Goal: Information Seeking & Learning: Learn about a topic

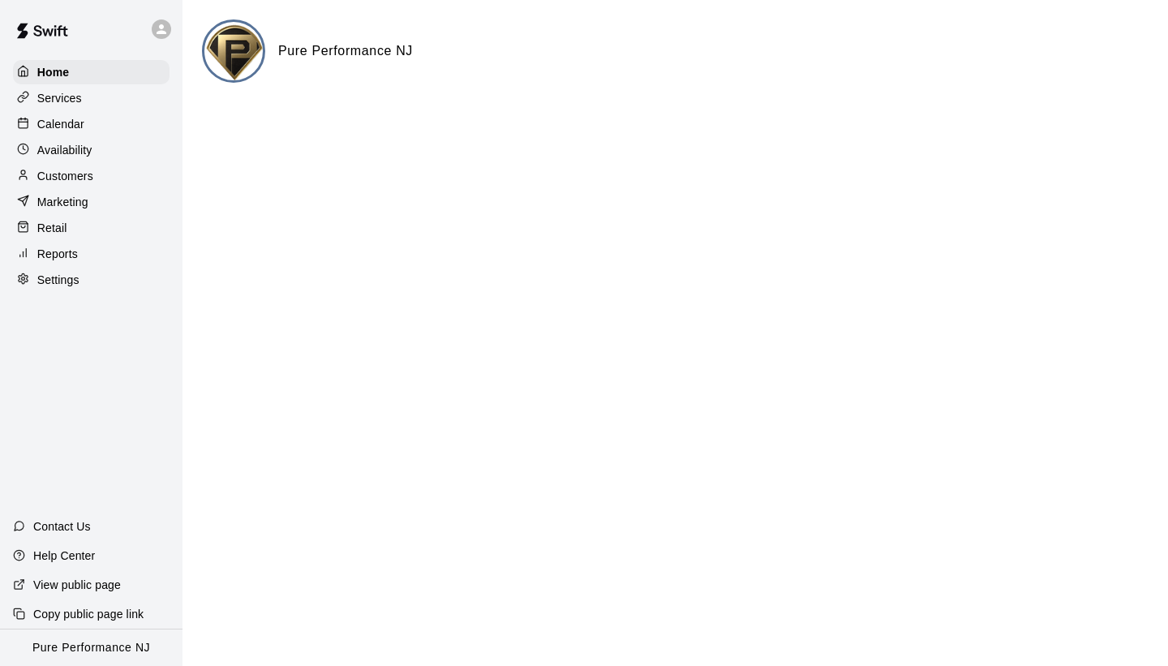
click at [95, 118] on div "Calendar" at bounding box center [91, 124] width 156 height 24
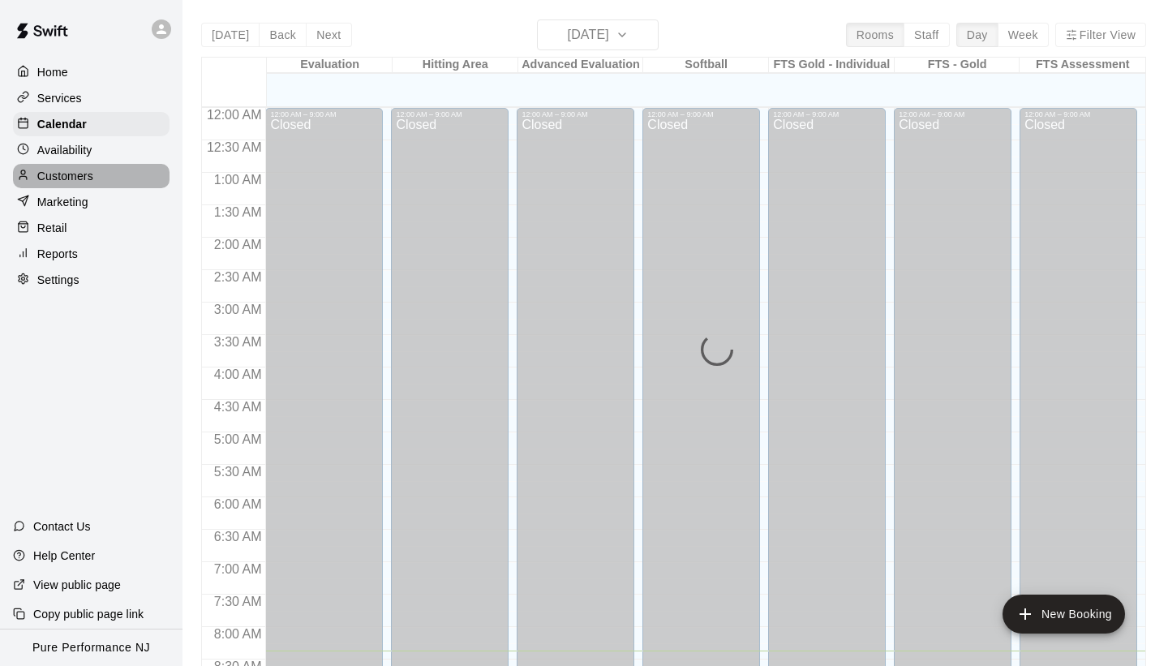
click at [94, 173] on div "Customers" at bounding box center [91, 176] width 156 height 24
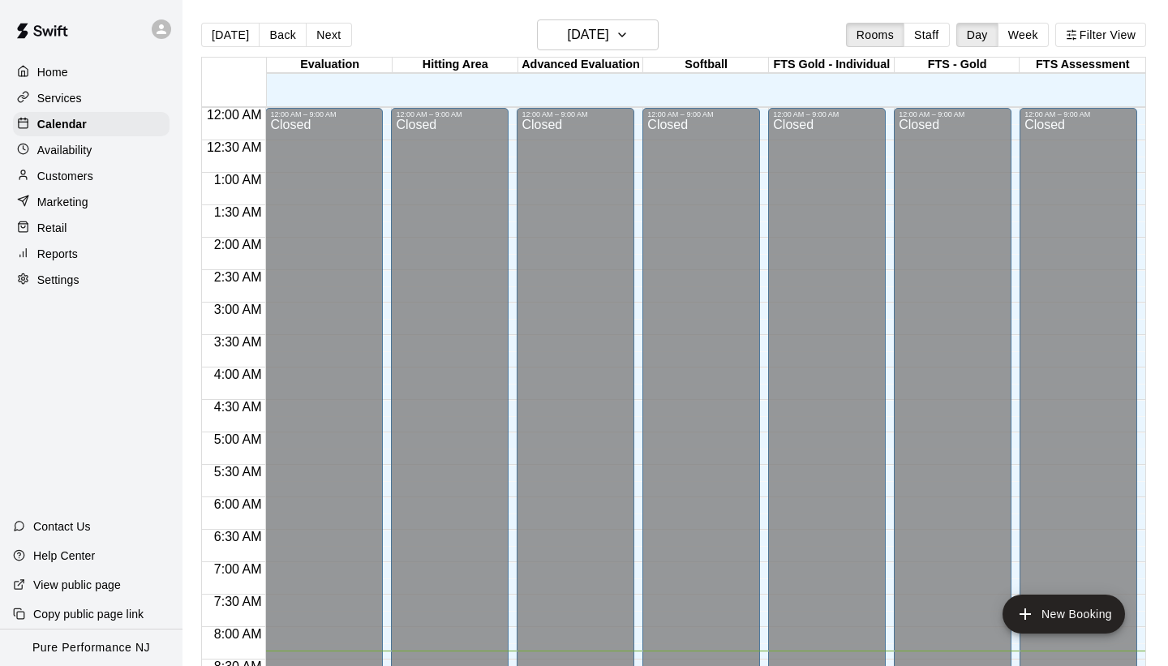
scroll to position [543, 0]
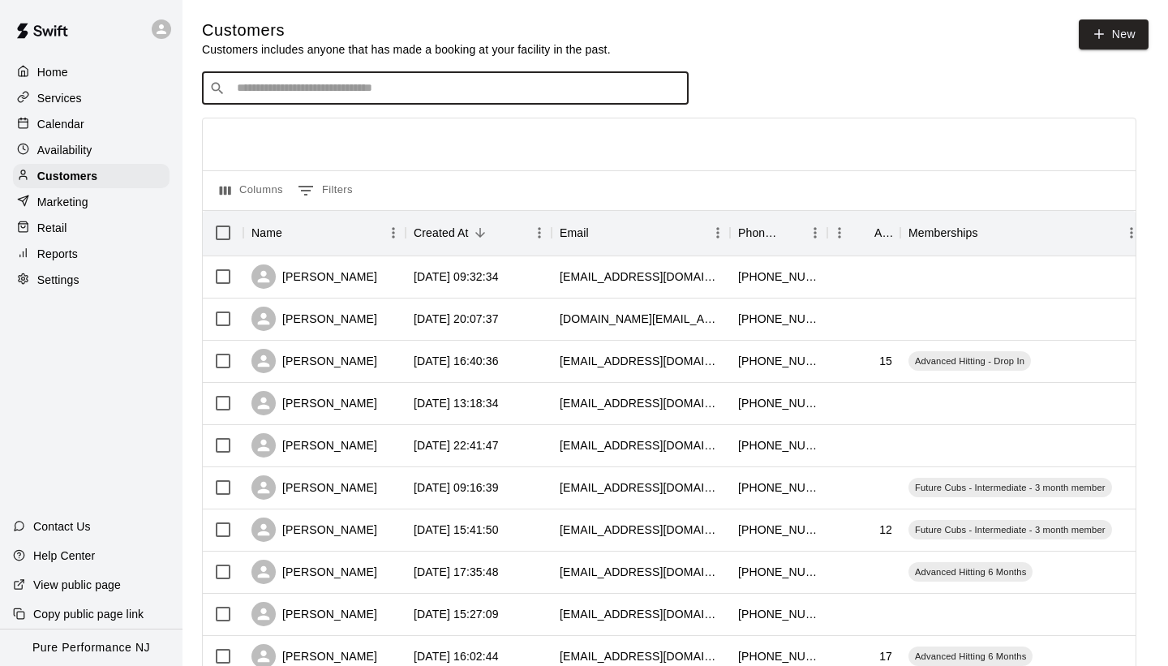
click at [285, 81] on input "Search customers by name or email" at bounding box center [456, 88] width 449 height 16
type input "*******"
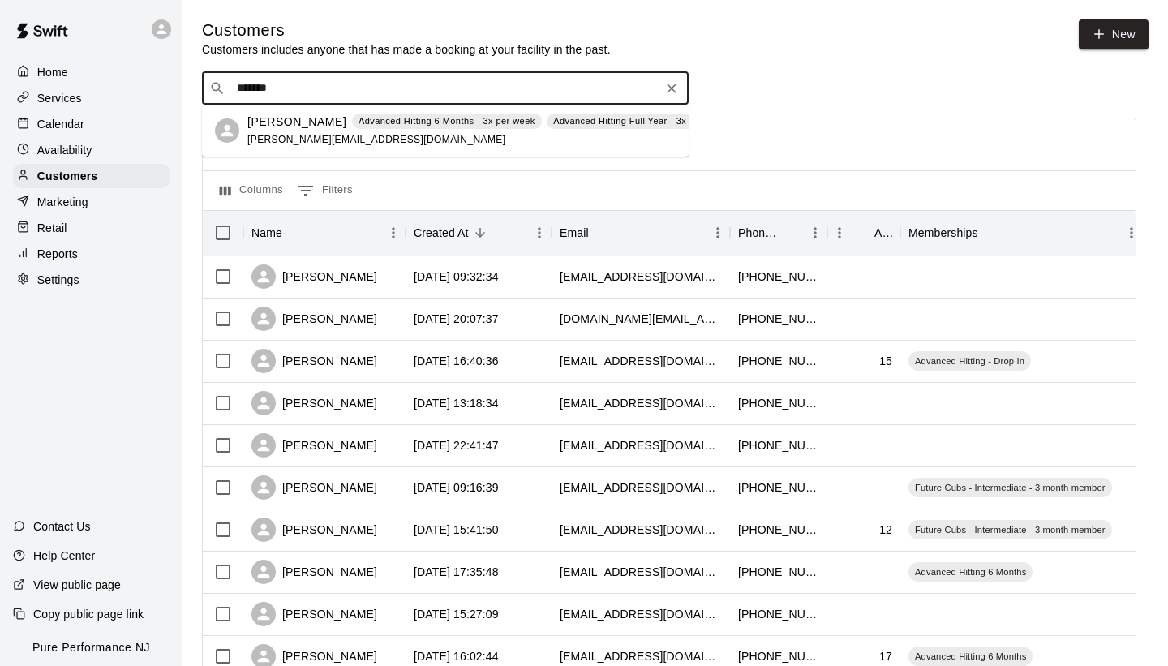
click at [384, 133] on div "[PERSON_NAME] Advanced Hitting 6 Months - 3x per week Advanced Hitting Full Yea…" at bounding box center [490, 131] width 487 height 35
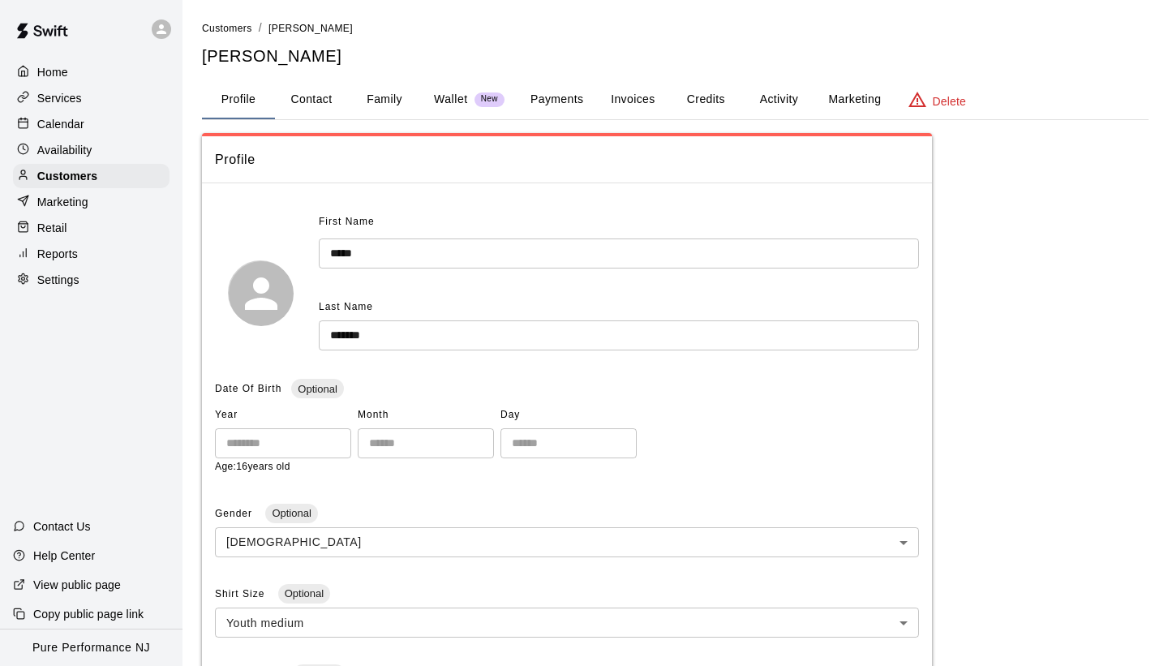
click at [581, 101] on button "Payments" at bounding box center [556, 99] width 79 height 39
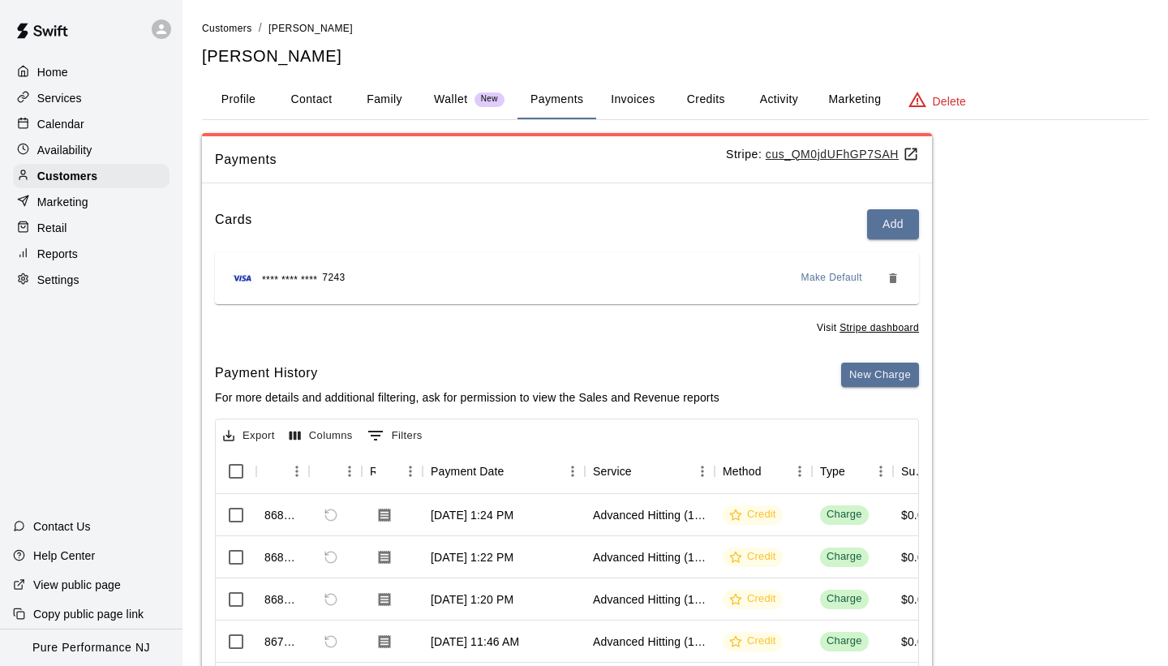
click at [1014, 241] on div "Payments Stripe: cus_QM0jdUFhGP7SAH Cards Add **** **** **** 7243 Make Default …" at bounding box center [675, 460] width 946 height 654
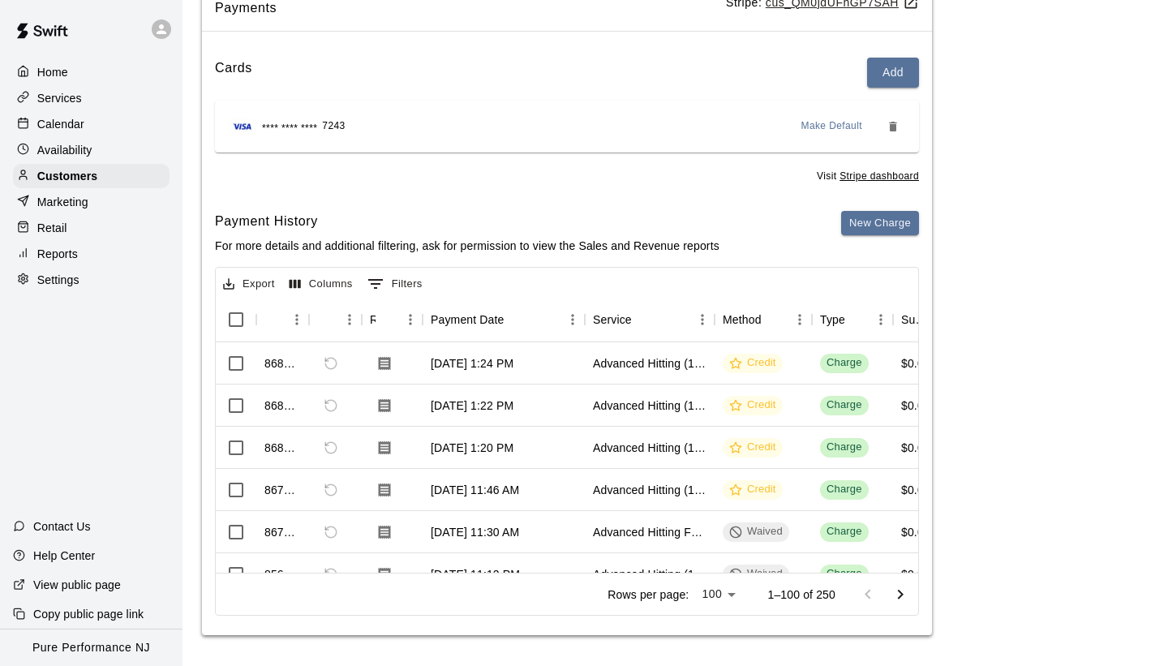
scroll to position [153, 0]
click at [607, 508] on div "Advanced Hitting (13-18)" at bounding box center [650, 488] width 130 height 42
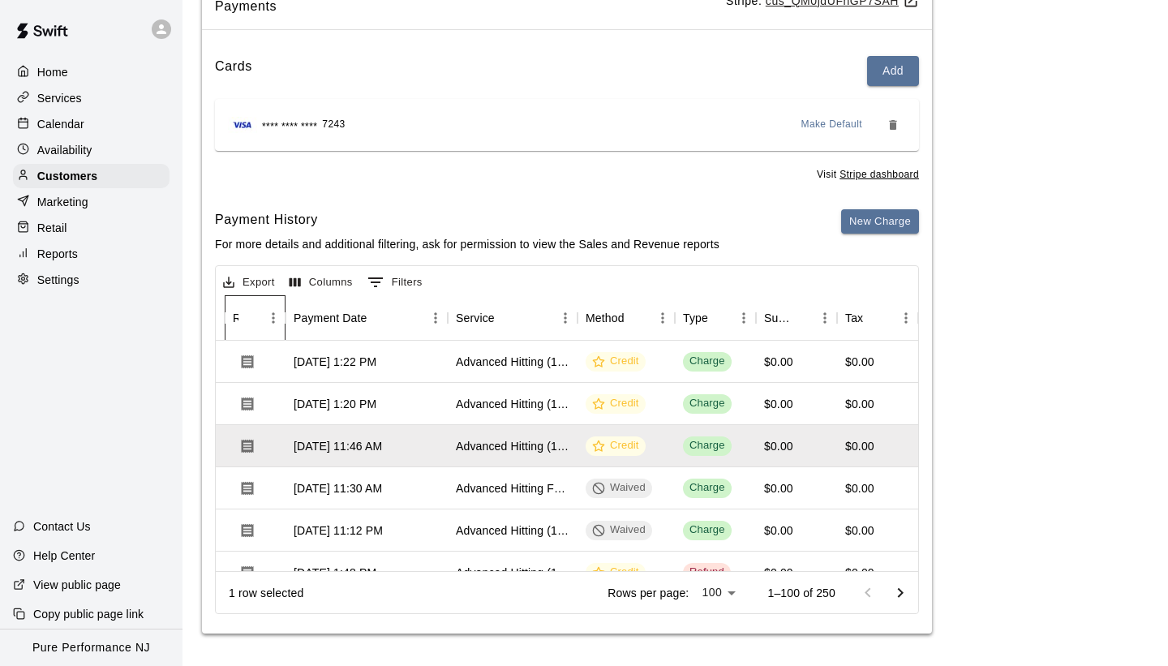
scroll to position [0, 137]
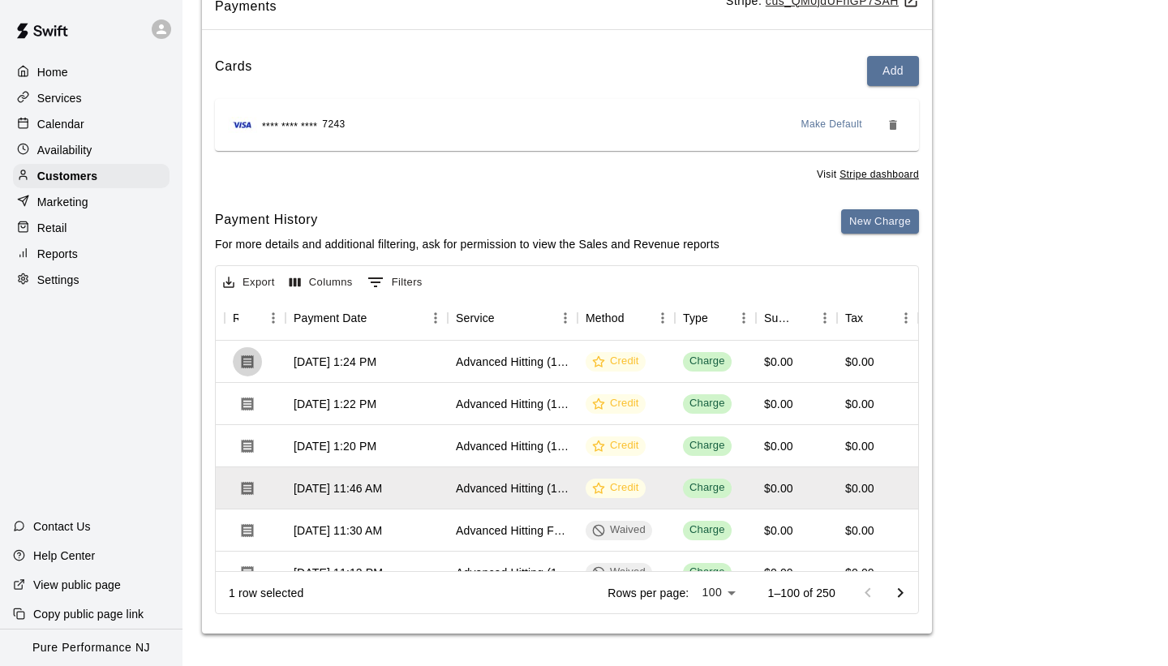
click at [998, 108] on div "Payments Stripe: cus_QM0jdUFhGP7SAH Cards Add **** **** **** 7243 Make Default …" at bounding box center [675, 307] width 946 height 654
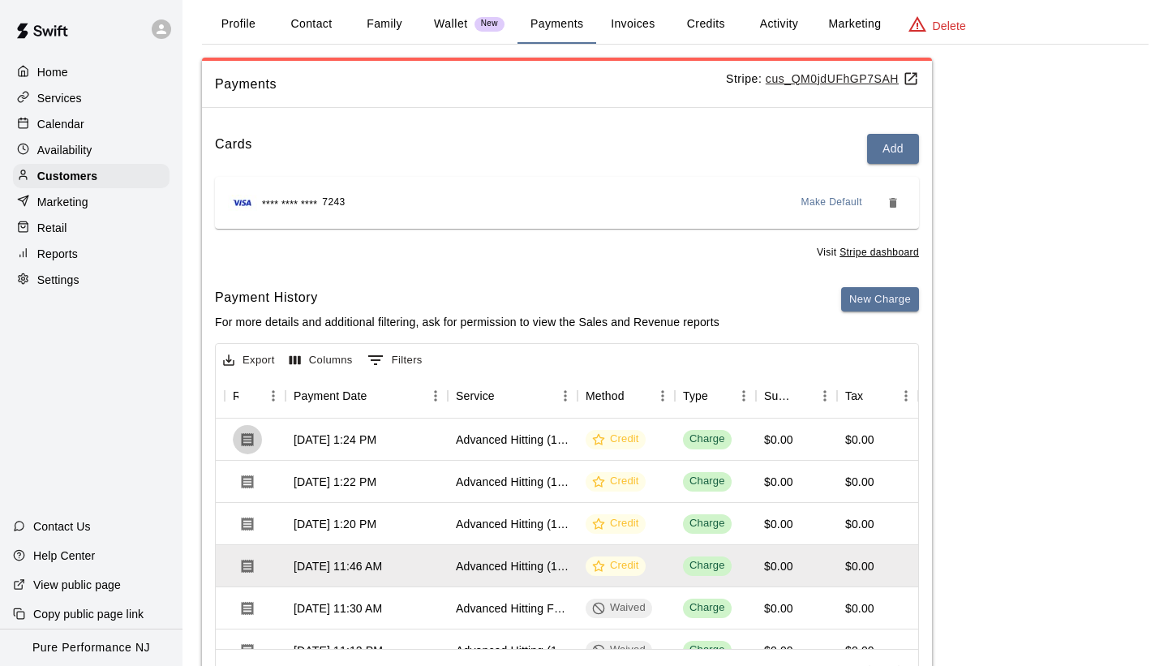
scroll to position [24, 0]
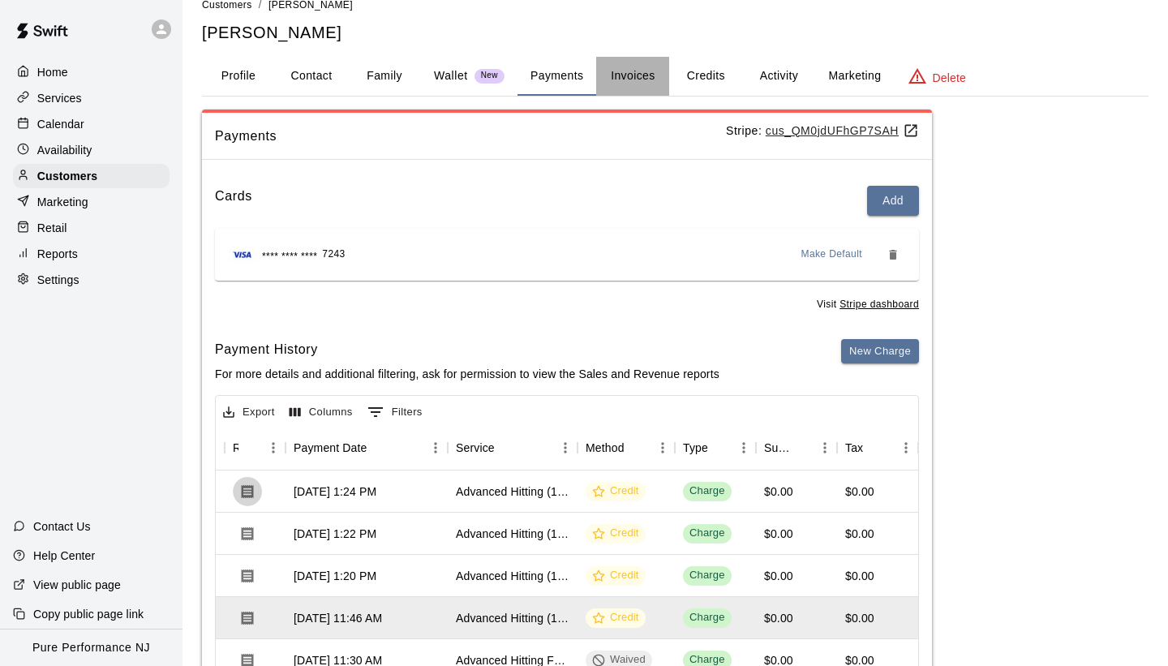
click at [628, 81] on button "Invoices" at bounding box center [632, 76] width 73 height 39
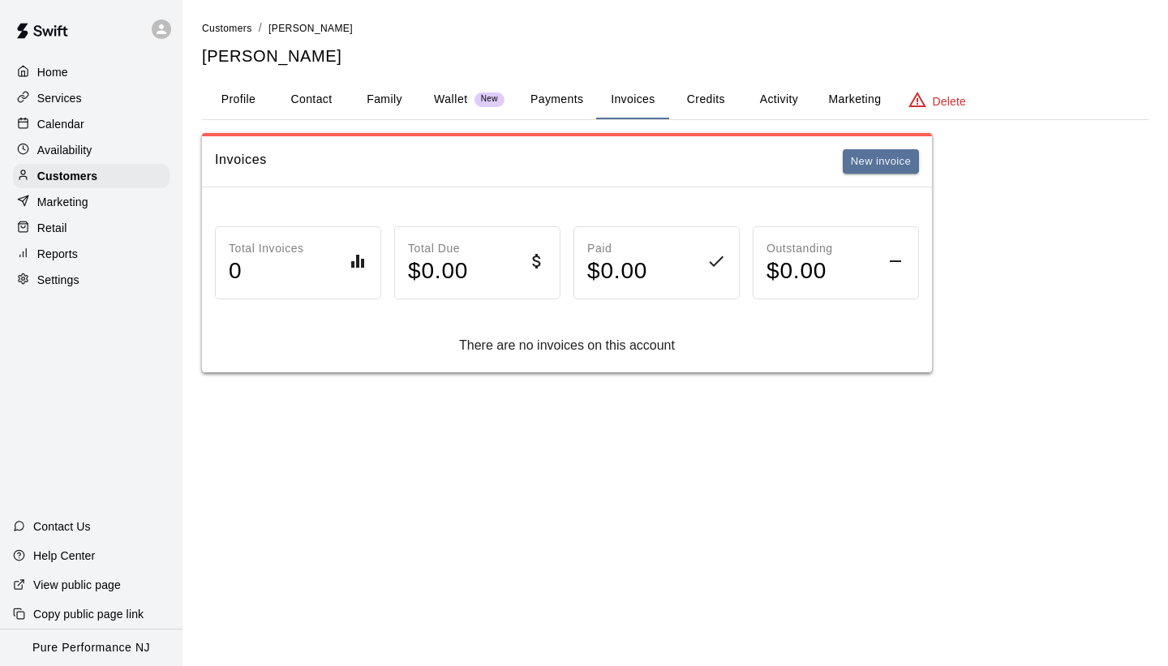
click at [712, 104] on button "Credits" at bounding box center [705, 99] width 73 height 39
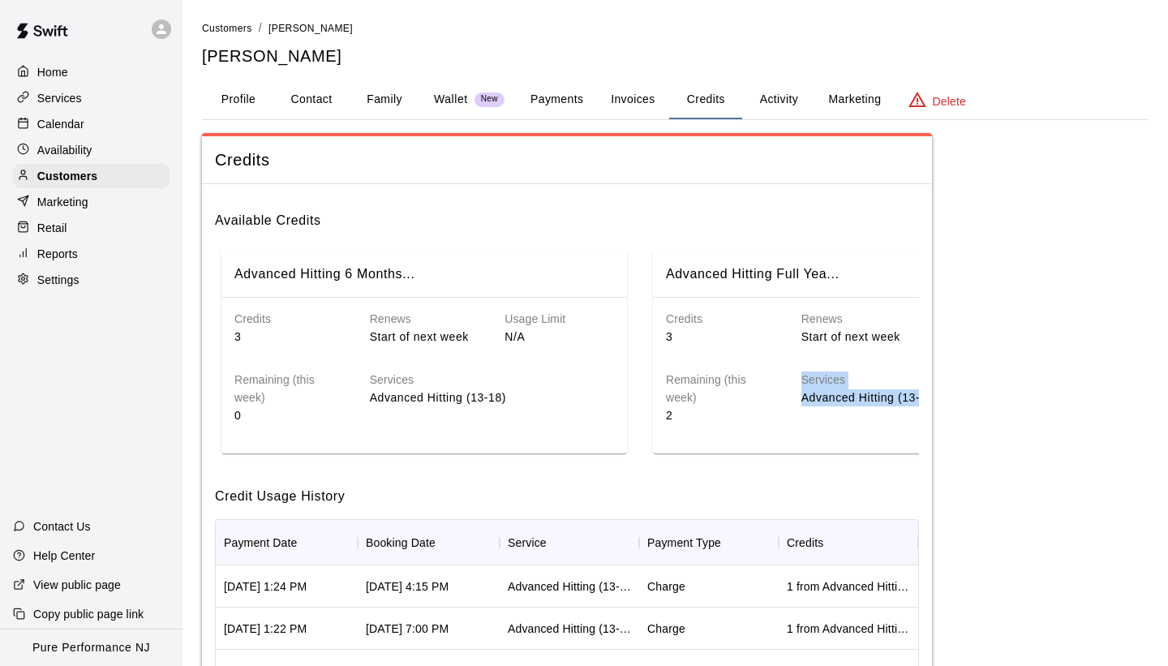
drag, startPoint x: 758, startPoint y: 456, endPoint x: 836, endPoint y: 456, distance: 77.8
click at [836, 456] on div "Advanced Hitting 6 Months... Credits 3 Renews Start of next week Usage Limit N/…" at bounding box center [567, 352] width 704 height 216
click at [996, 357] on div "Credits Available Credits Advanced Hitting 6 Months... Credits 3 Renews Start o…" at bounding box center [675, 510] width 946 height 755
click at [80, 107] on div "Services" at bounding box center [91, 98] width 156 height 24
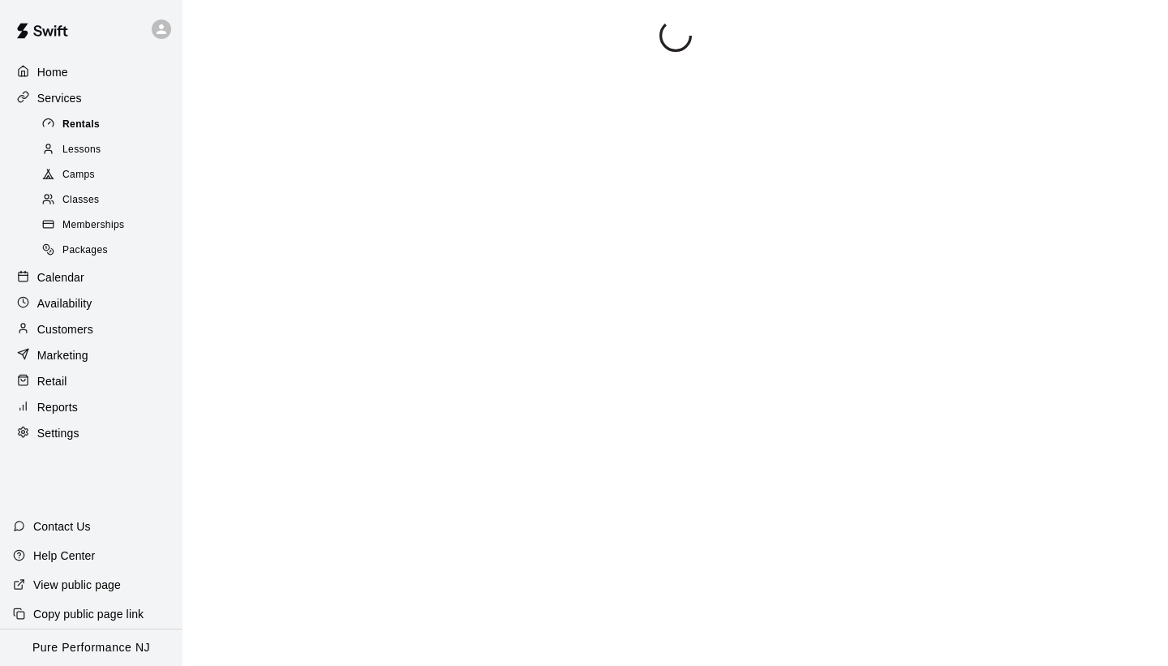
click at [80, 124] on span "Rentals" at bounding box center [80, 125] width 37 height 16
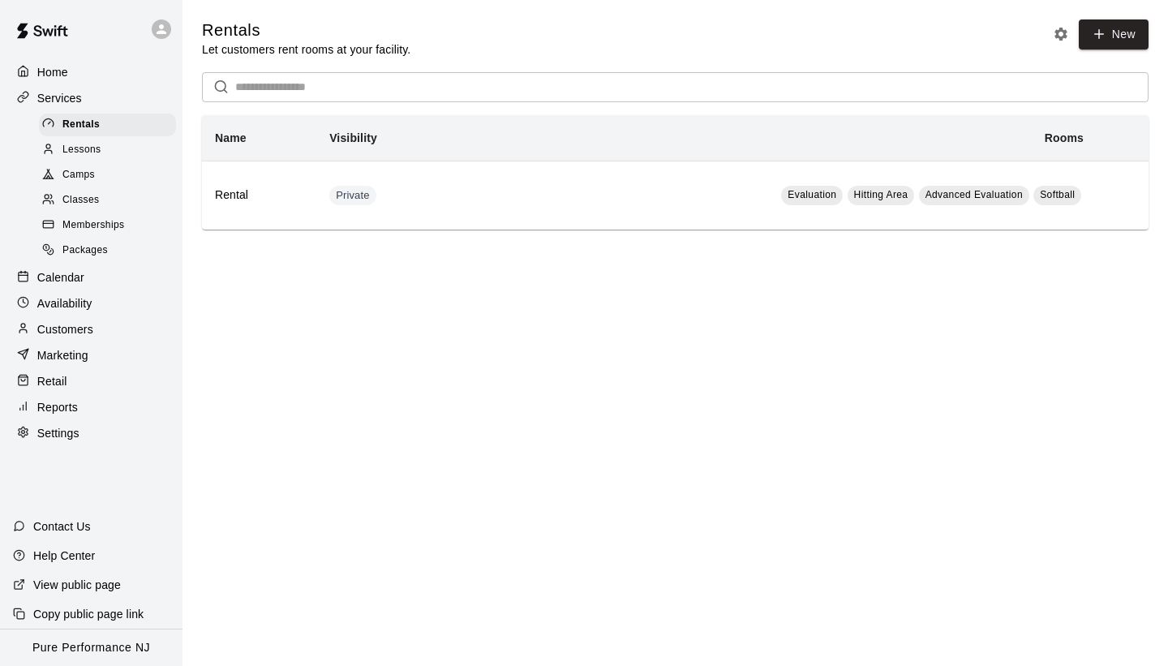
click at [92, 228] on span "Memberships" at bounding box center [93, 225] width 62 height 16
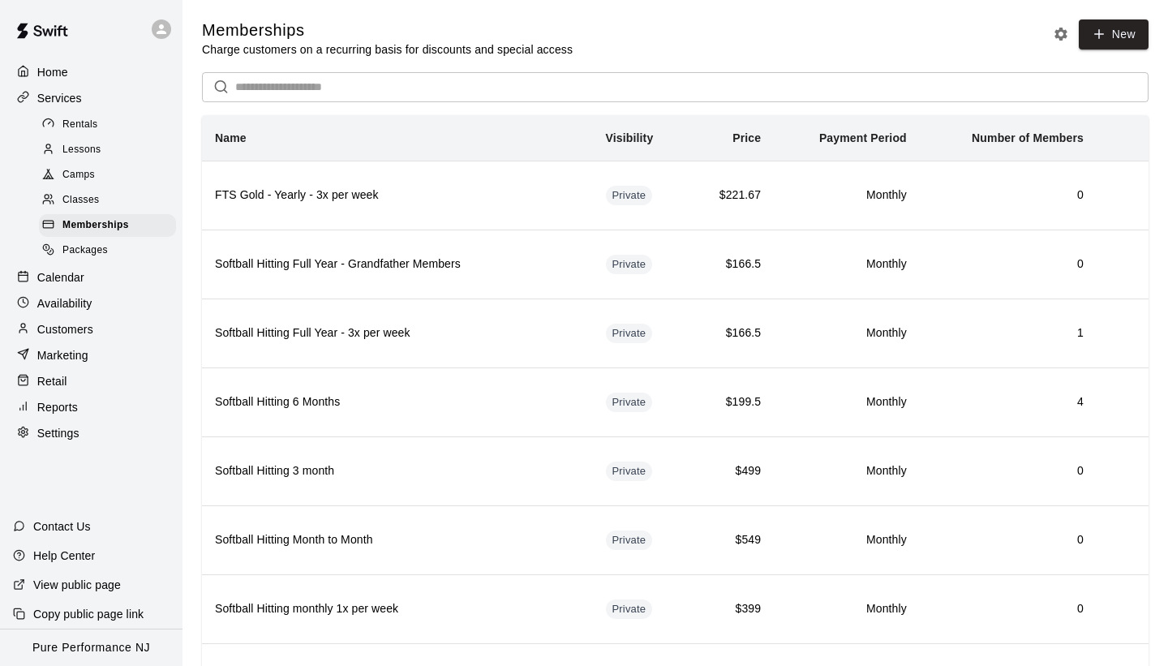
click at [604, 45] on div "Memberships Charge customers on a recurring basis for discounts and special acc…" at bounding box center [675, 38] width 946 height 38
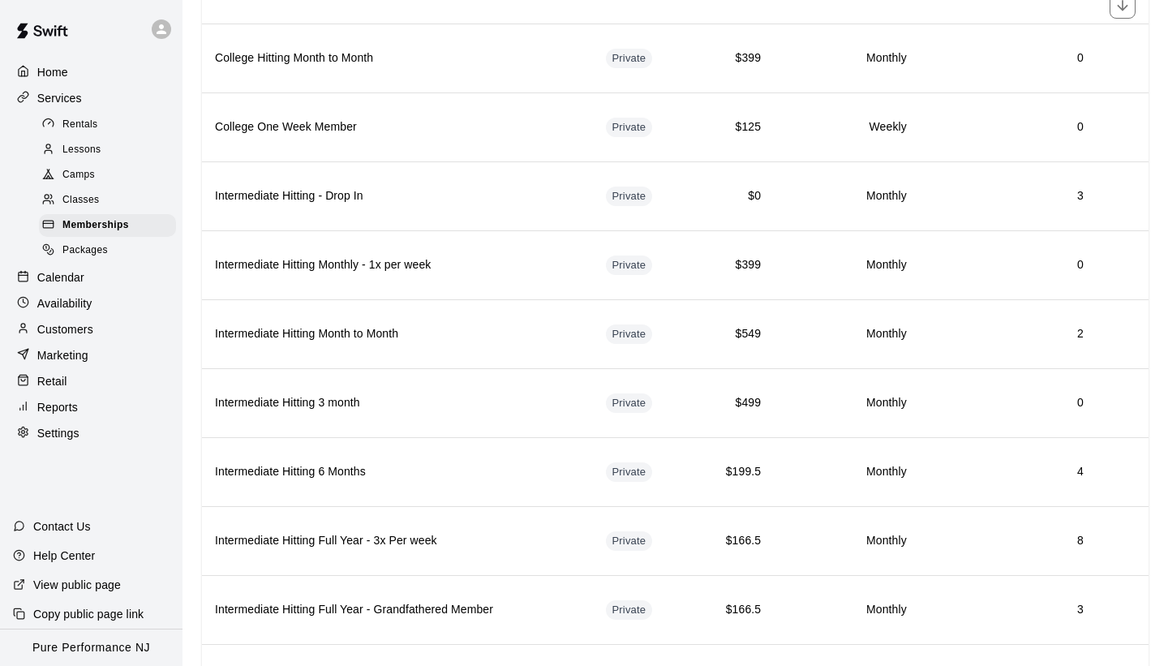
scroll to position [763, 0]
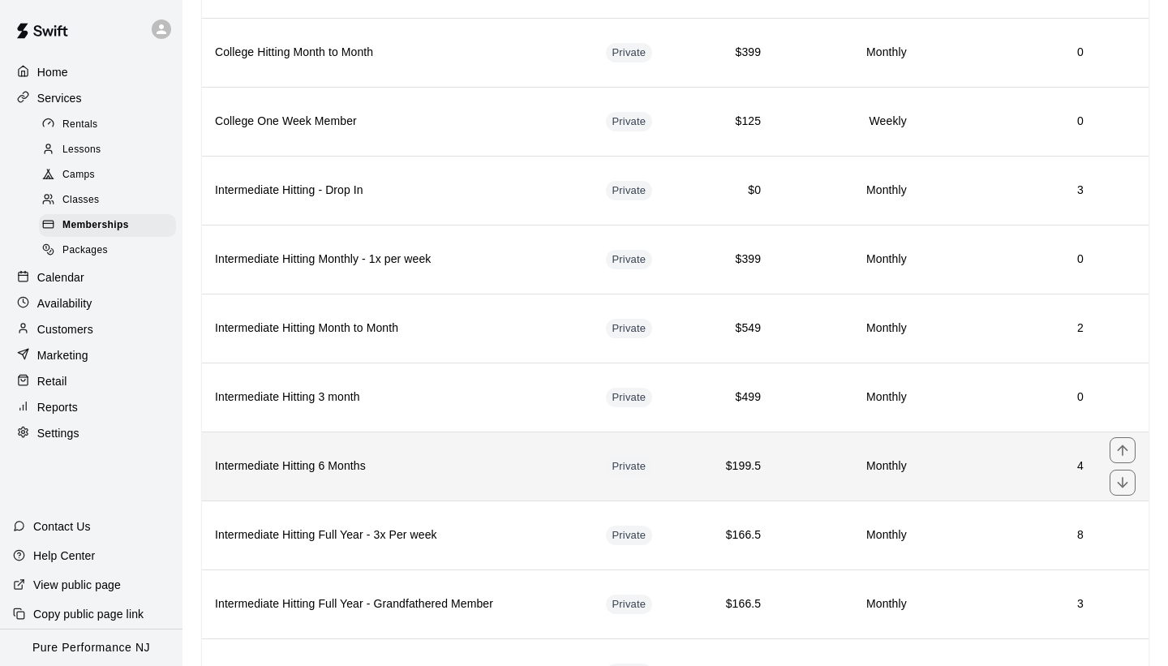
click at [374, 464] on h6 "Intermediate Hitting 6 Months" at bounding box center [397, 466] width 365 height 18
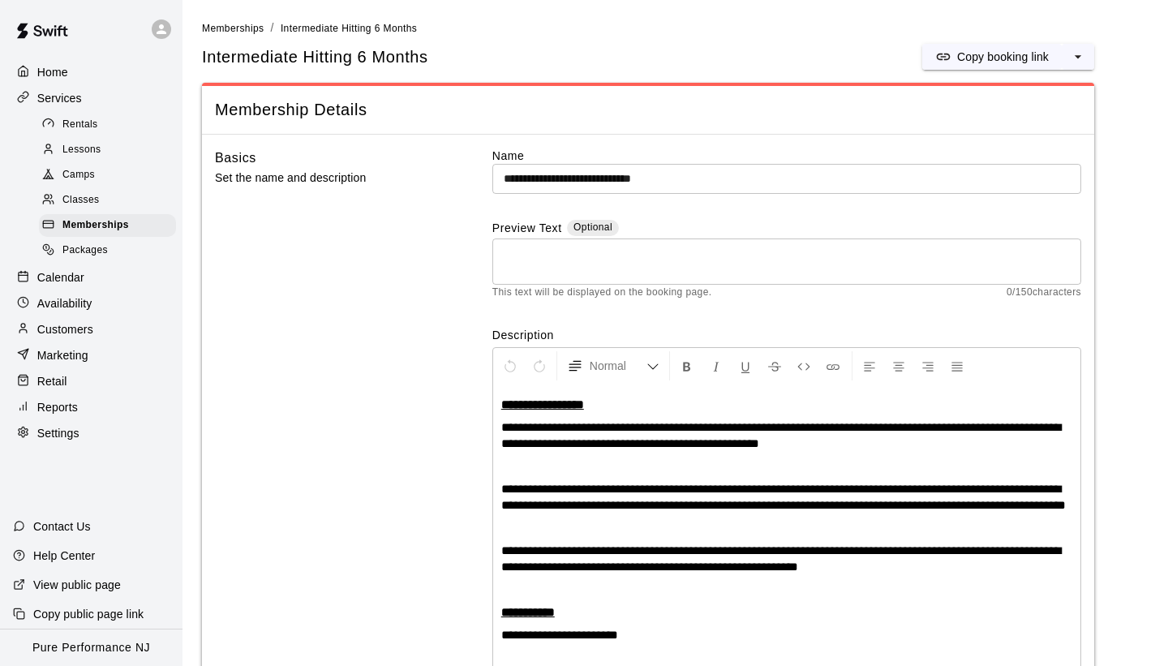
scroll to position [242, 0]
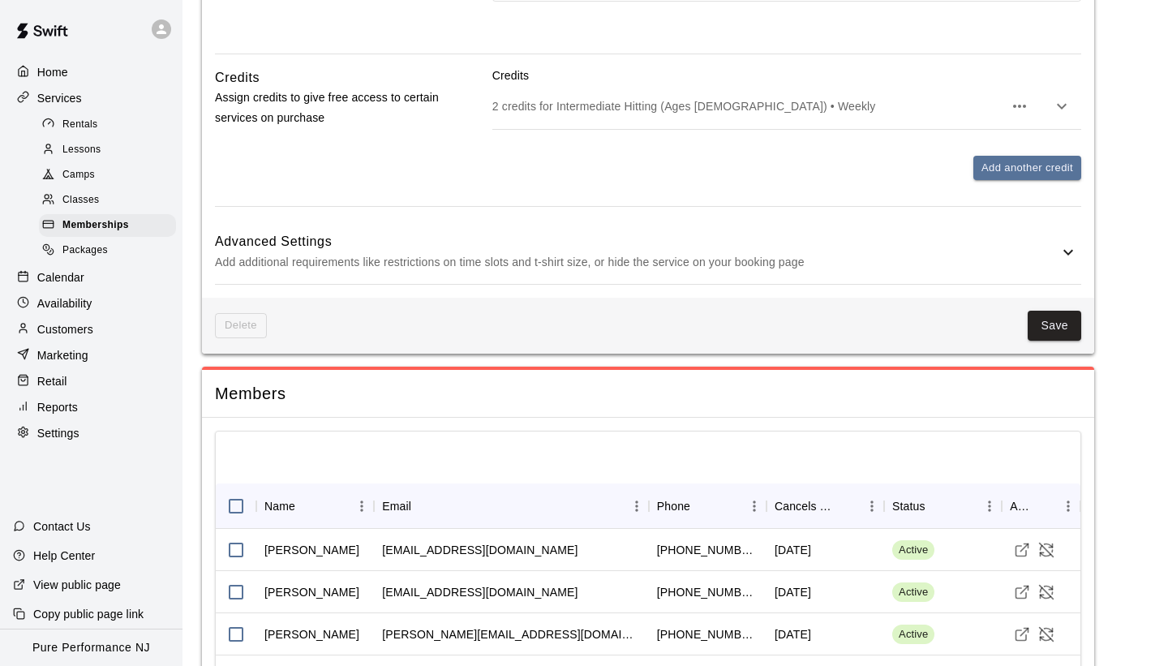
scroll to position [1468, 0]
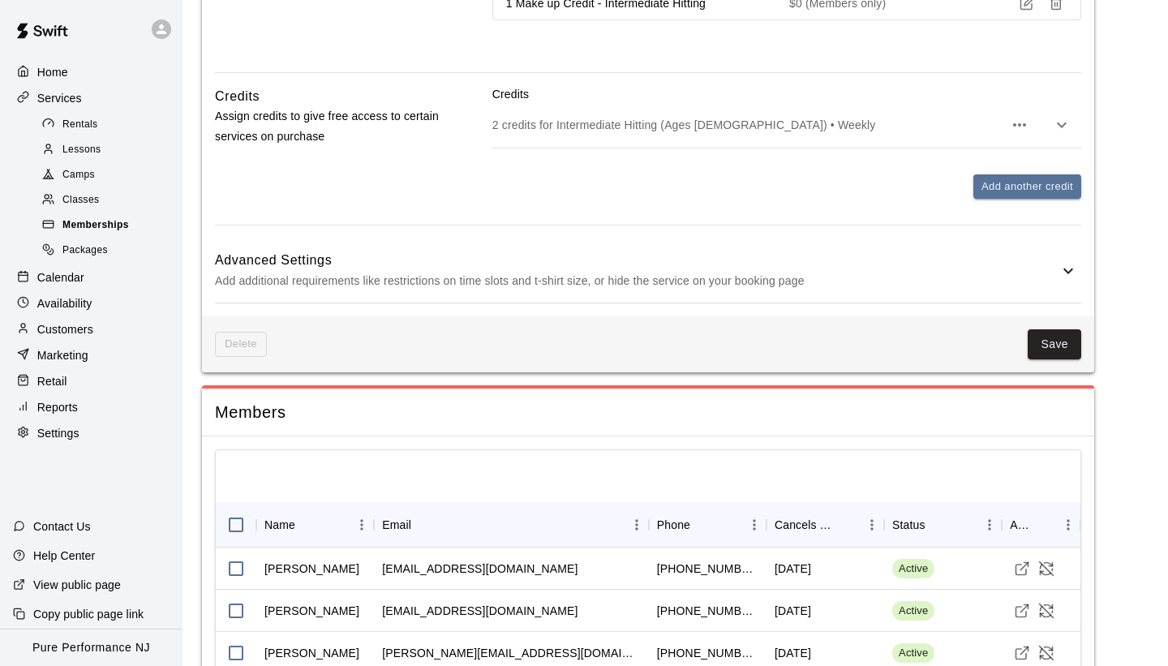
click at [141, 224] on div "Memberships" at bounding box center [107, 225] width 137 height 23
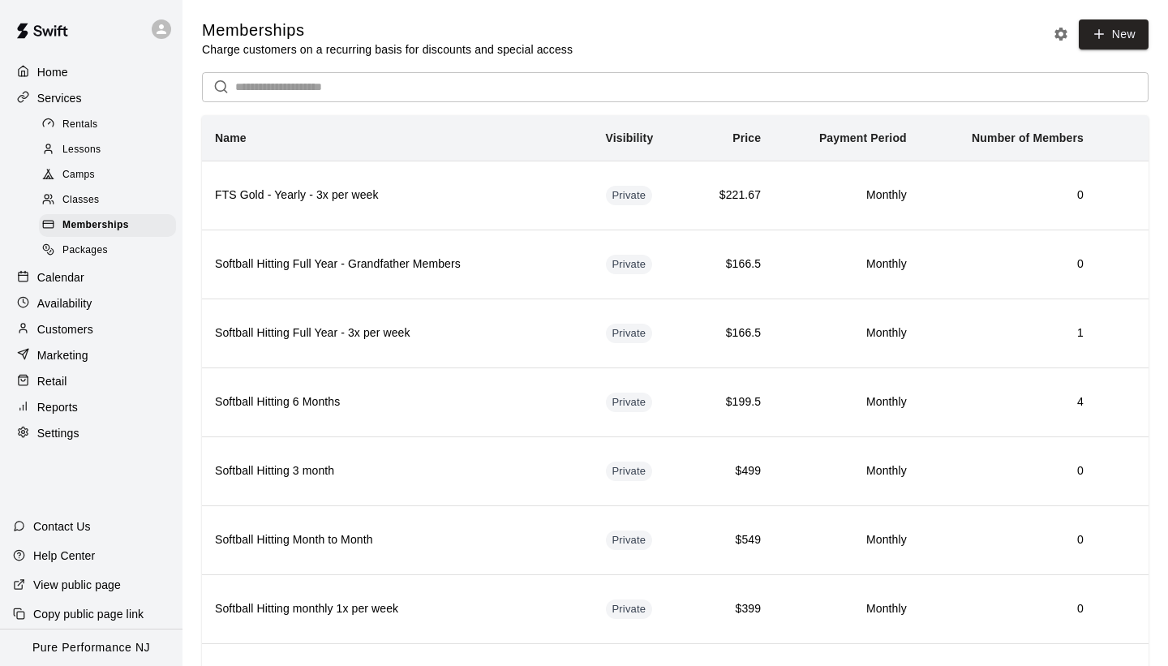
click at [615, 53] on div "Memberships Charge customers on a recurring basis for discounts and special acc…" at bounding box center [675, 38] width 946 height 38
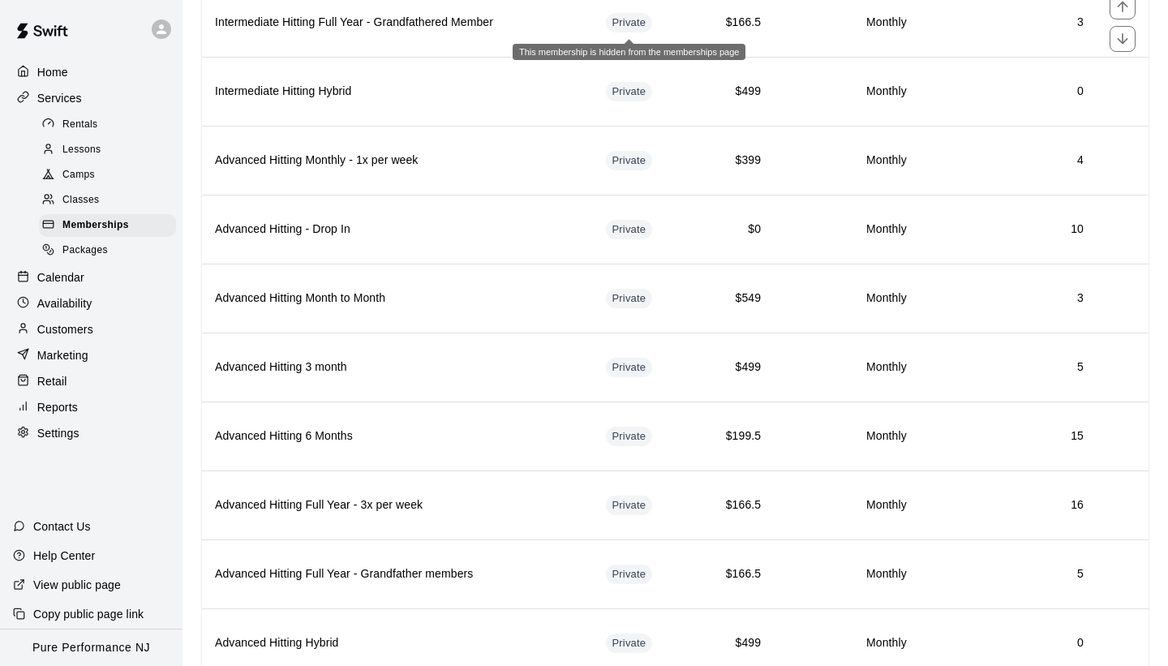
scroll to position [1347, 0]
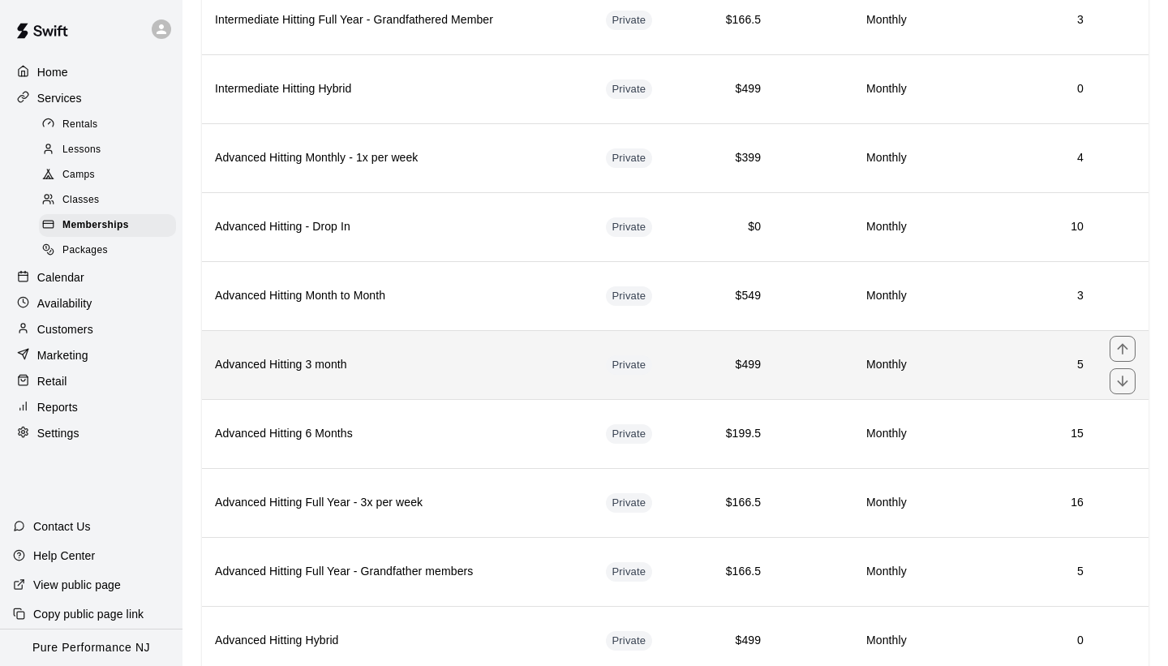
click at [473, 373] on th "Advanced Hitting 3 month" at bounding box center [397, 364] width 391 height 69
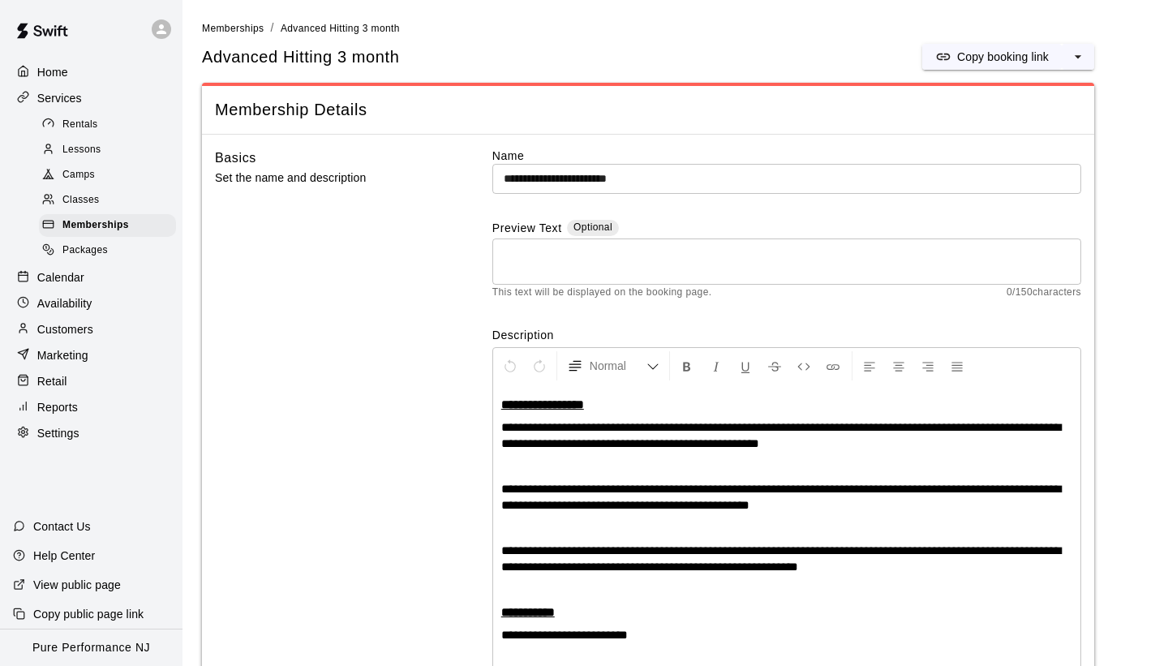
scroll to position [135, 0]
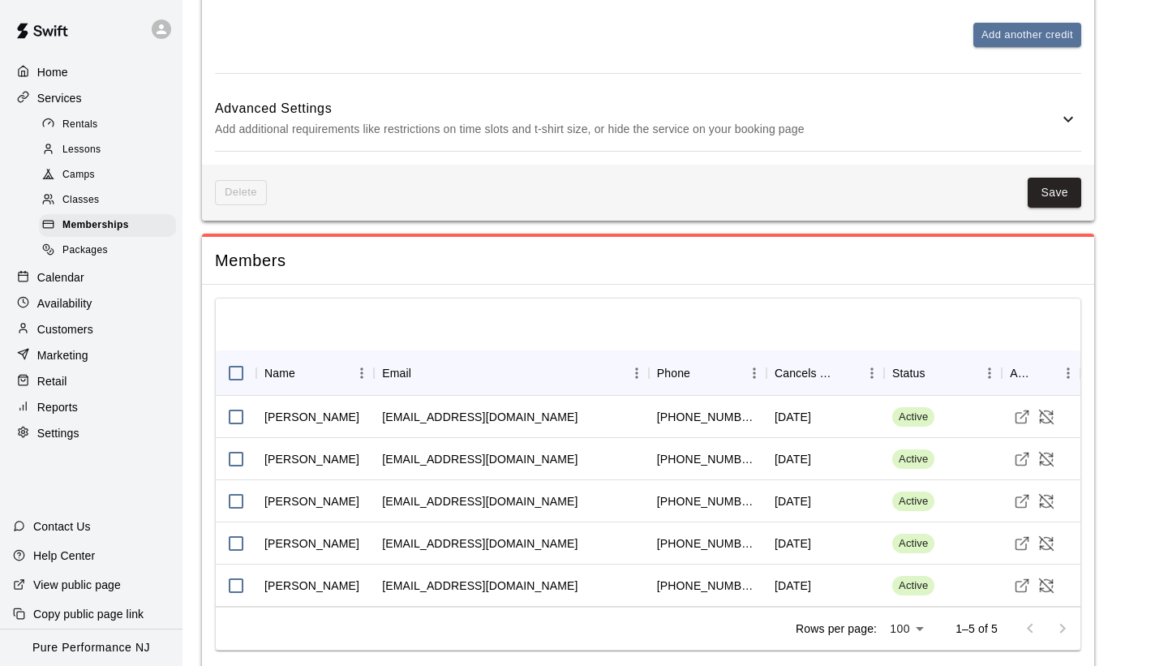
scroll to position [1532, 0]
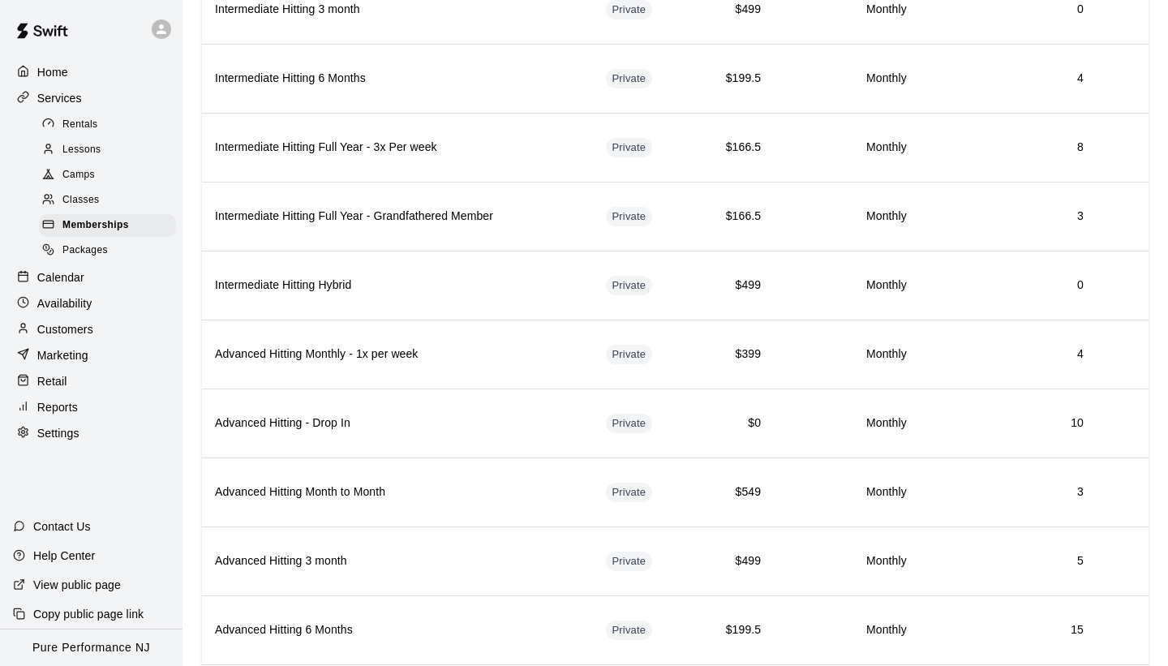
scroll to position [1267, 0]
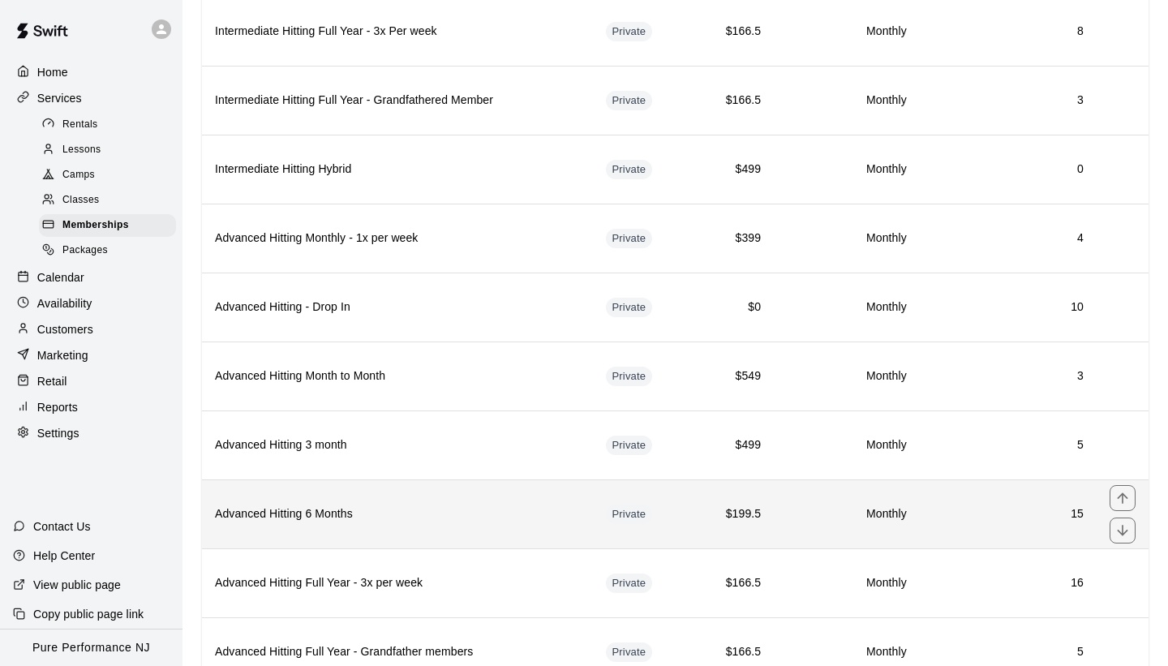
click at [441, 505] on h6 "Advanced Hitting 6 Months" at bounding box center [397, 514] width 365 height 18
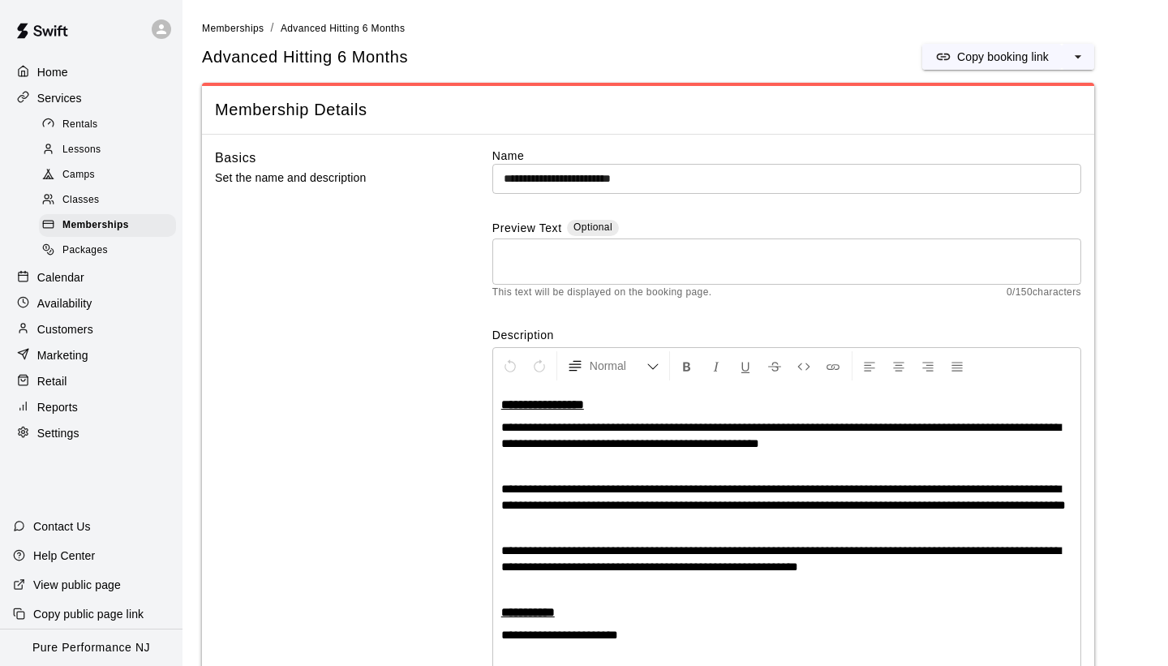
scroll to position [242, 0]
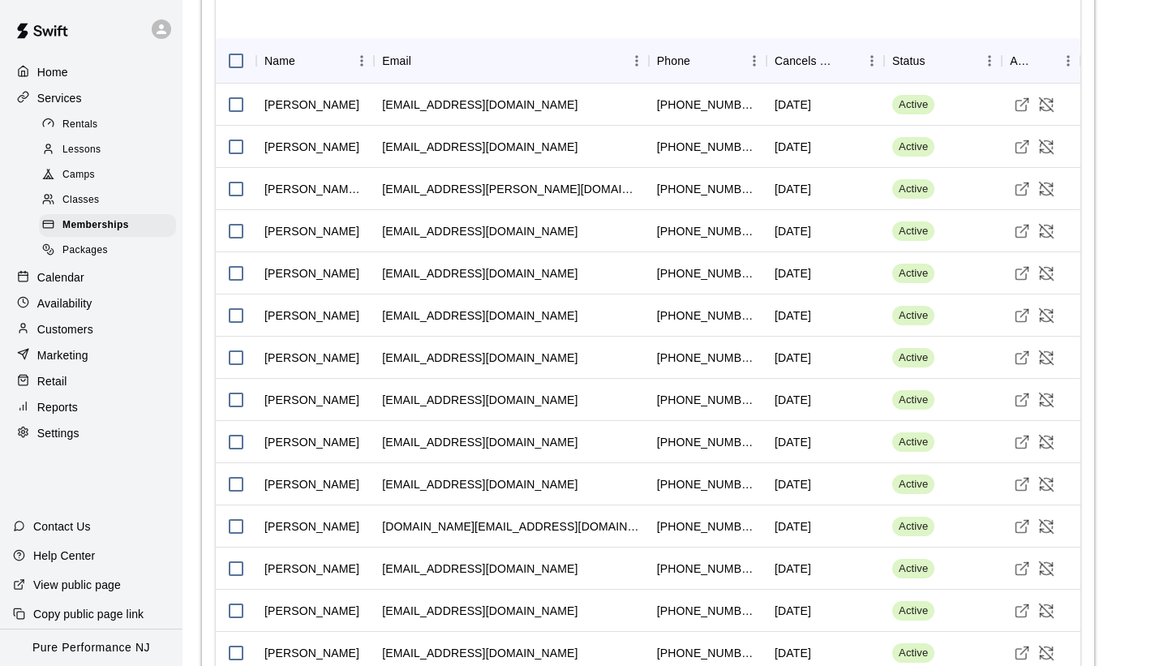
scroll to position [1965, 0]
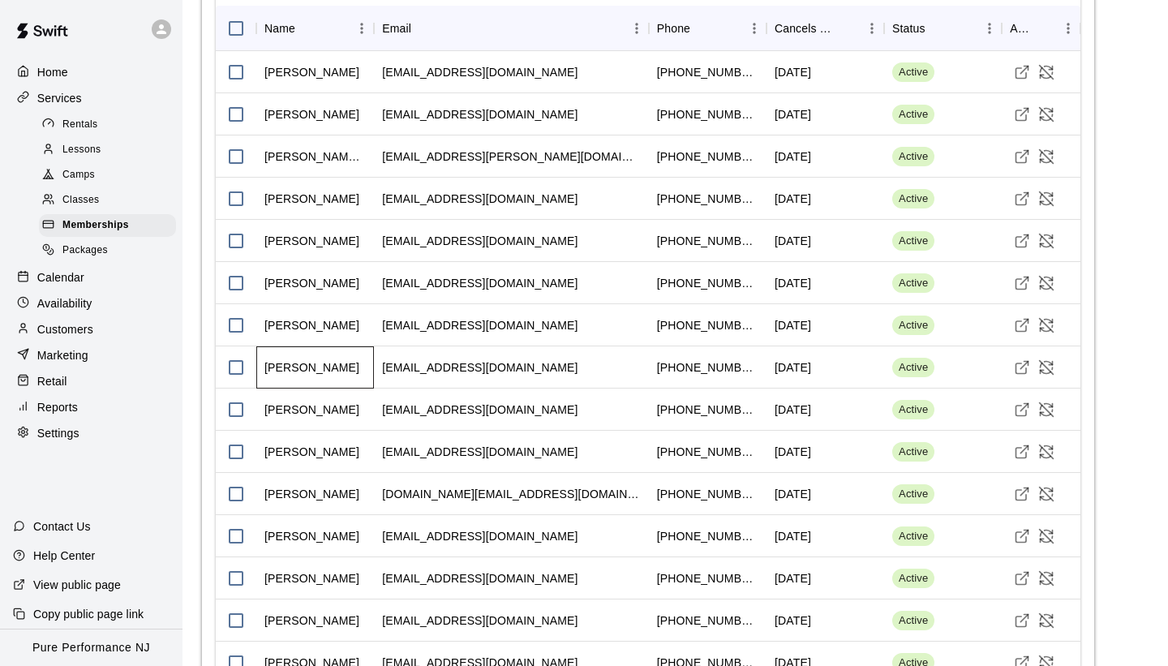
click at [311, 375] on div "[PERSON_NAME]" at bounding box center [311, 367] width 95 height 16
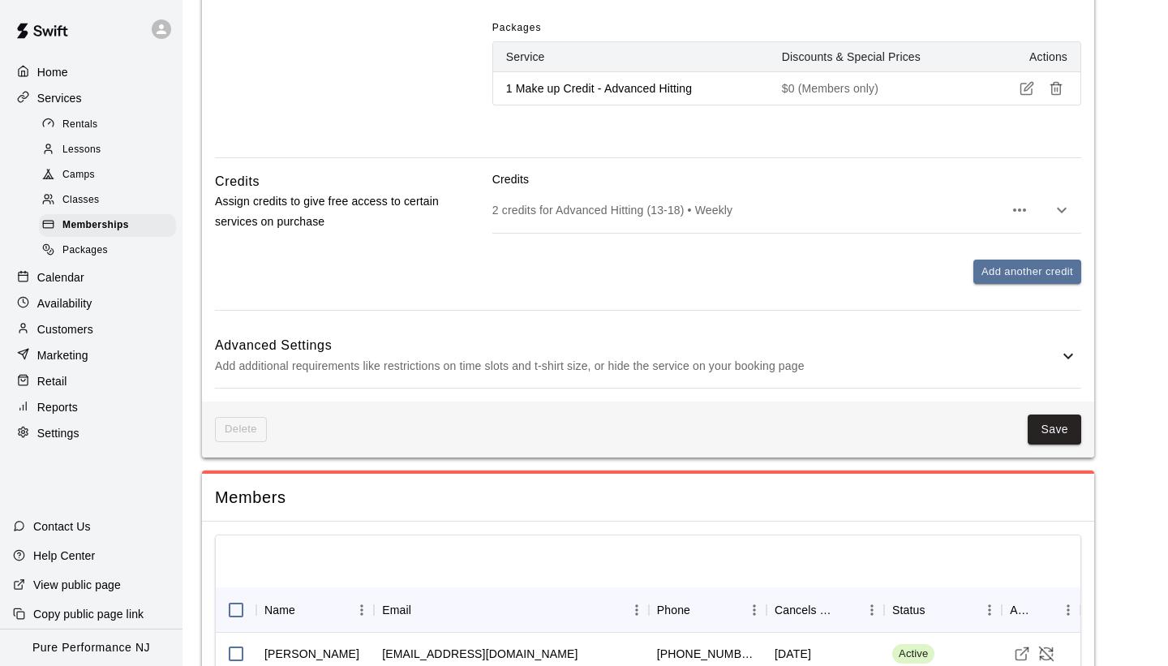
scroll to position [1381, 0]
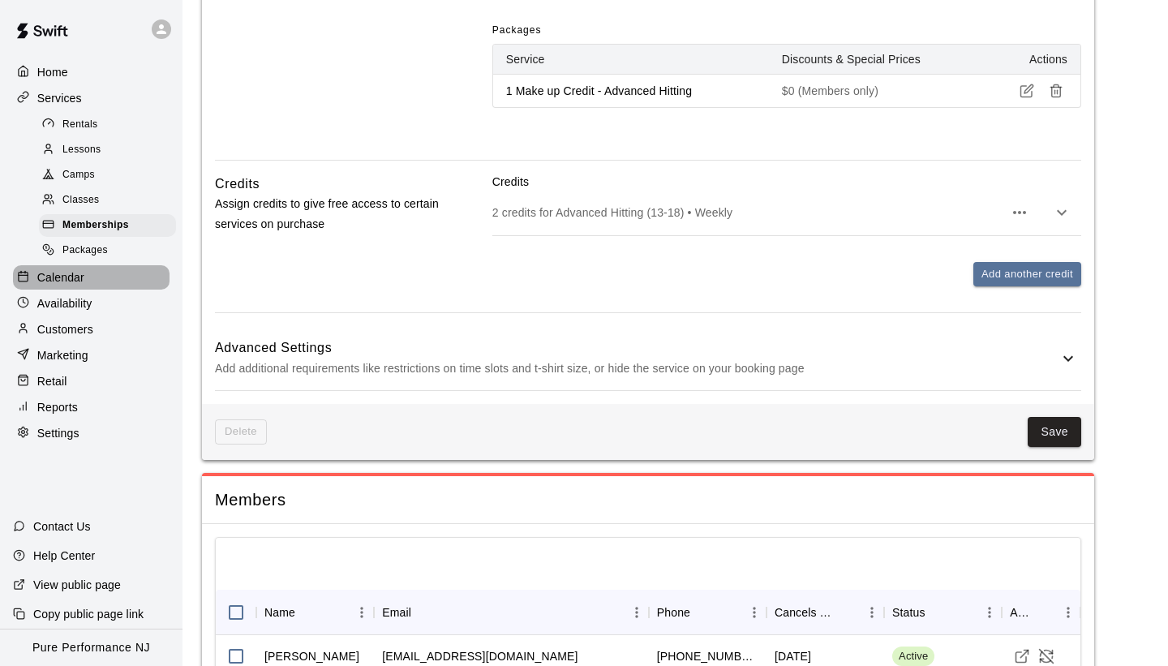
click at [135, 281] on div "Calendar" at bounding box center [91, 277] width 156 height 24
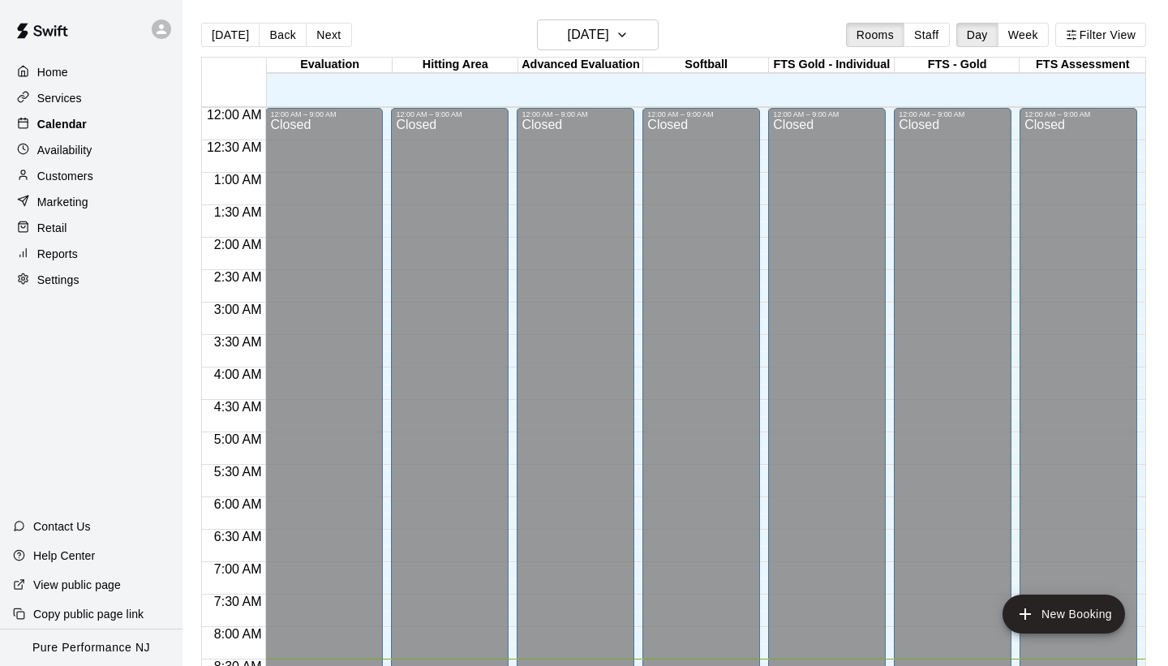
scroll to position [550, 0]
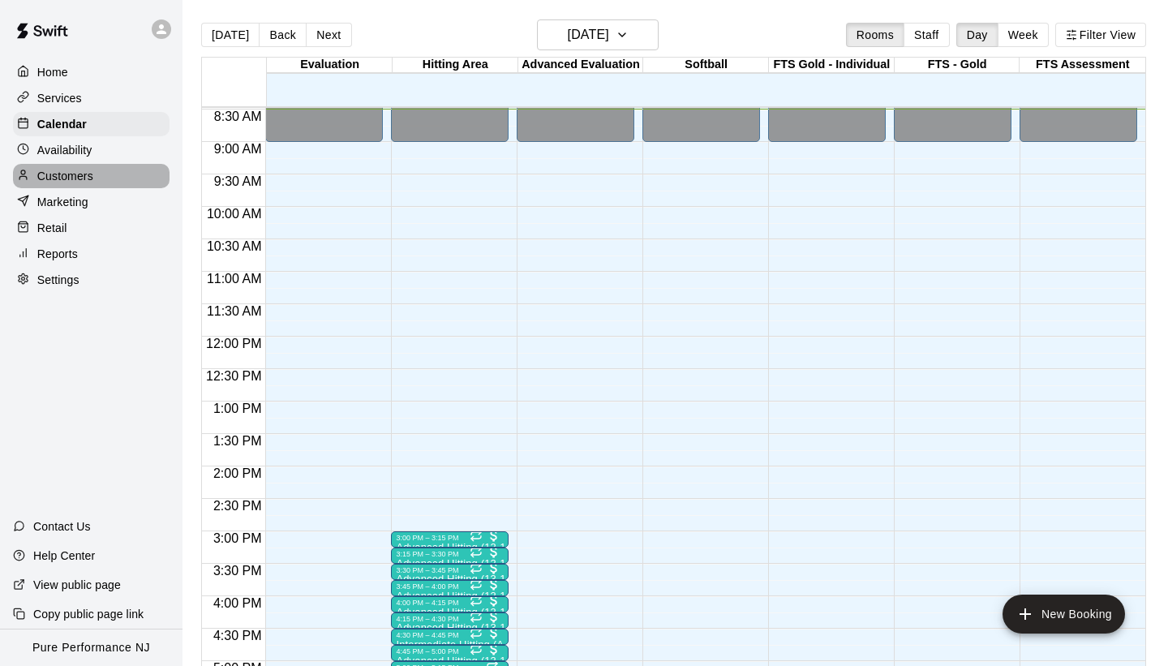
click at [94, 175] on div "Customers" at bounding box center [91, 176] width 156 height 24
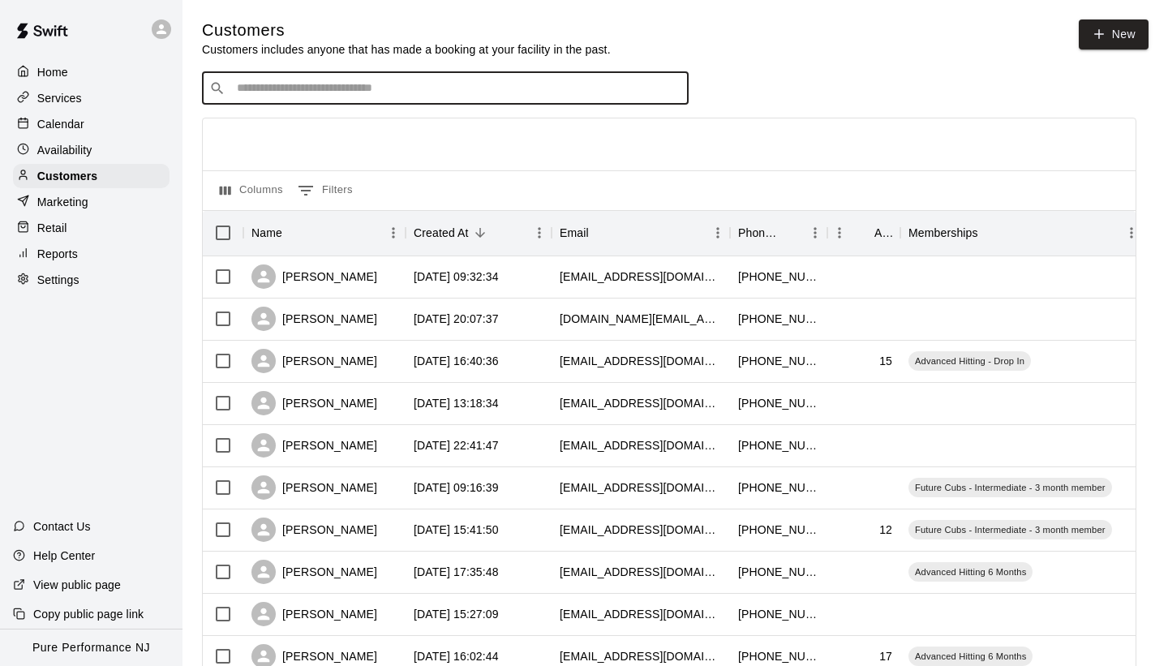
click at [401, 87] on input "Search customers by name or email" at bounding box center [456, 88] width 449 height 16
type input "*********"
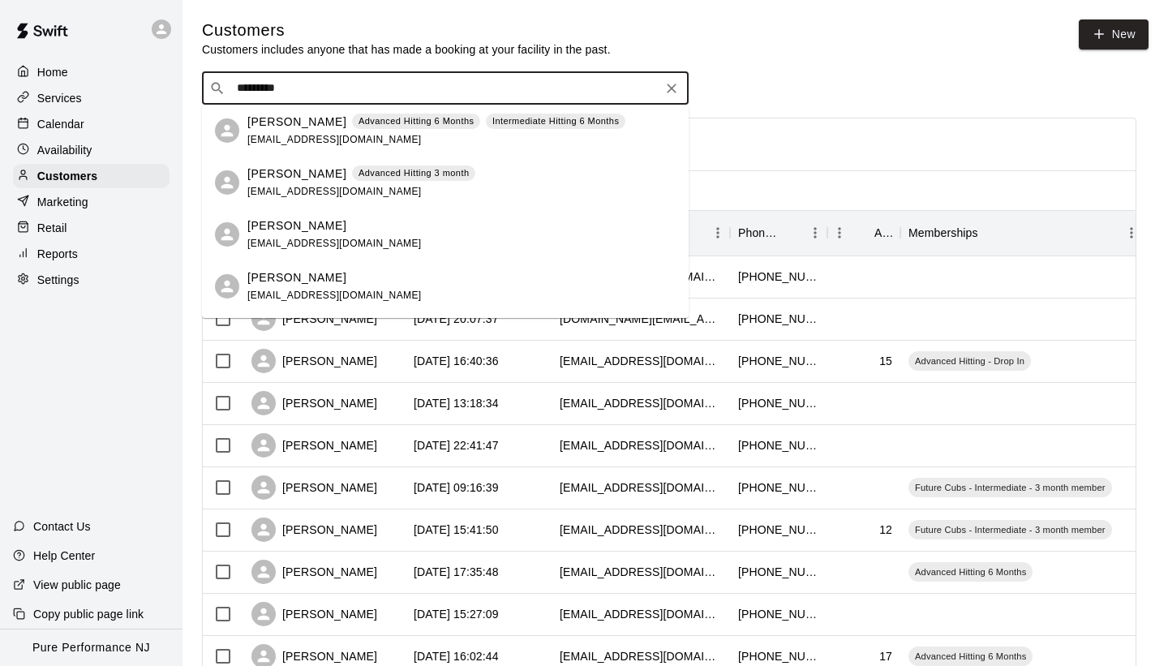
click at [401, 130] on div "[PERSON_NAME] Advanced Hitting 6 Months Intermediate Hitting 6 Months [EMAIL_AD…" at bounding box center [436, 131] width 378 height 35
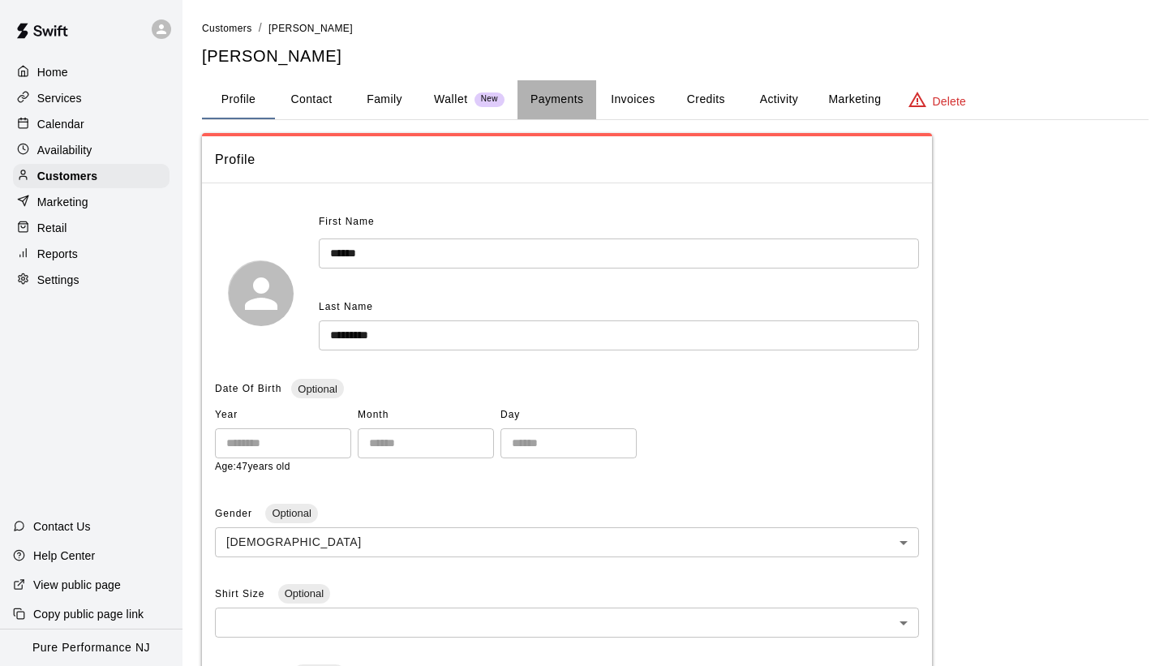
click at [557, 99] on button "Payments" at bounding box center [556, 99] width 79 height 39
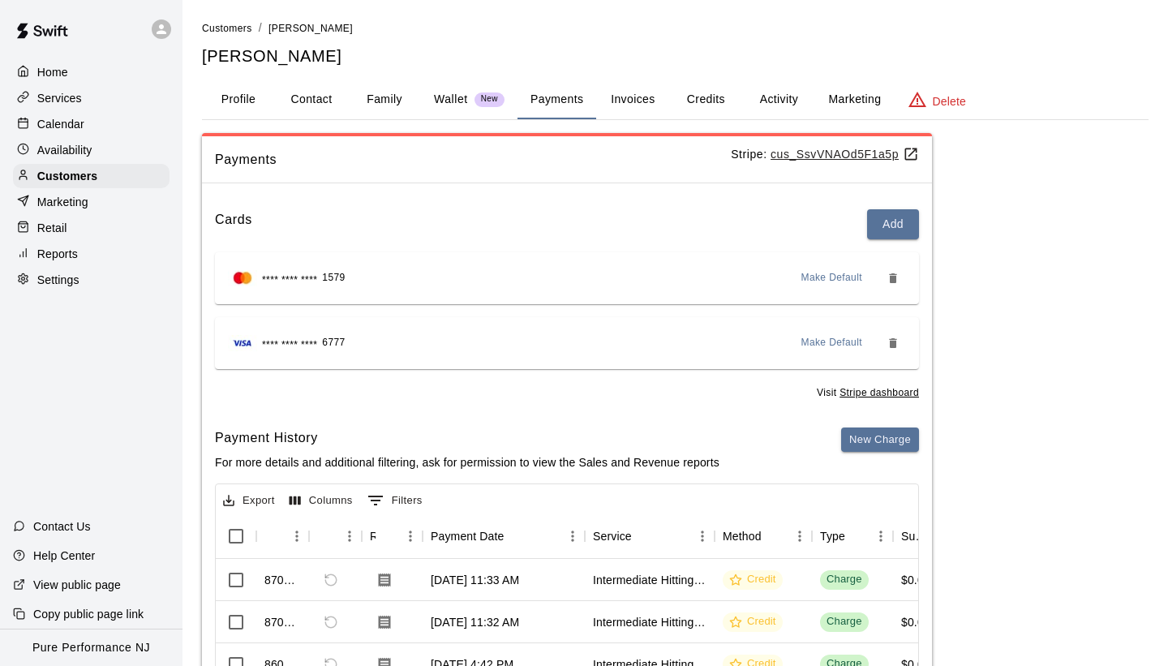
click at [1032, 259] on div "Payments Stripe: cus_SsvVNAOd5F1a5p Cards Add **** **** **** 1579 Make Default …" at bounding box center [675, 492] width 946 height 719
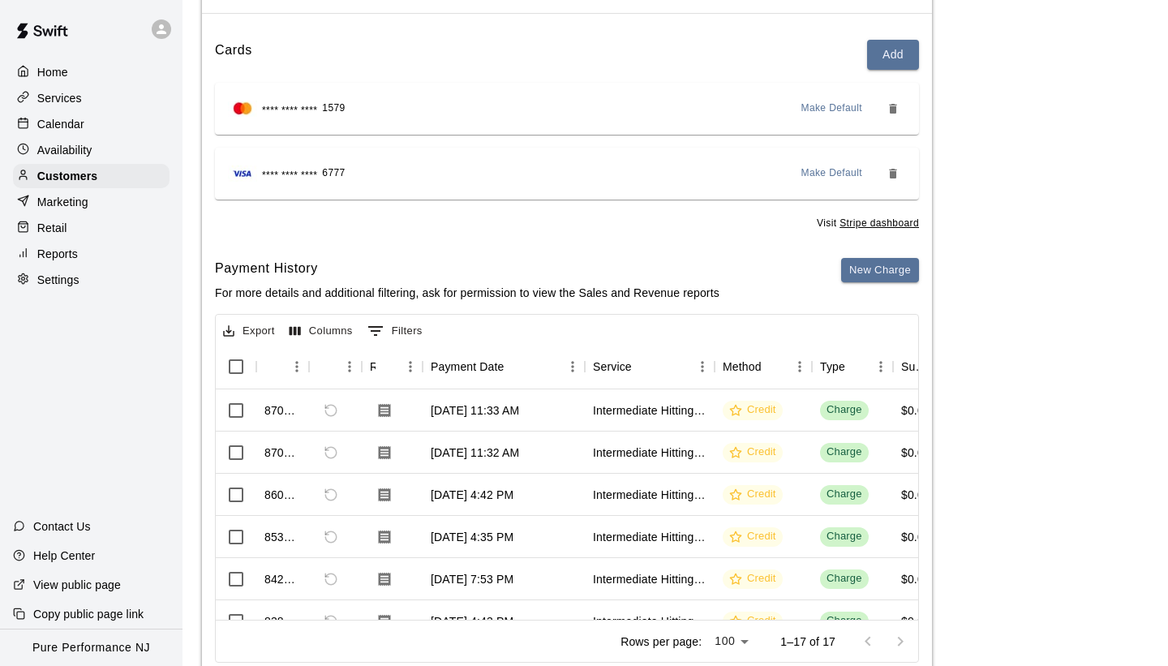
scroll to position [195, 0]
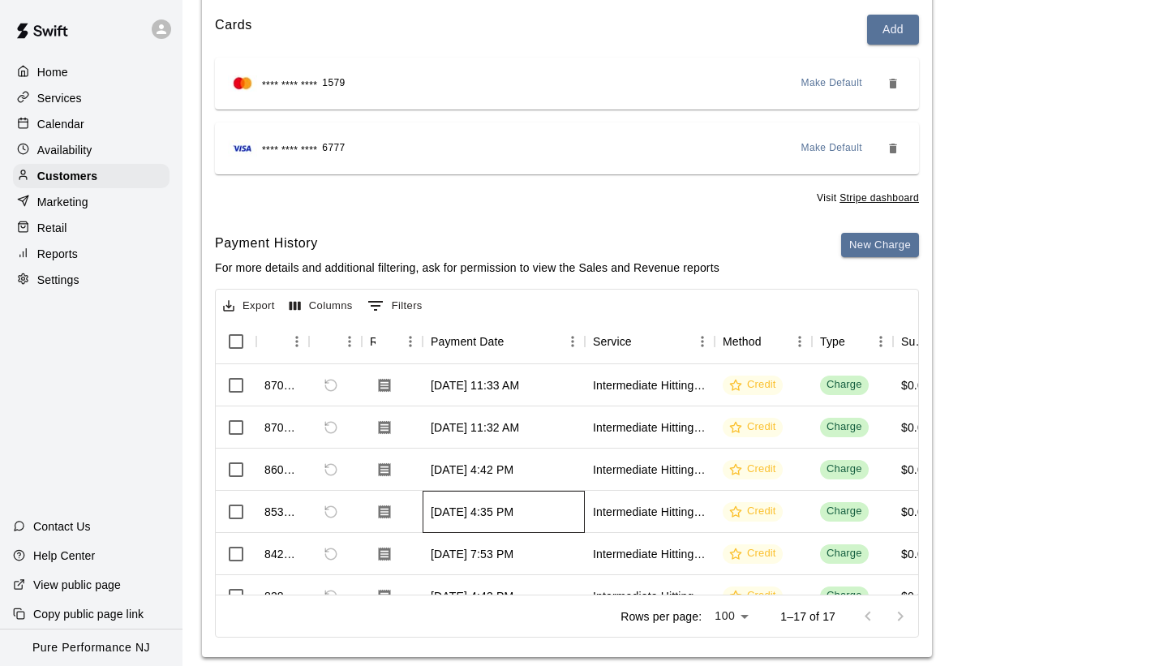
click at [495, 518] on div "[DATE] 4:35 PM" at bounding box center [472, 512] width 83 height 16
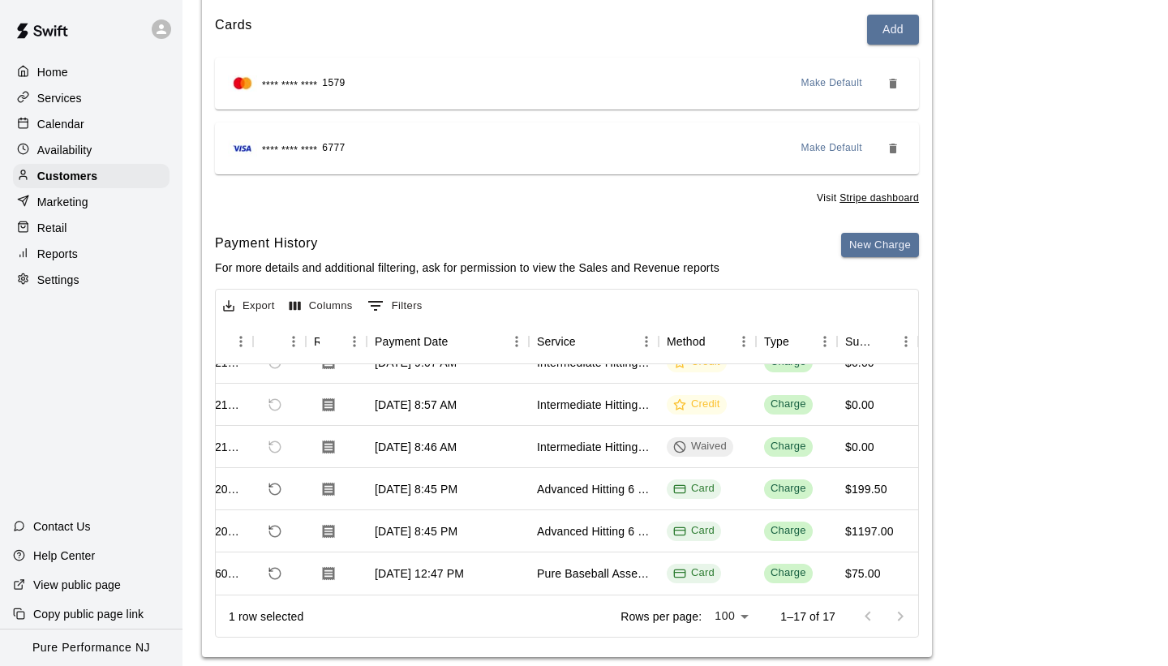
scroll to position [487, 137]
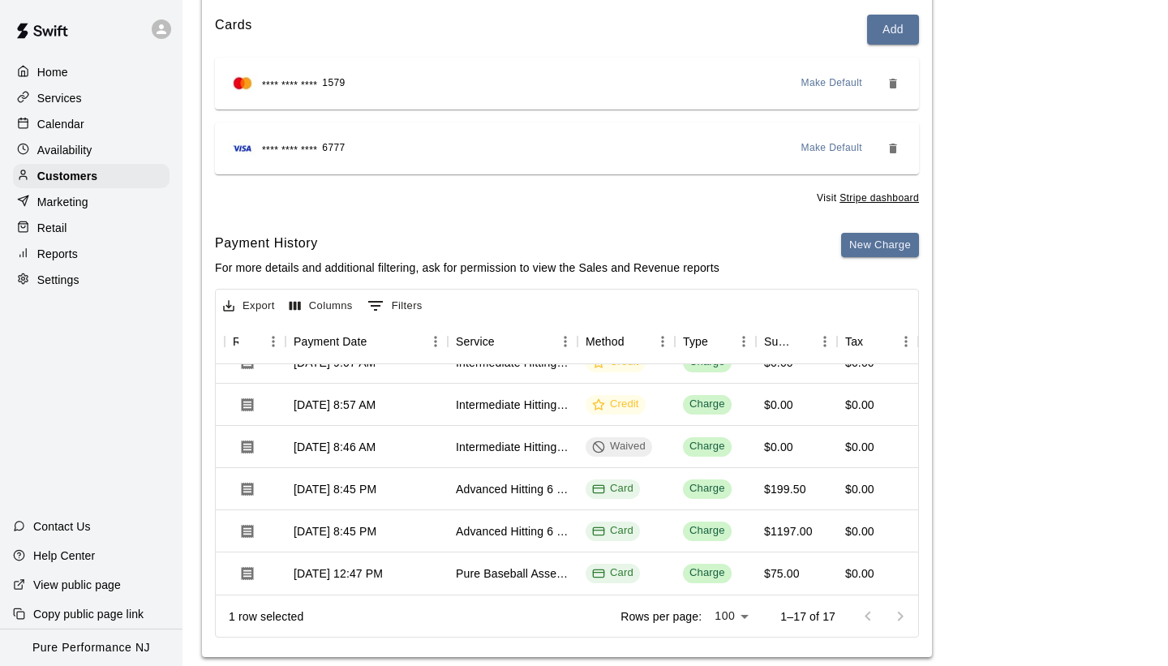
click at [1146, 280] on div "Payments Stripe: cus_SsvVNAOd5F1a5p Cards Add **** **** **** 1579 Make Default …" at bounding box center [675, 297] width 946 height 719
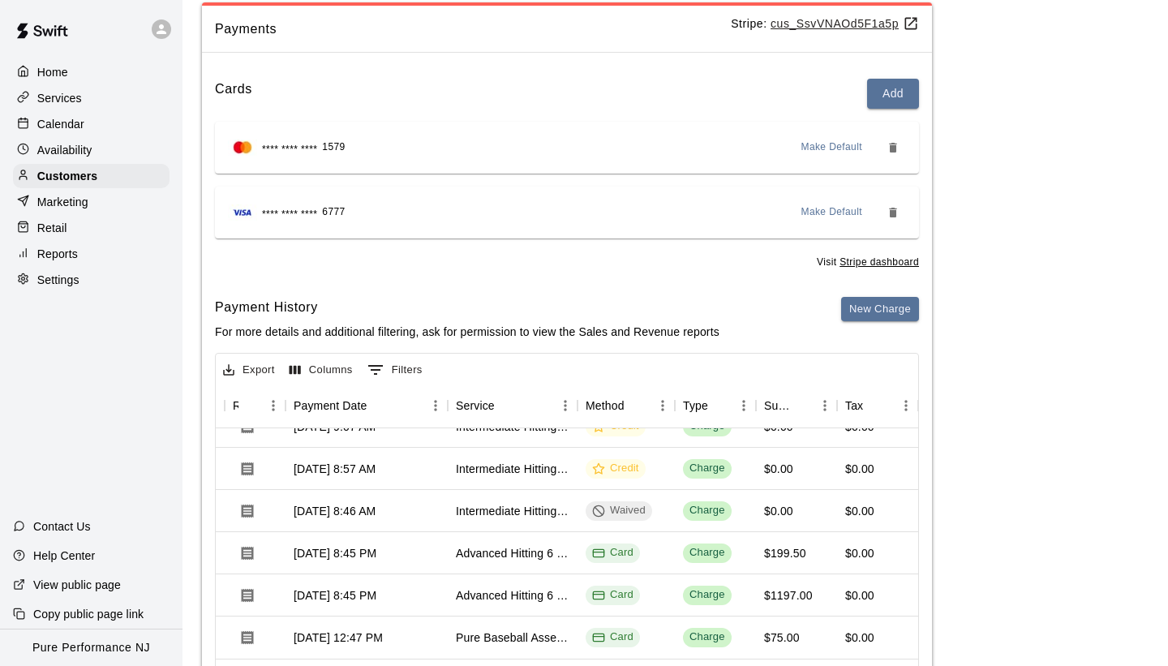
scroll to position [195, 0]
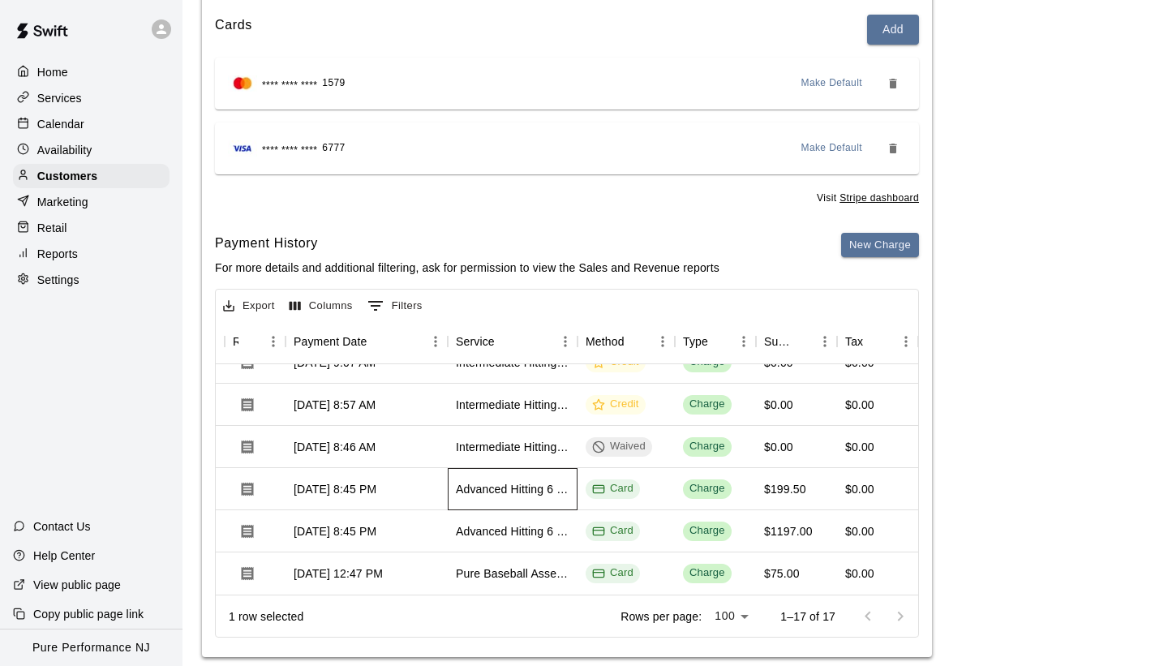
click at [527, 501] on div "Advanced Hitting 6 Months" at bounding box center [513, 489] width 130 height 42
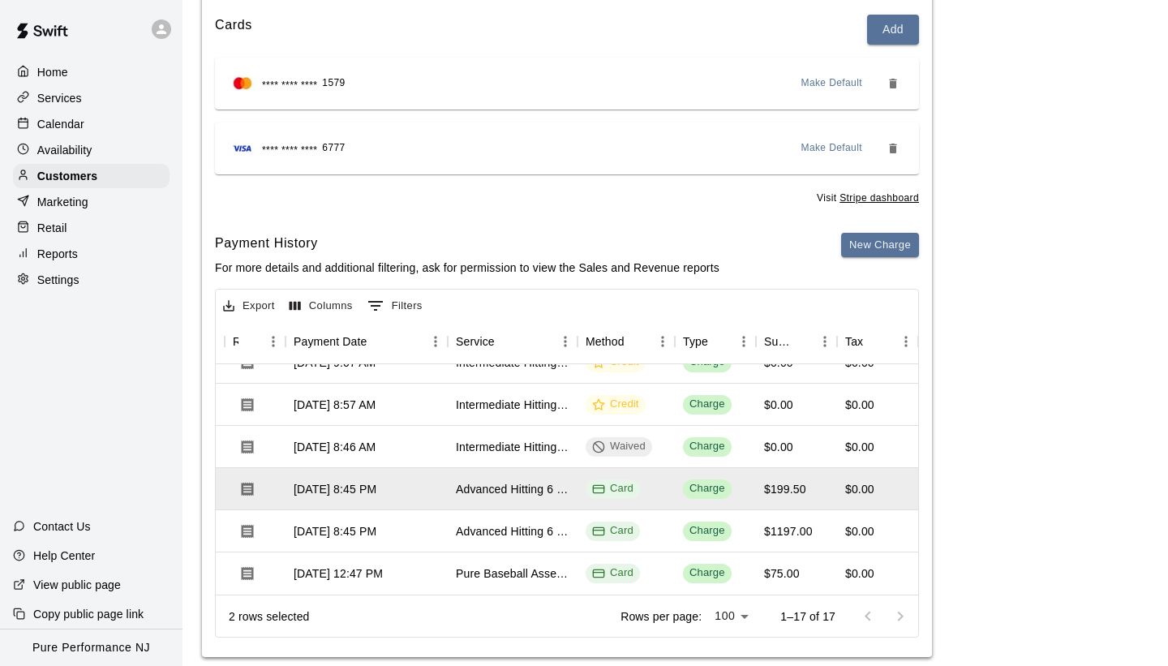
click at [79, 200] on p "Marketing" at bounding box center [62, 202] width 51 height 16
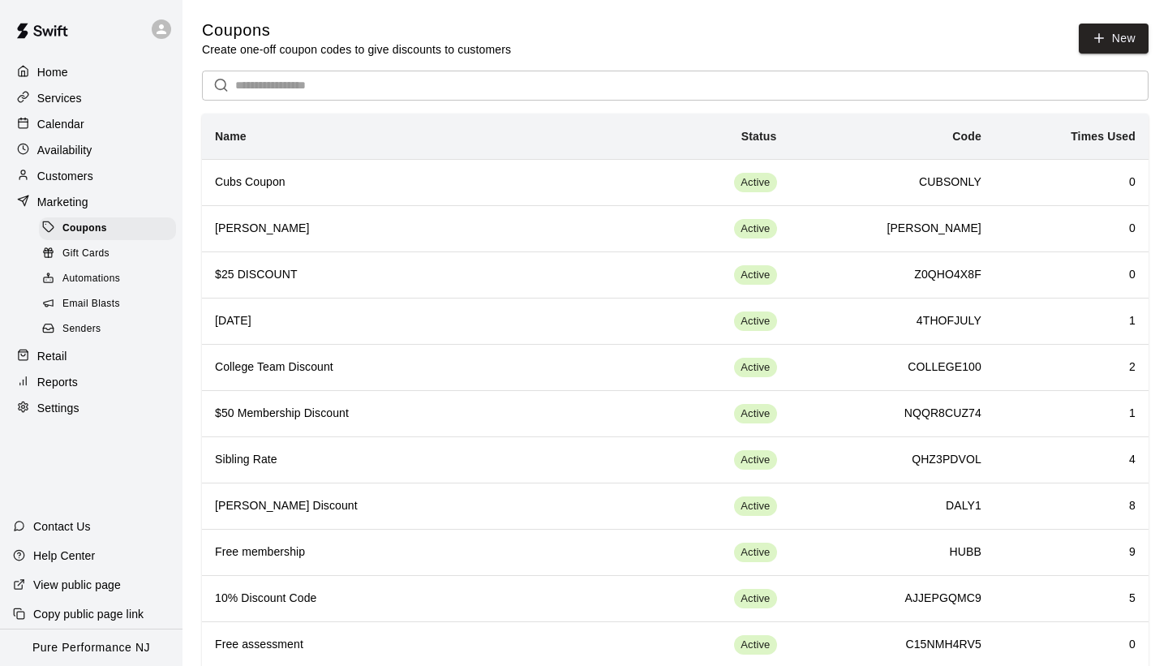
click at [67, 117] on p "Calendar" at bounding box center [60, 124] width 47 height 16
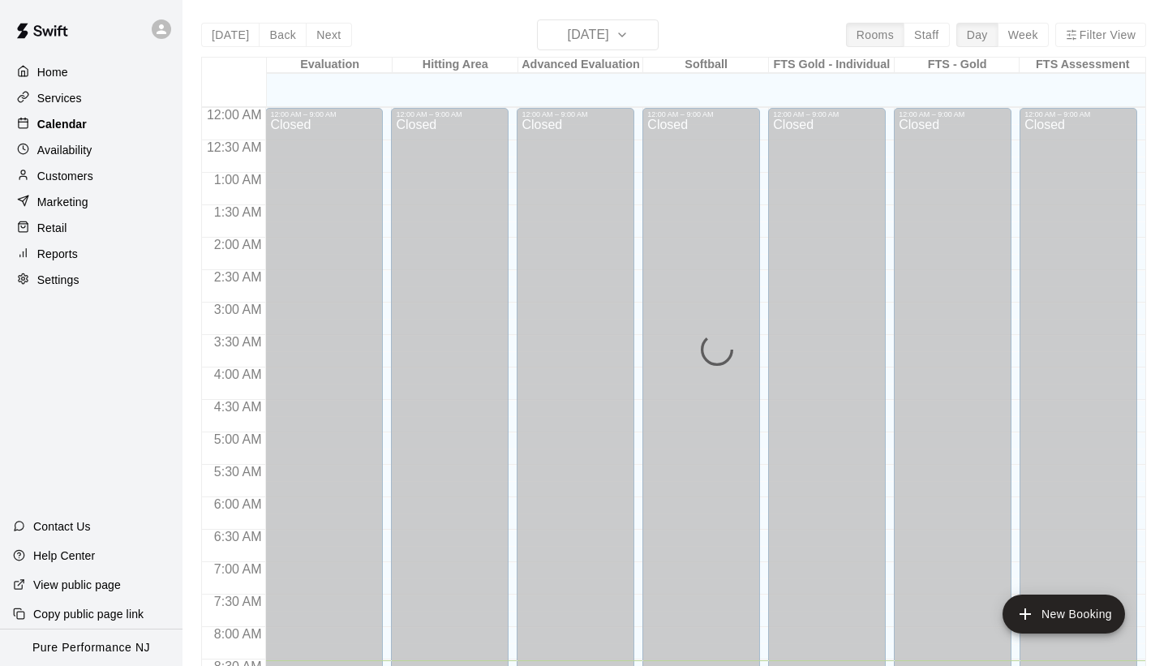
scroll to position [552, 0]
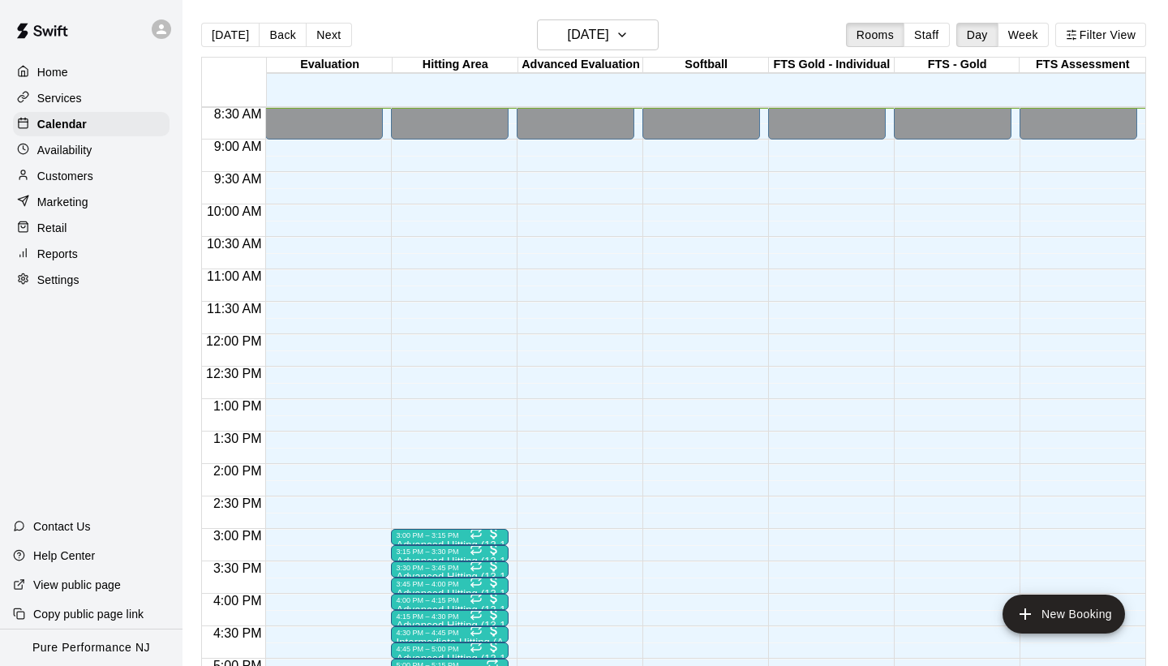
click at [60, 183] on div "Customers" at bounding box center [91, 176] width 156 height 24
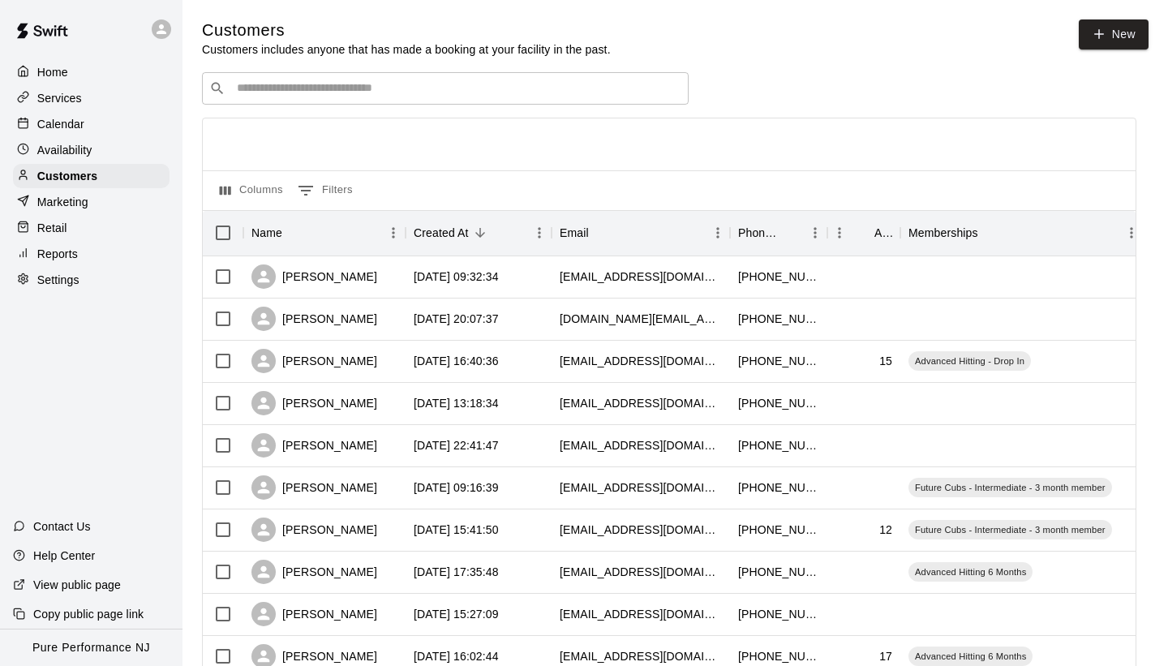
click at [401, 87] on input "Search customers by name or email" at bounding box center [456, 88] width 449 height 16
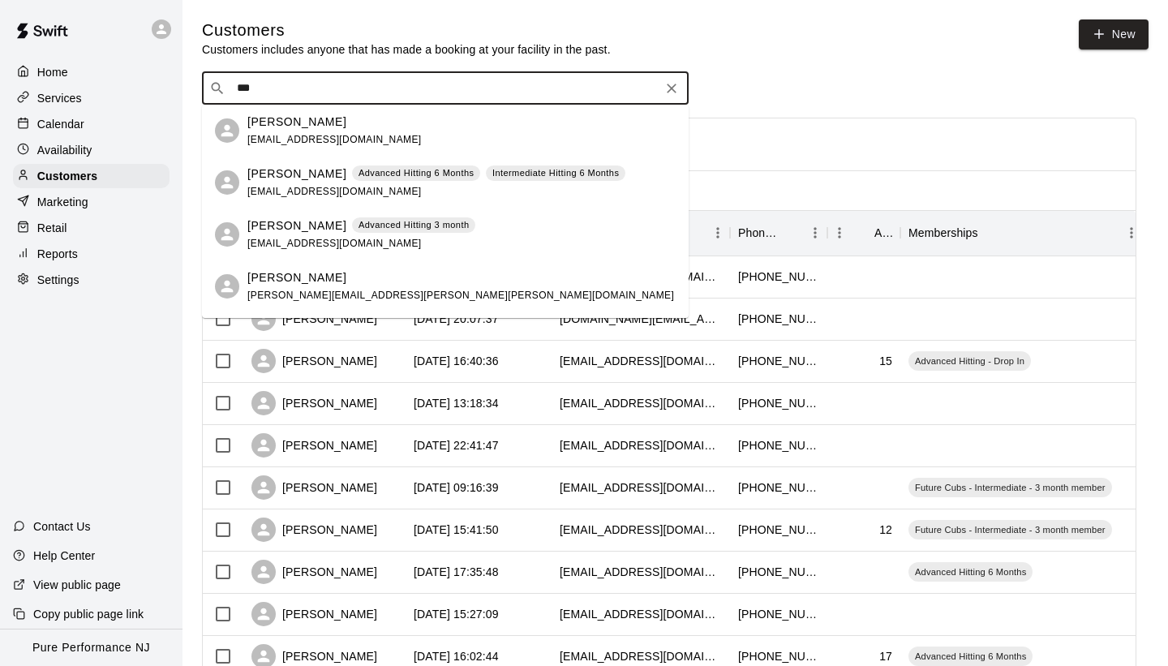
type input "***"
click at [780, 84] on div "​ *** ​" at bounding box center [669, 88] width 934 height 32
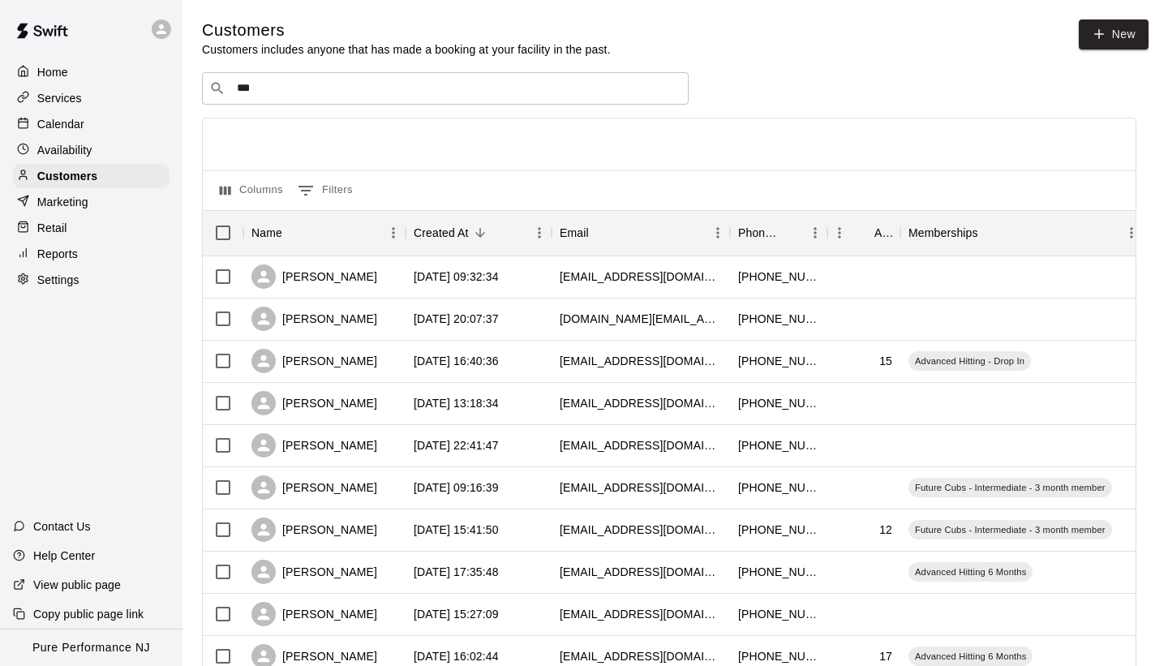
click at [62, 260] on p "Reports" at bounding box center [57, 254] width 41 height 16
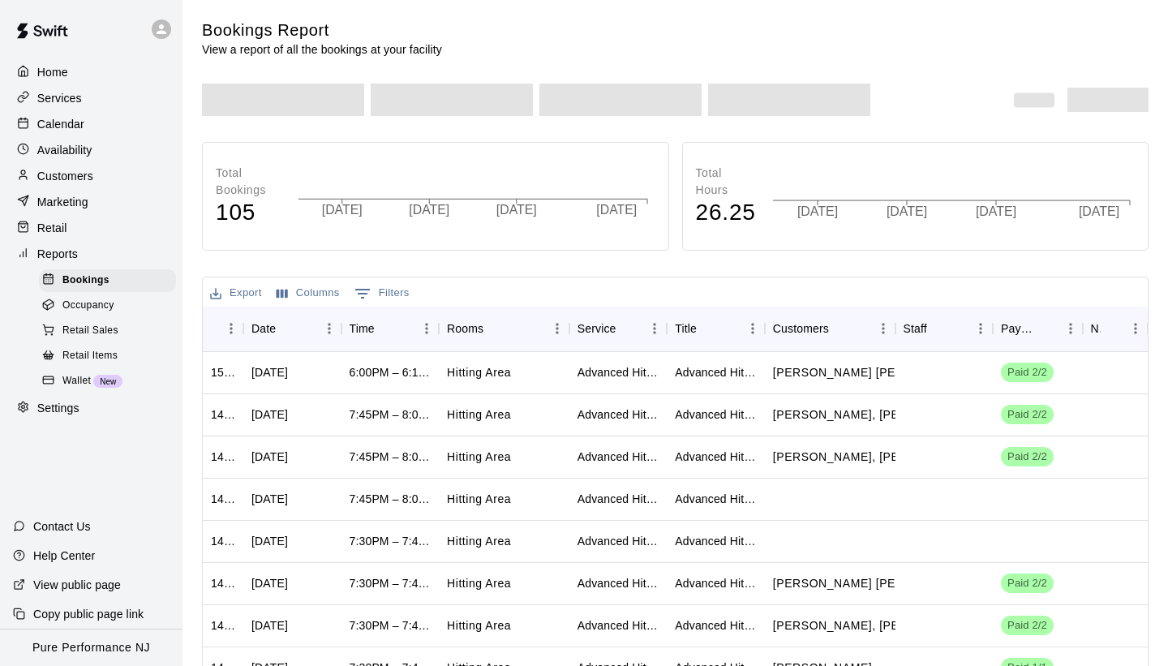
click at [65, 227] on p "Retail" at bounding box center [52, 228] width 30 height 16
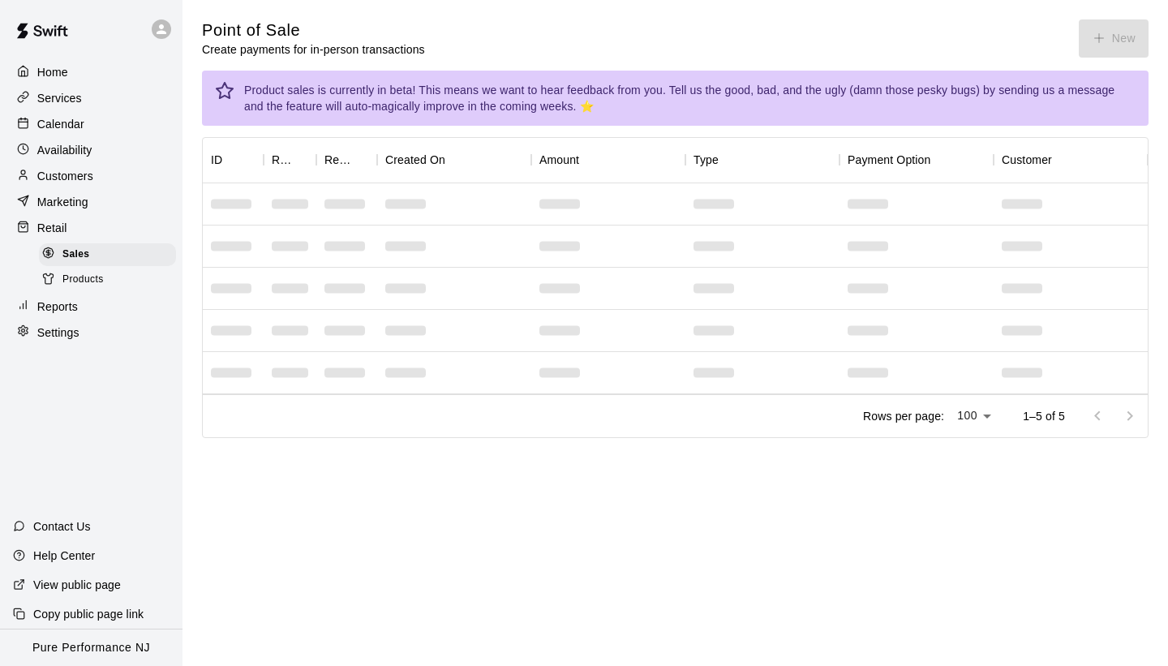
click at [62, 177] on p "Customers" at bounding box center [65, 176] width 56 height 16
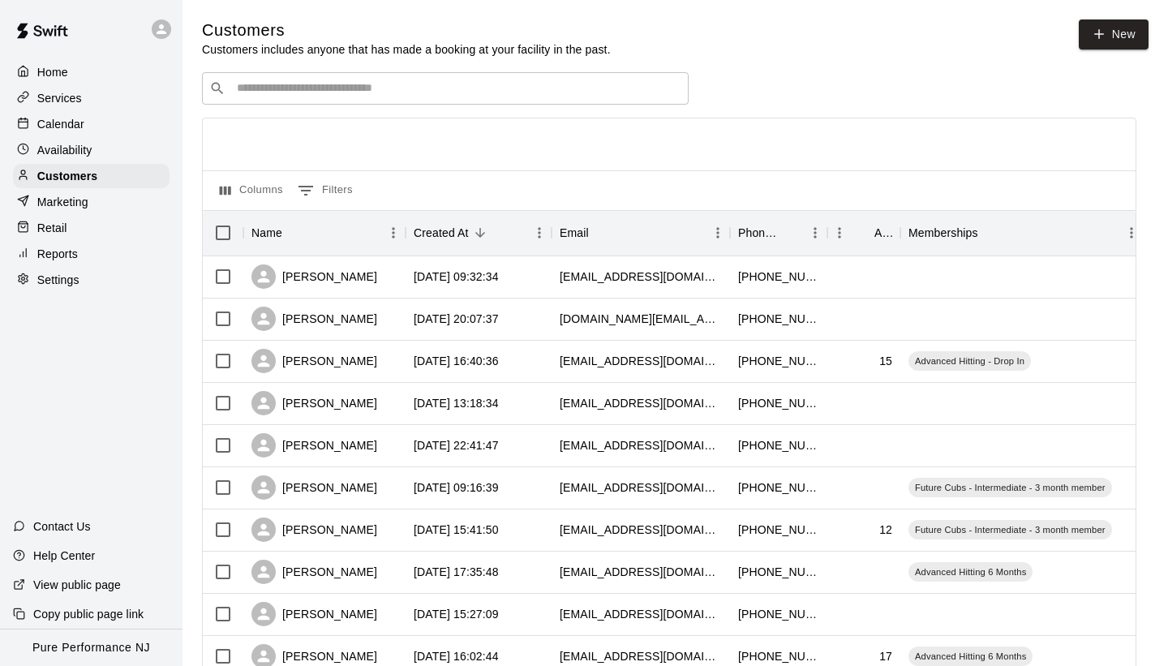
click at [315, 84] on input "Search customers by name or email" at bounding box center [456, 88] width 449 height 16
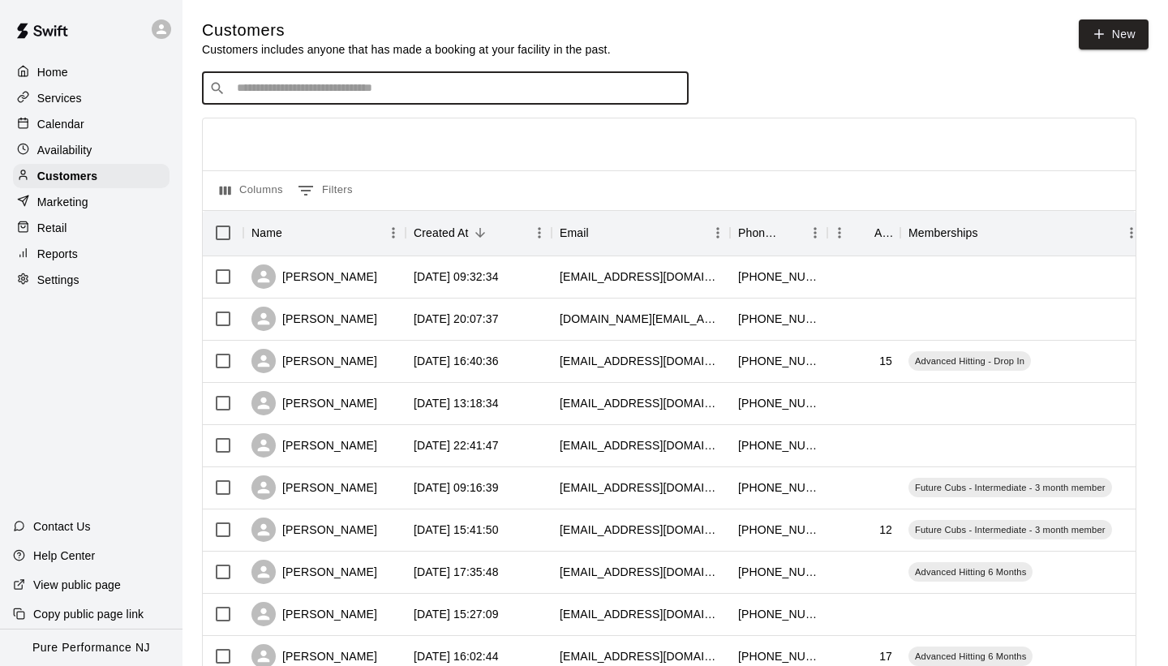
click at [59, 90] on p "Services" at bounding box center [59, 98] width 45 height 16
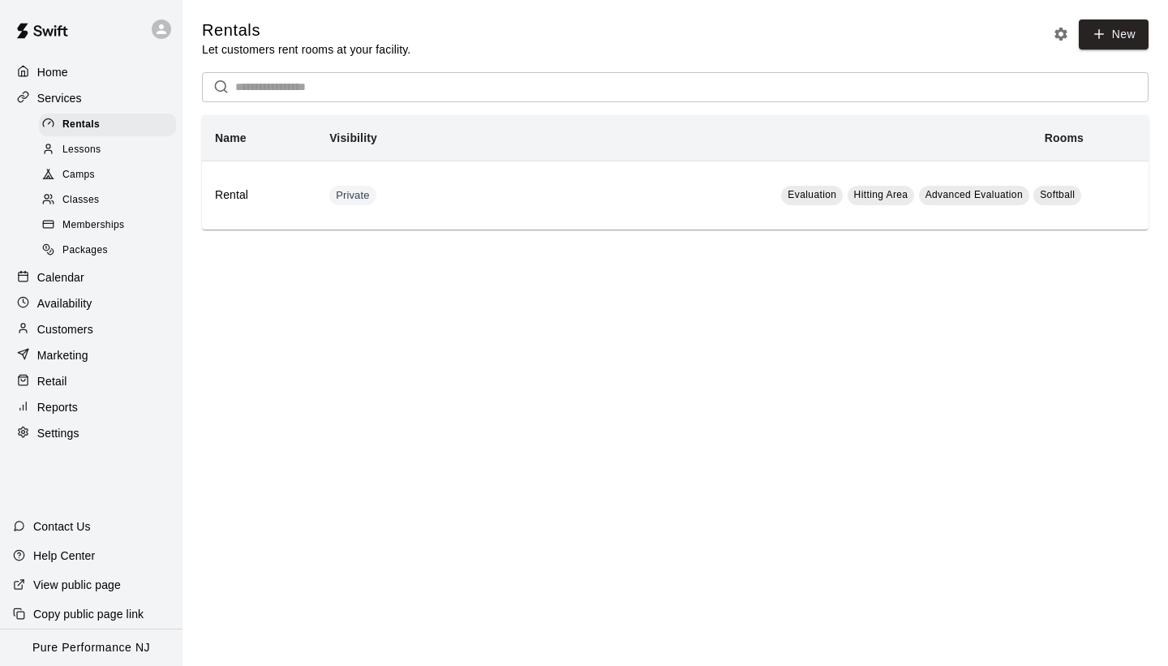
click at [75, 223] on span "Memberships" at bounding box center [93, 225] width 62 height 16
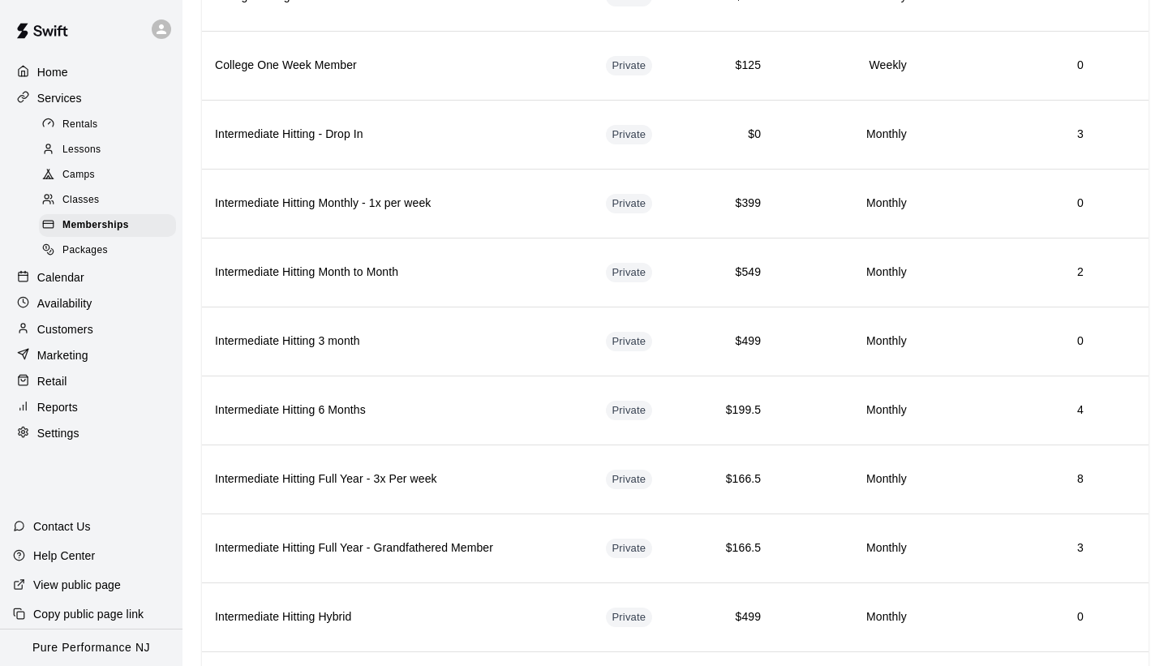
scroll to position [828, 0]
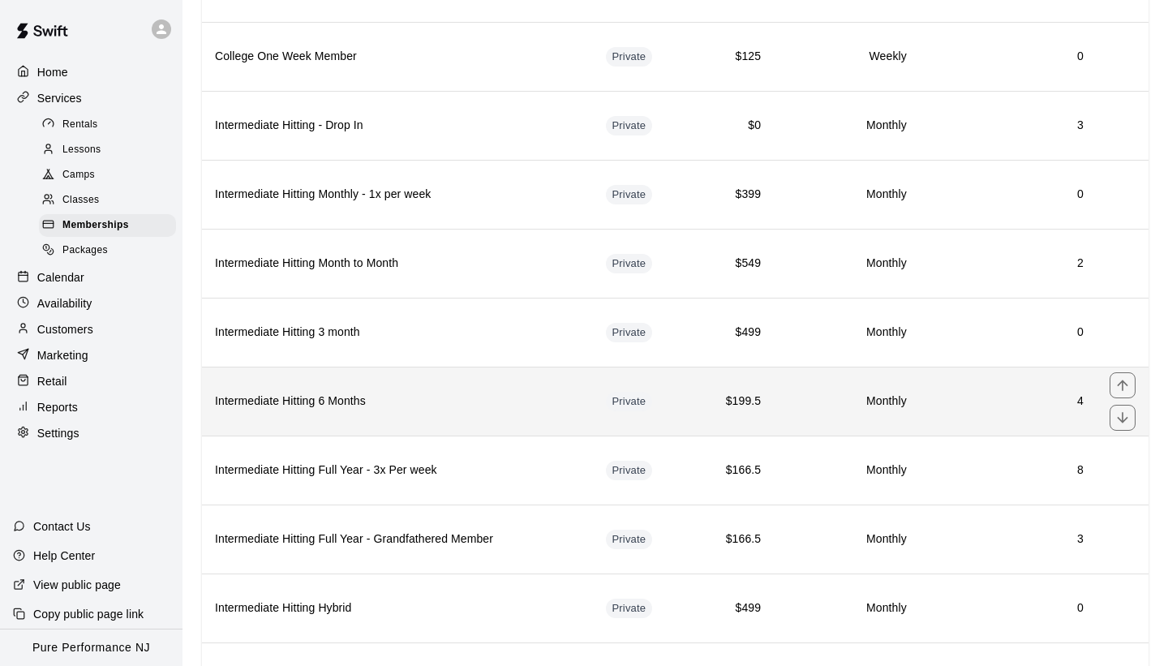
click at [385, 403] on h6 "Intermediate Hitting 6 Months" at bounding box center [397, 401] width 365 height 18
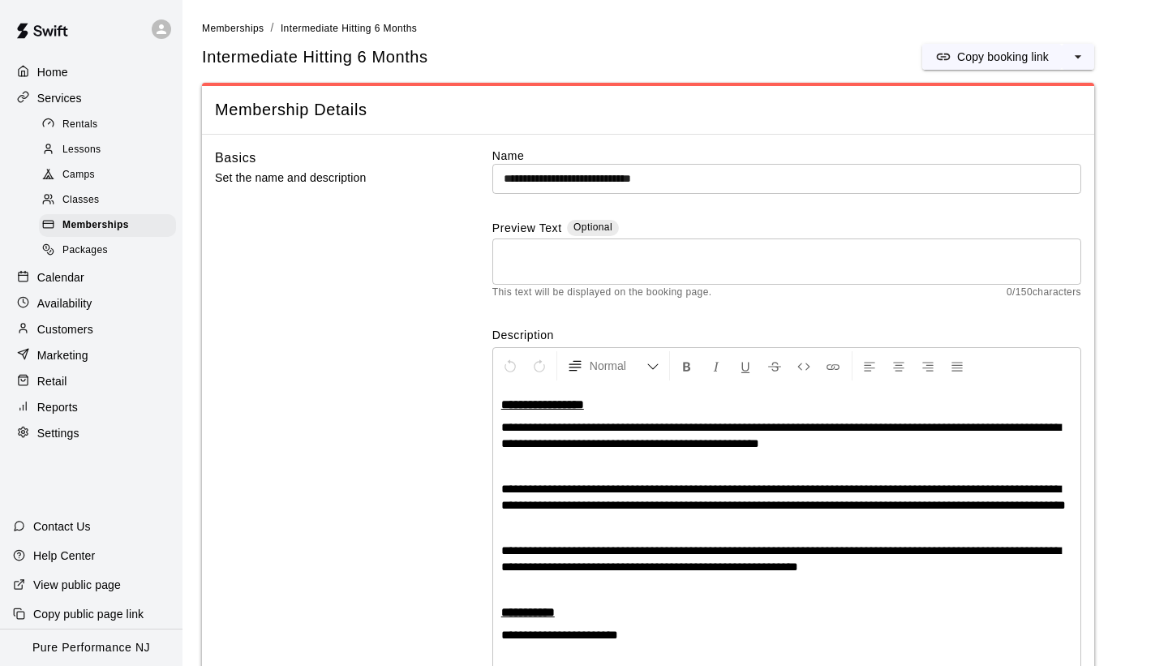
scroll to position [242, 0]
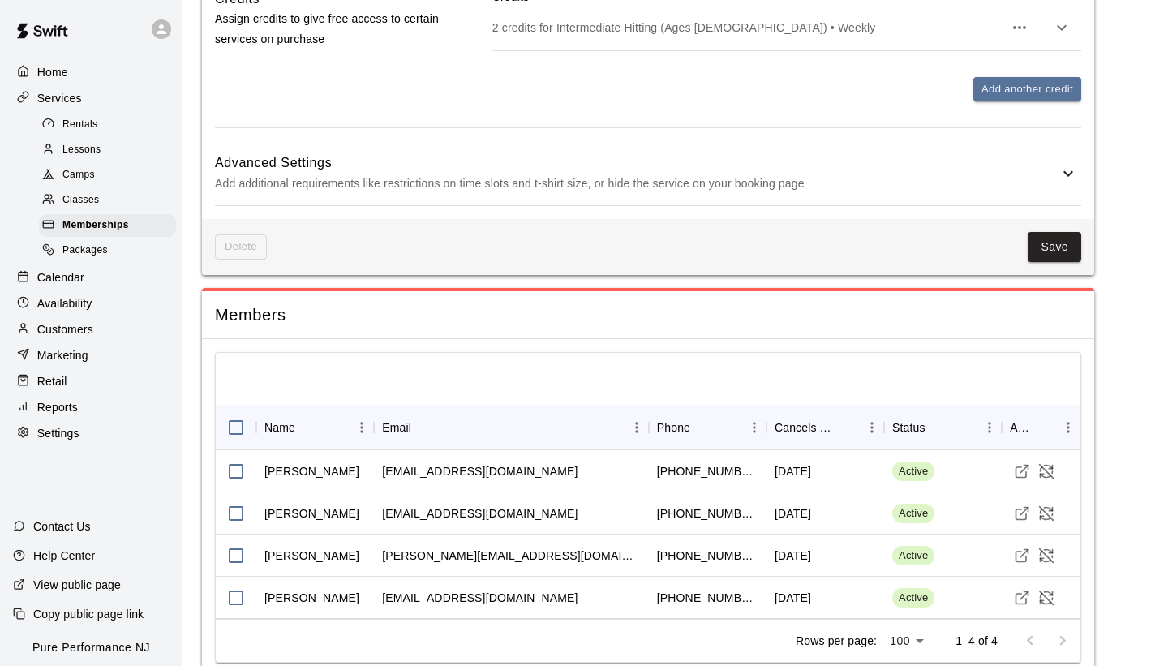
scroll to position [1533, 0]
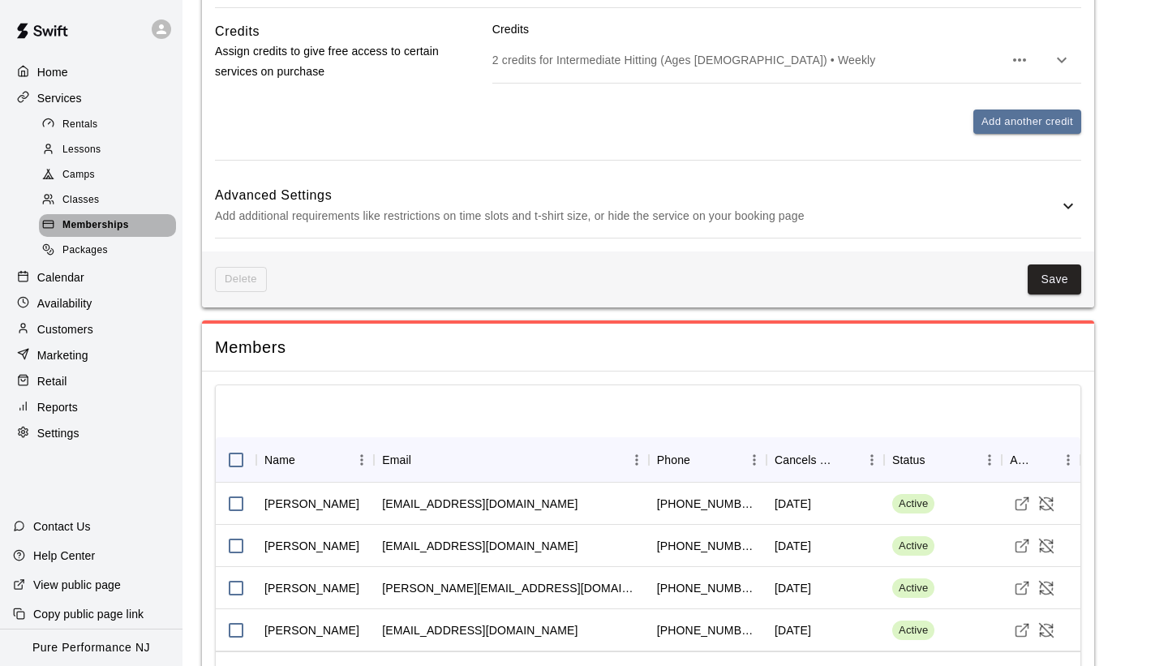
click at [79, 223] on span "Memberships" at bounding box center [95, 225] width 66 height 16
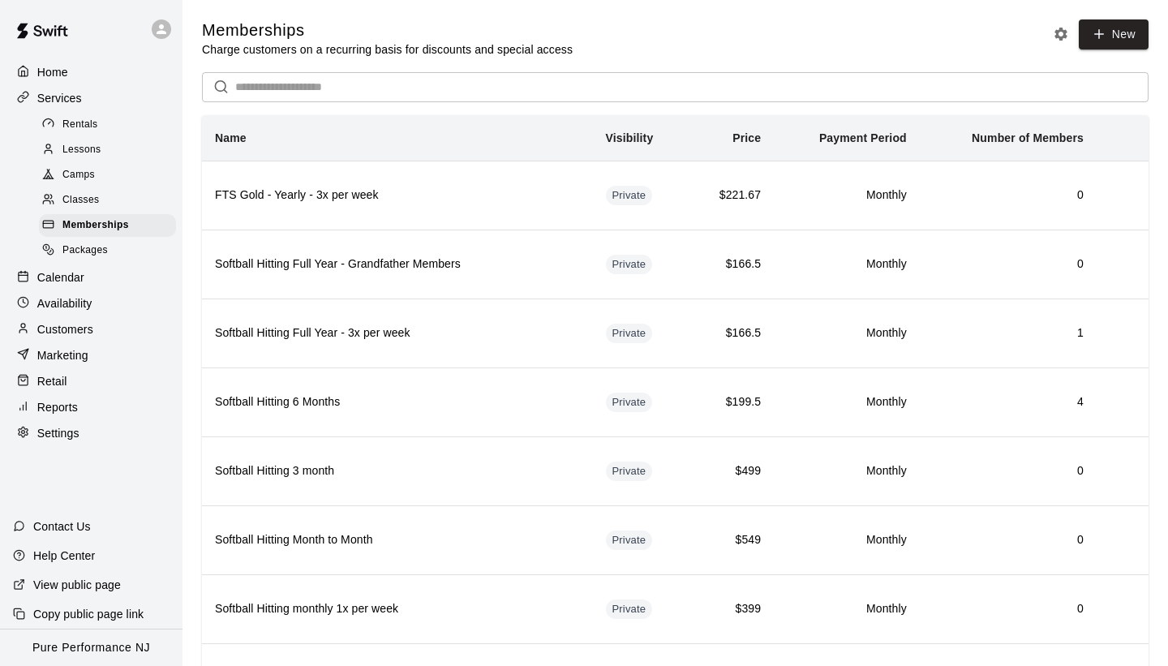
click at [618, 24] on div "Memberships Charge customers on a recurring basis for discounts and special acc…" at bounding box center [675, 38] width 946 height 38
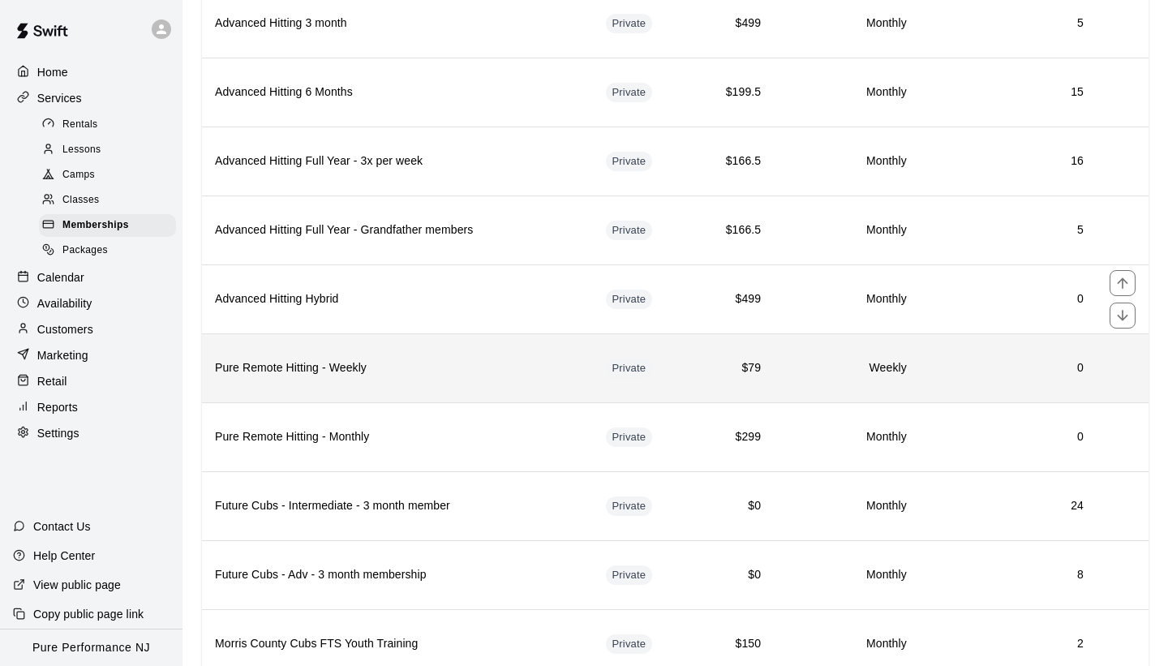
scroll to position [1685, 0]
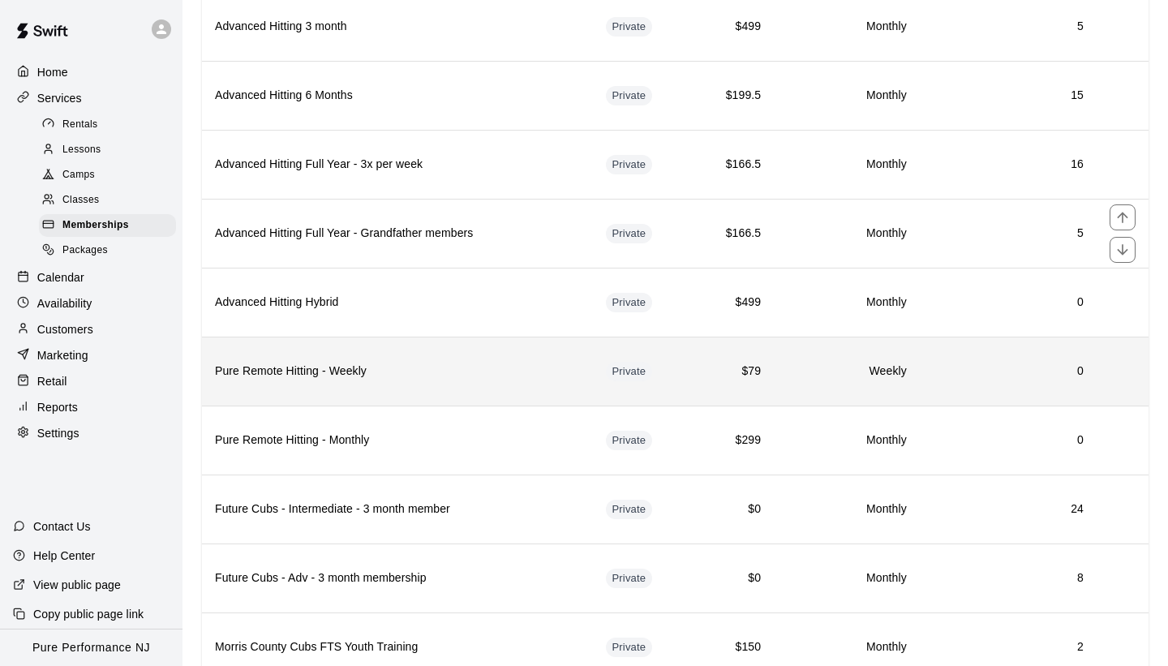
click at [432, 249] on th "Advanced Hitting Full Year - Grandfather members" at bounding box center [397, 233] width 391 height 69
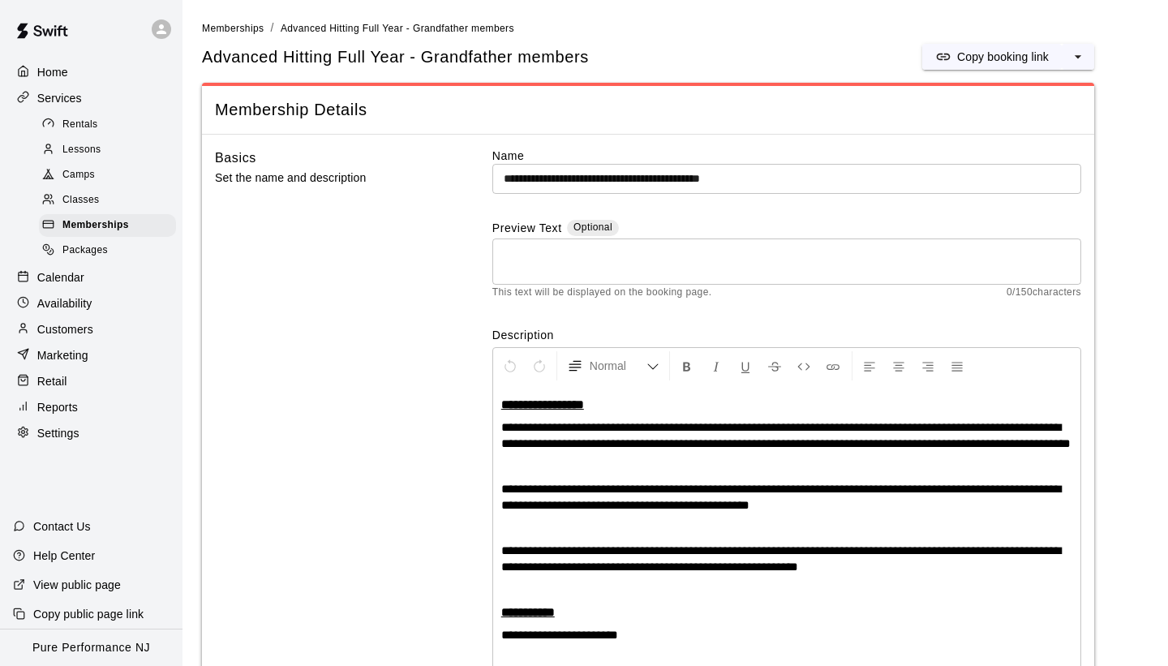
scroll to position [242, 0]
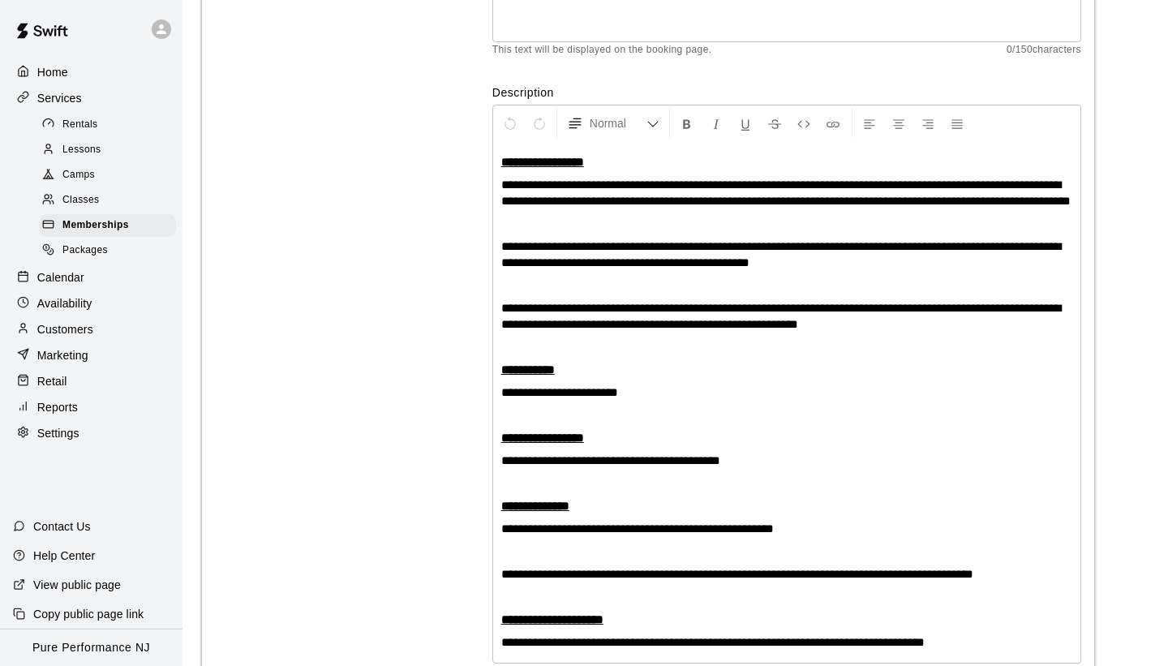
click at [409, 249] on div "Basics Set the name and description" at bounding box center [327, 403] width 225 height 996
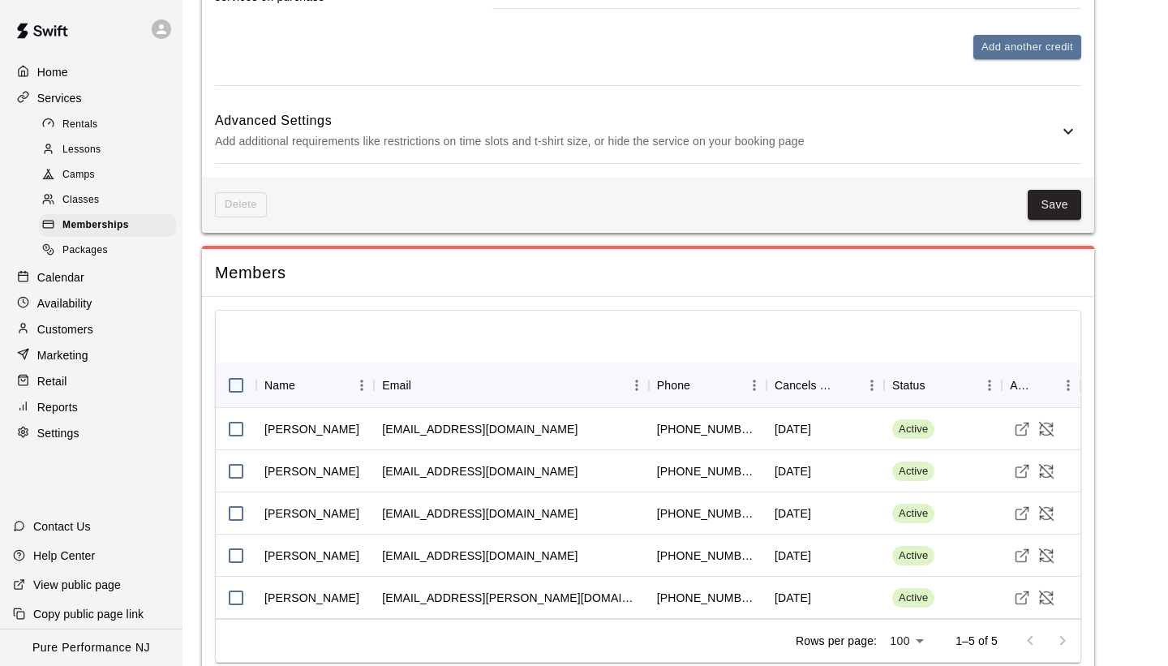
scroll to position [1576, 0]
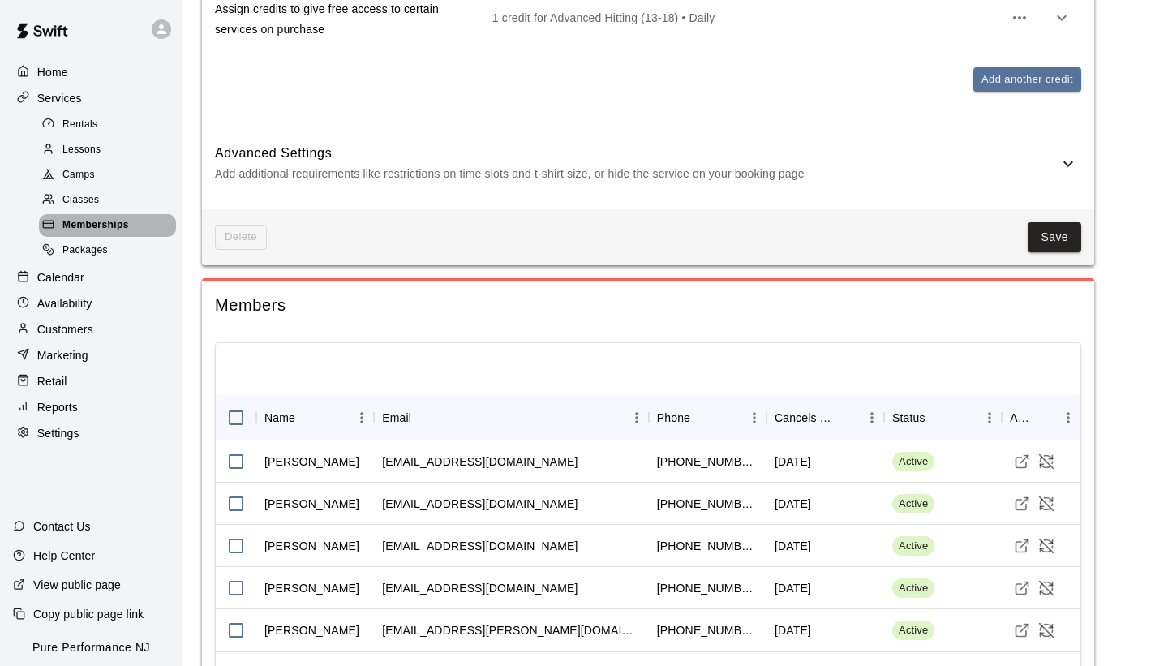
click at [114, 223] on span "Memberships" at bounding box center [95, 225] width 66 height 16
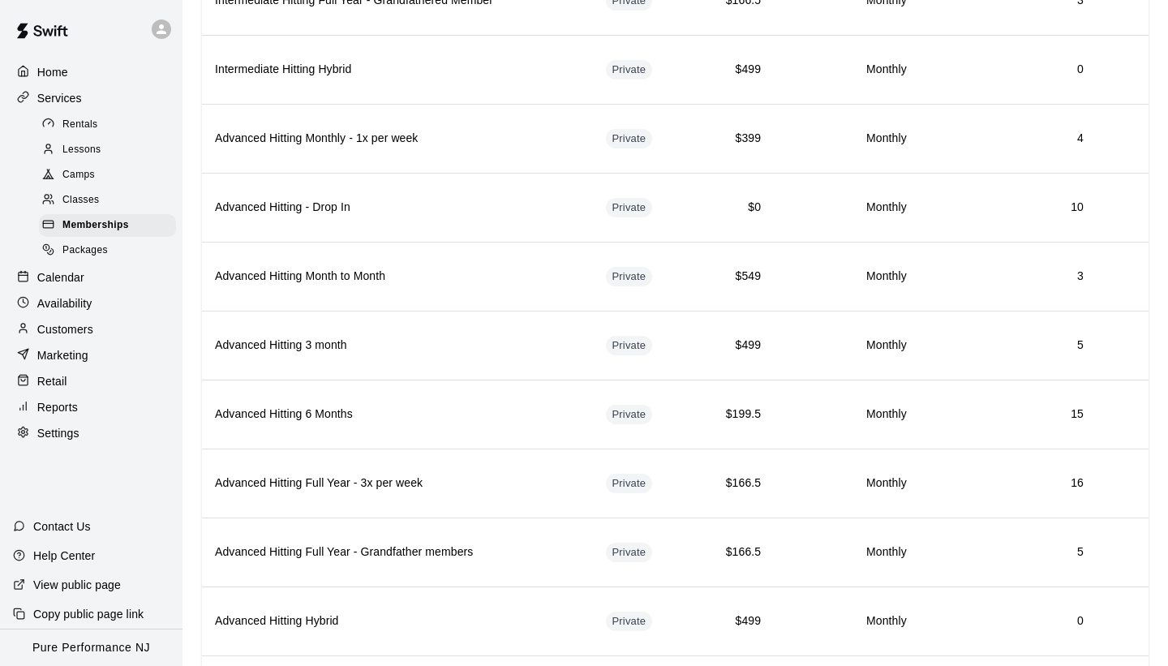
scroll to position [1364, 0]
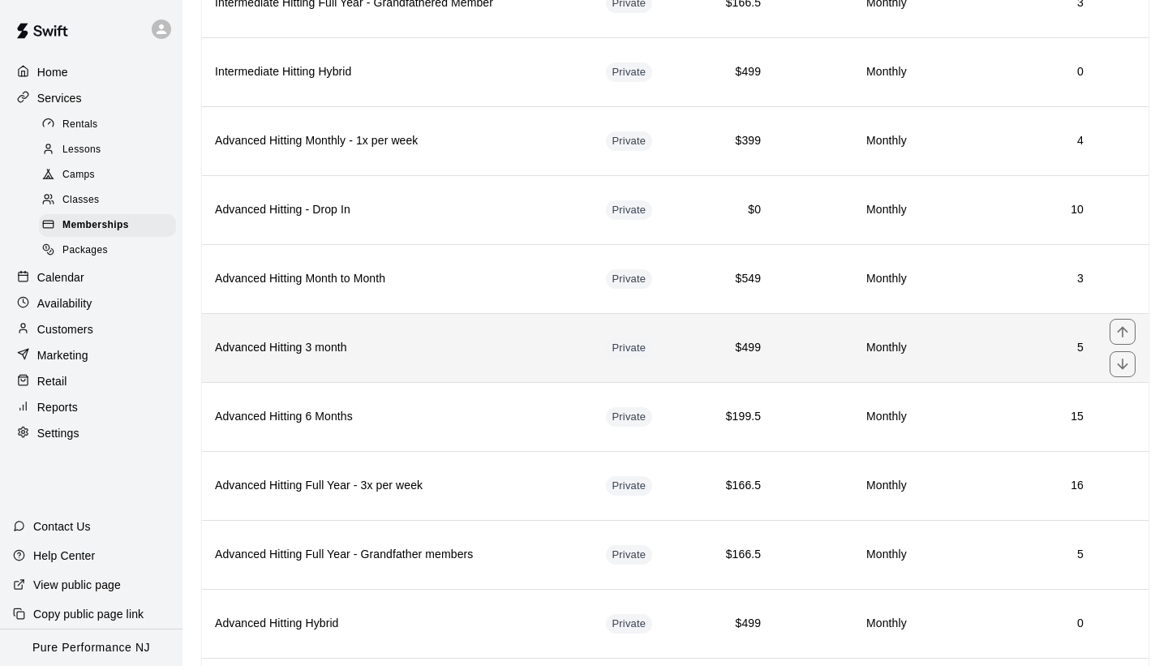
click at [990, 361] on td "5" at bounding box center [1008, 347] width 177 height 69
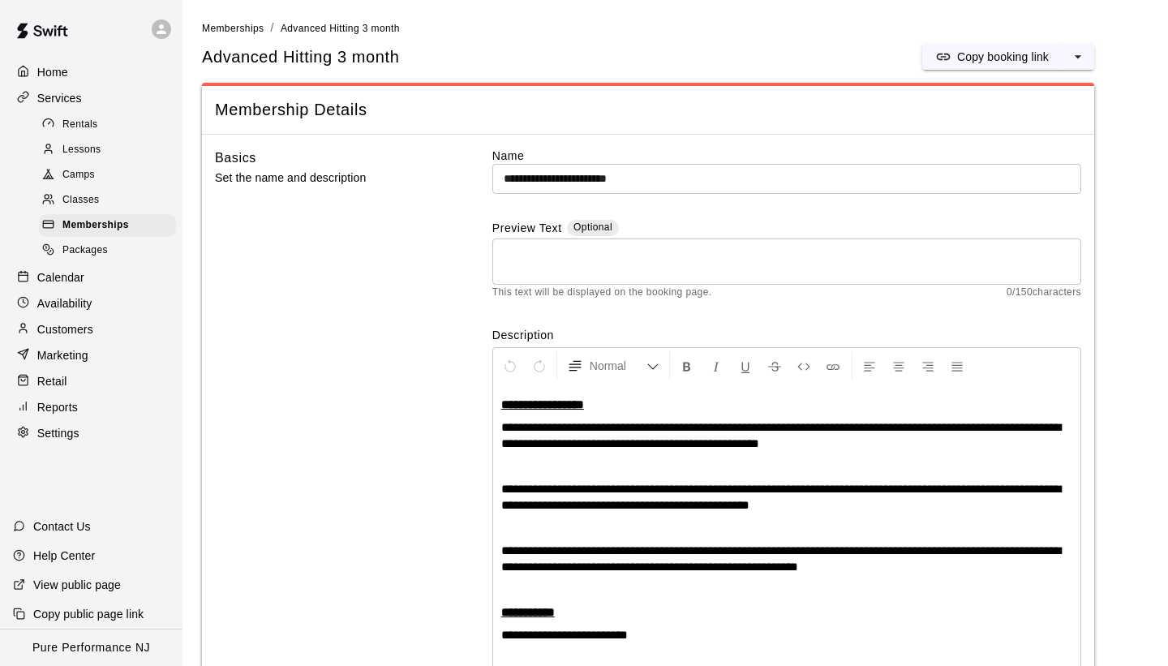
scroll to position [135, 0]
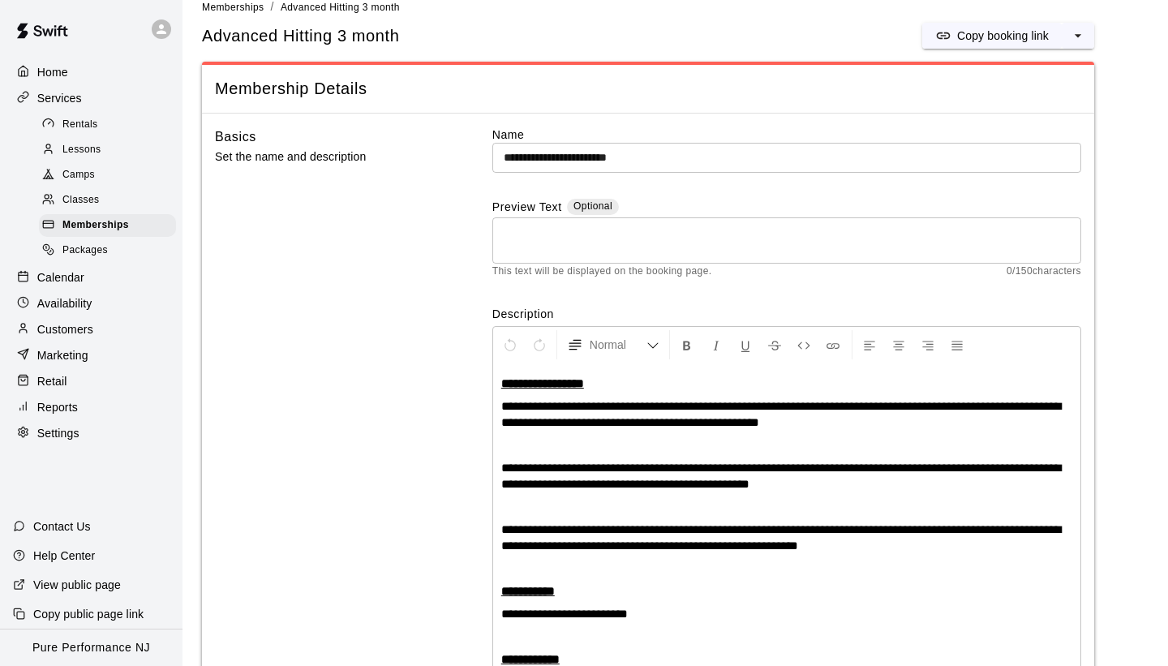
scroll to position [0, 0]
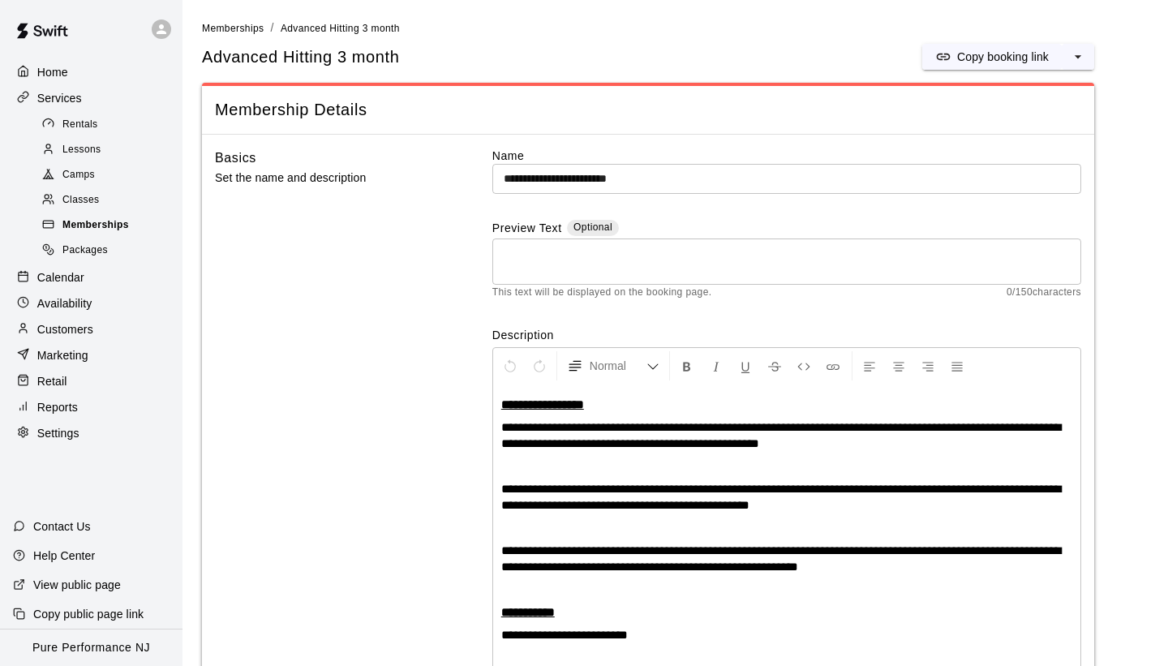
click at [115, 223] on span "Memberships" at bounding box center [95, 225] width 66 height 16
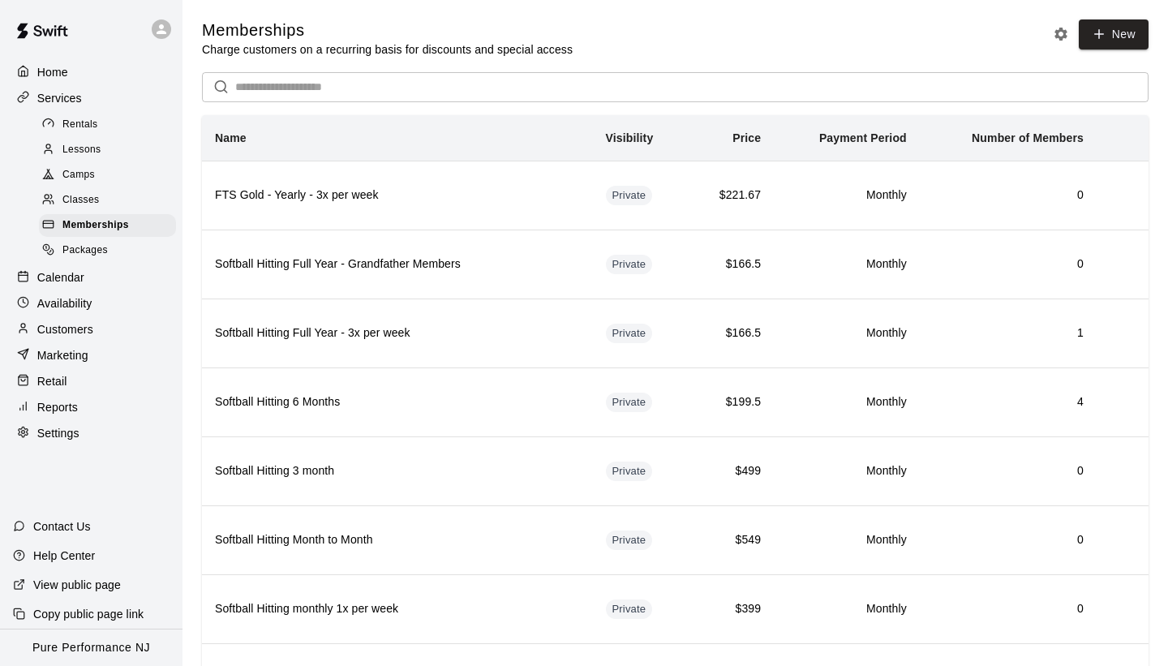
click at [281, 97] on input "text" at bounding box center [691, 87] width 913 height 30
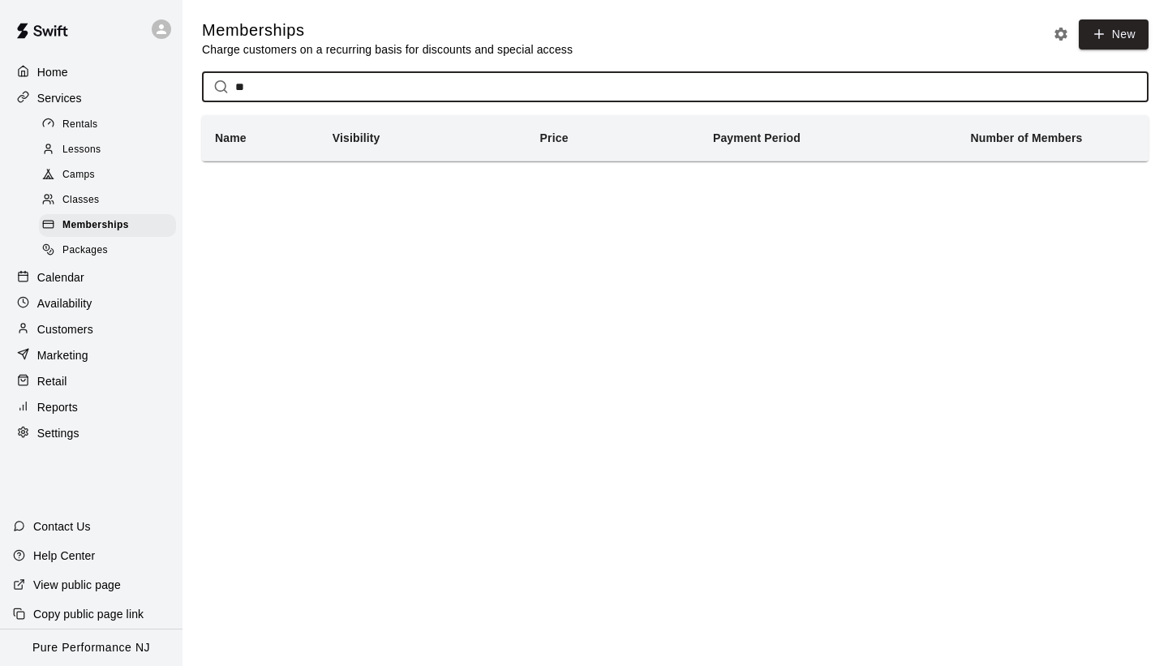
type input "*"
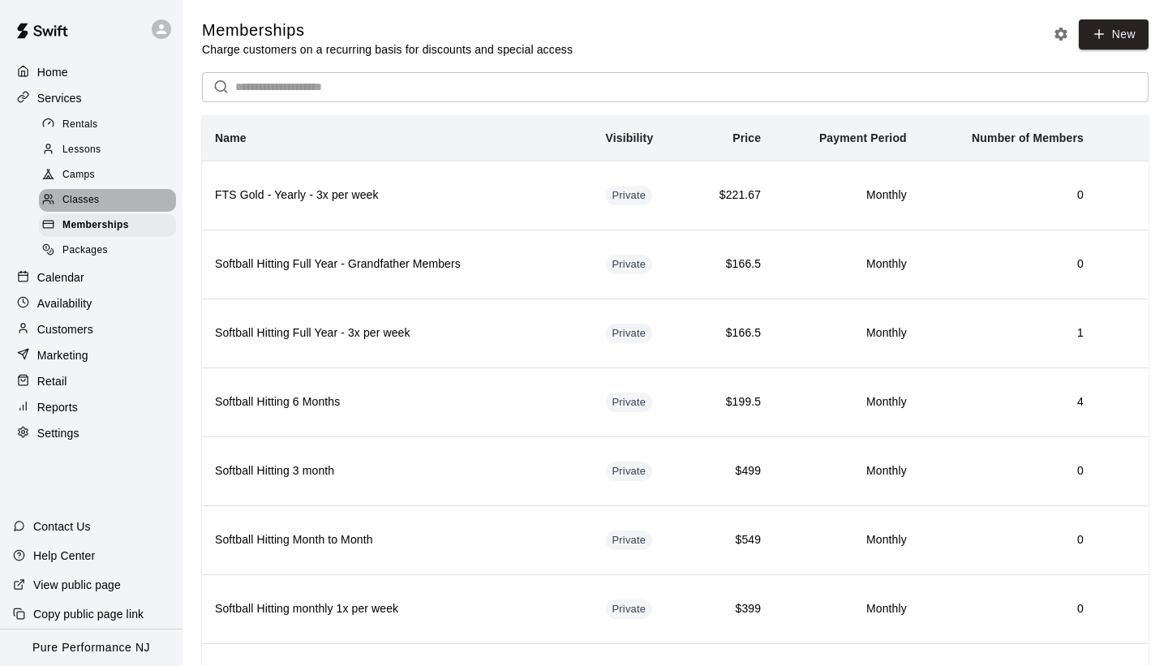
click at [104, 199] on div "Classes" at bounding box center [107, 200] width 137 height 23
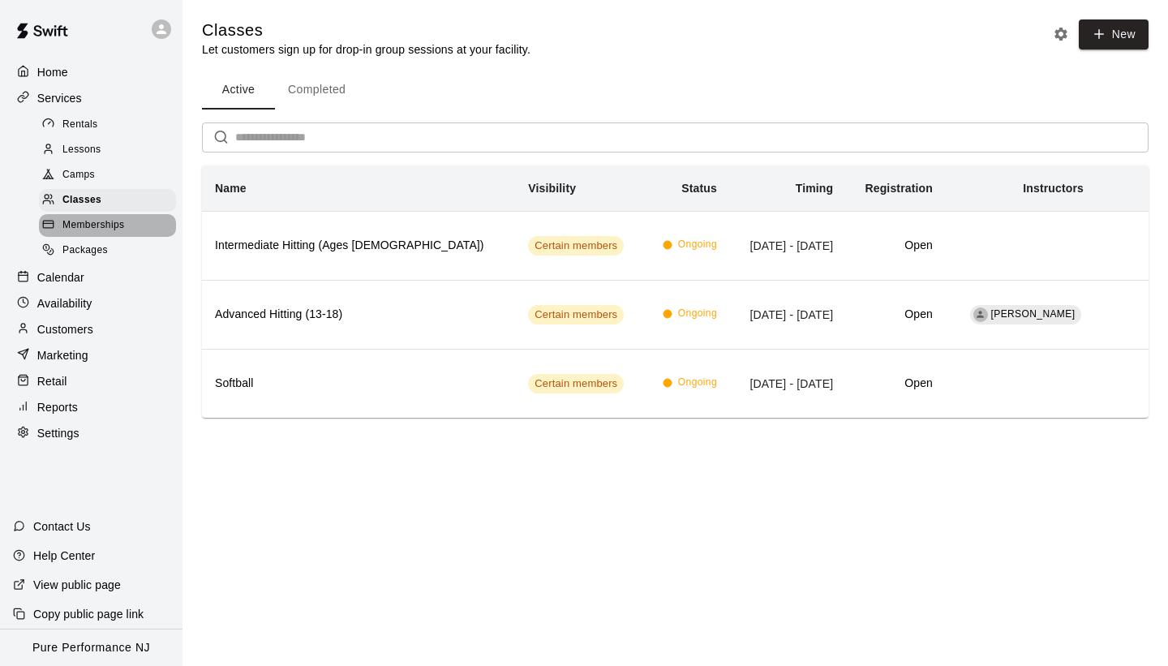
click at [101, 222] on span "Memberships" at bounding box center [93, 225] width 62 height 16
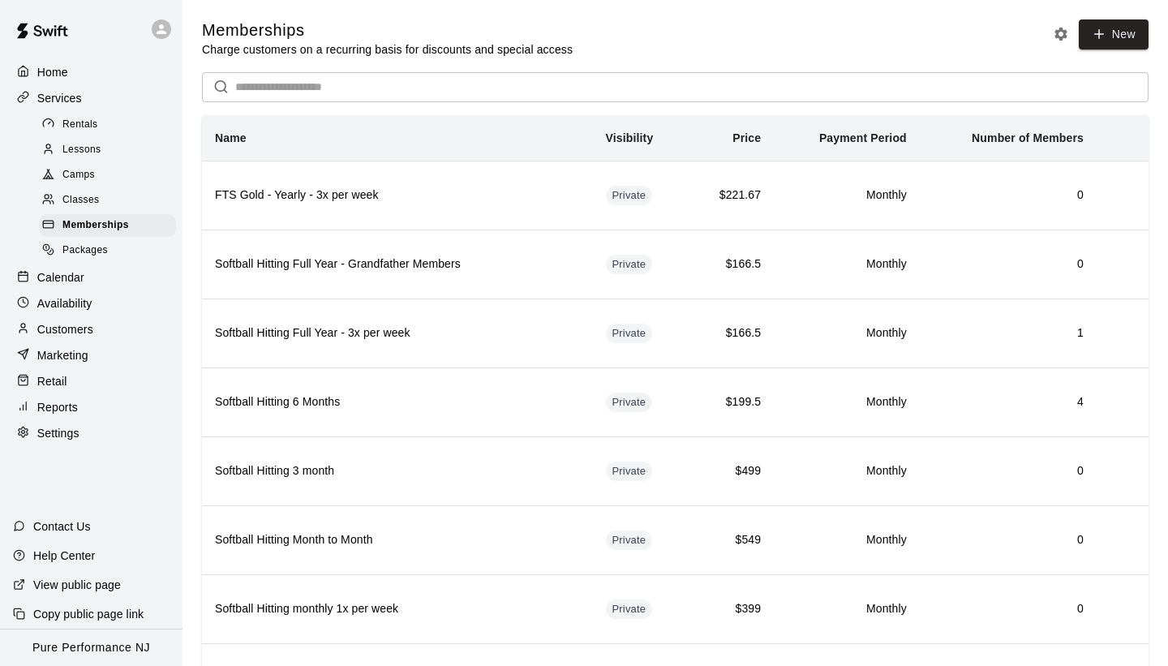
click at [162, 181] on div "Camps" at bounding box center [107, 175] width 137 height 23
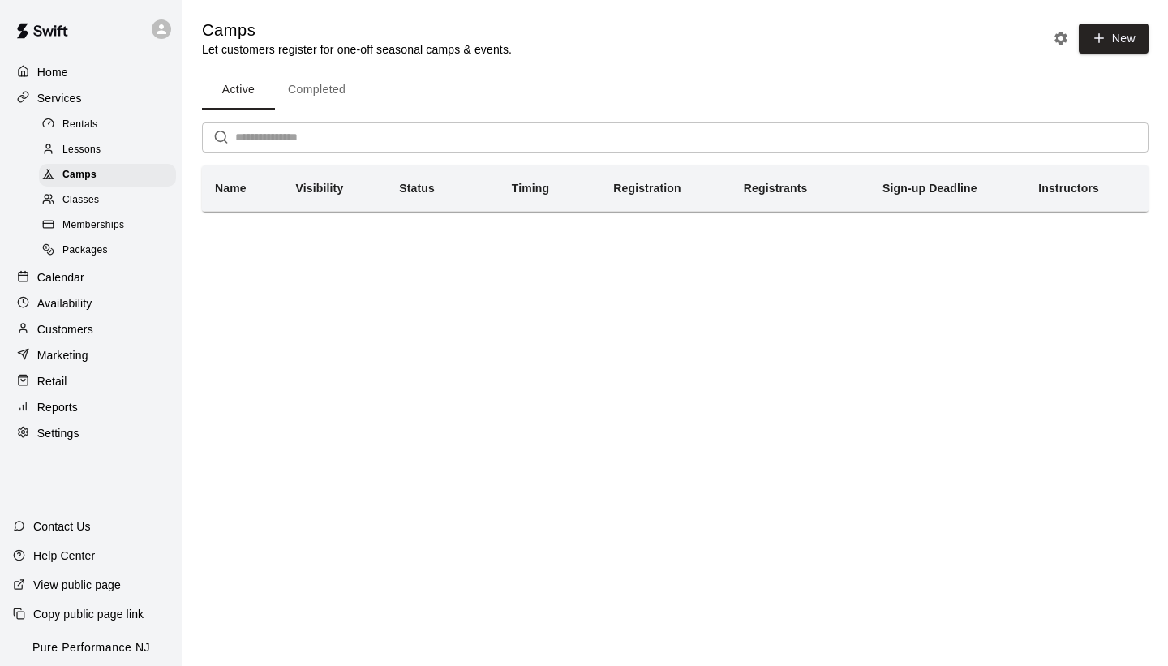
click at [186, 132] on main "Camps Let customers register for one-off seasonal camps & events. New Active Co…" at bounding box center [674, 128] width 985 height 257
click at [126, 234] on div "Memberships" at bounding box center [107, 225] width 137 height 23
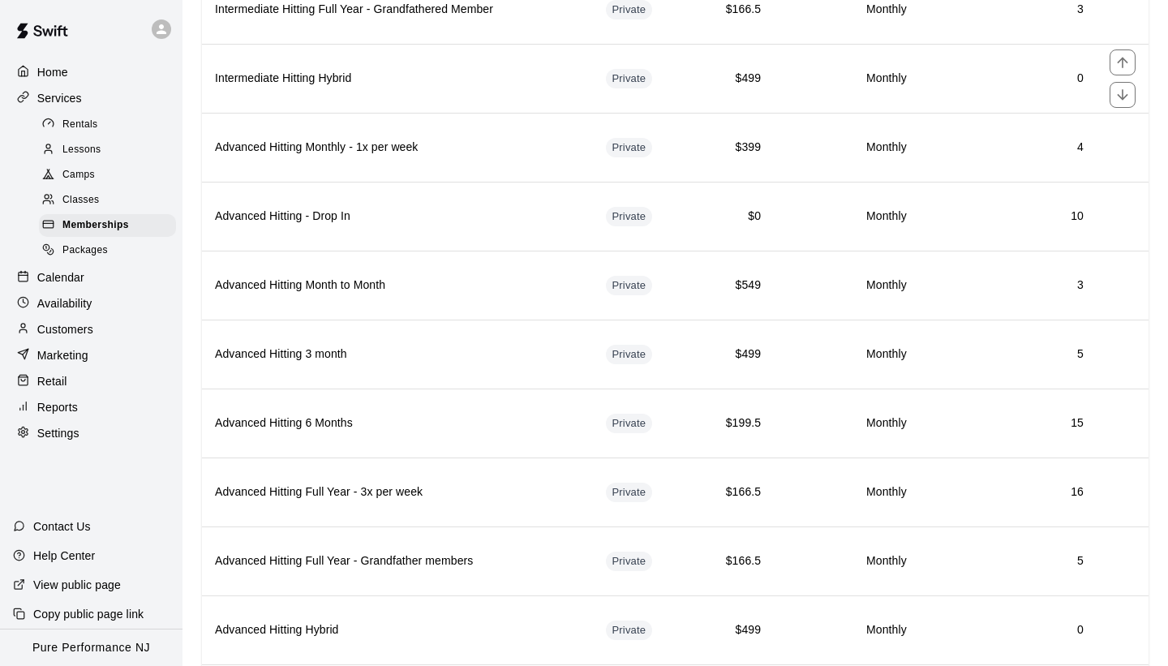
scroll to position [1364, 0]
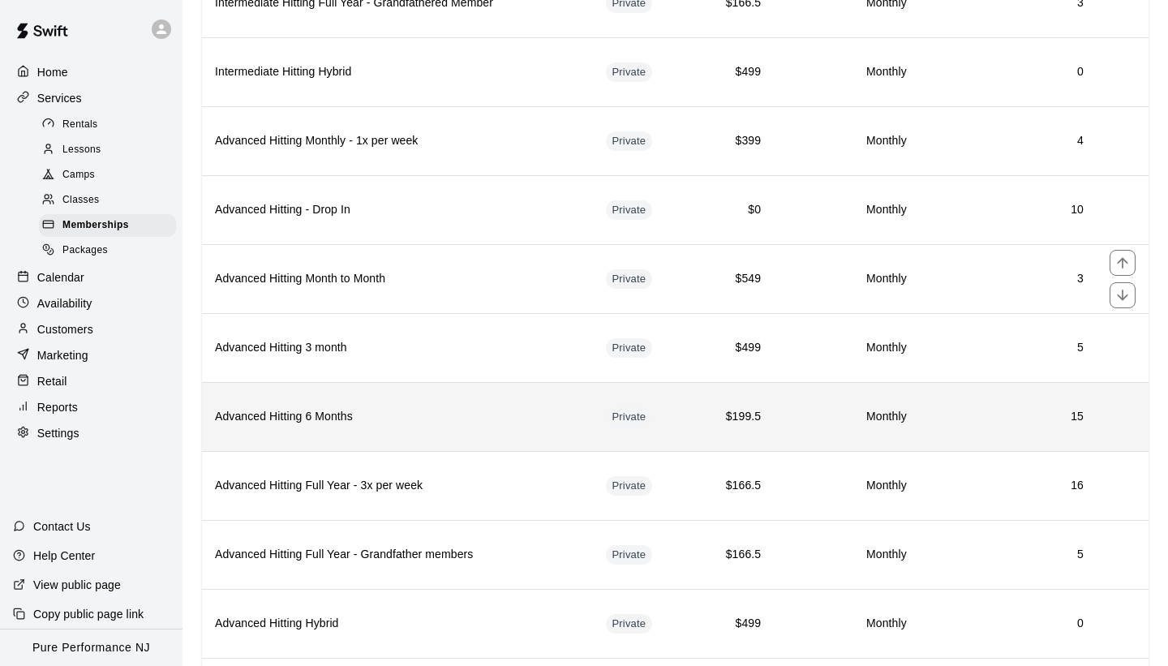
click at [257, 415] on h6 "Advanced Hitting 6 Months" at bounding box center [397, 417] width 365 height 18
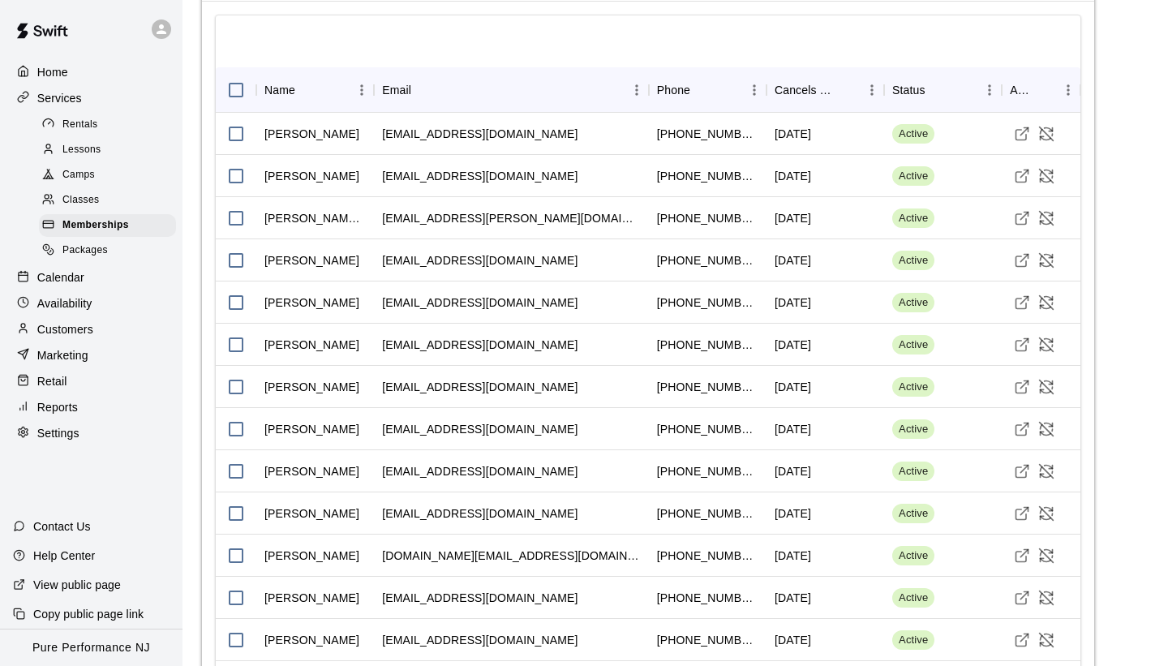
scroll to position [1900, 0]
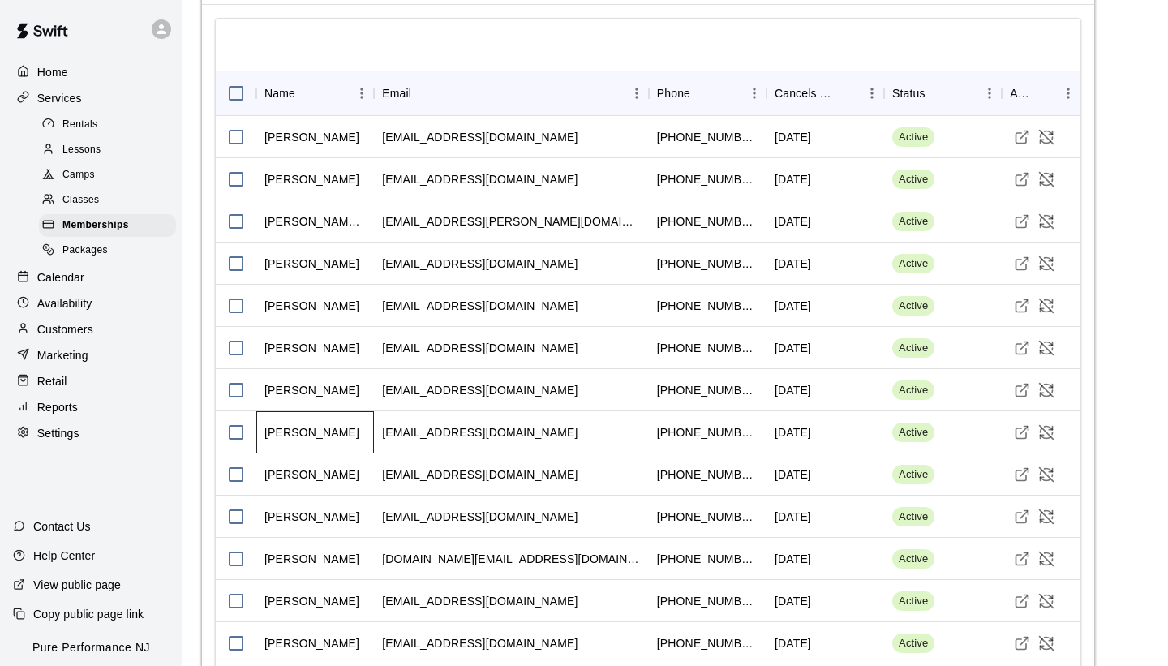
click at [343, 440] on div "[PERSON_NAME]" at bounding box center [311, 432] width 95 height 16
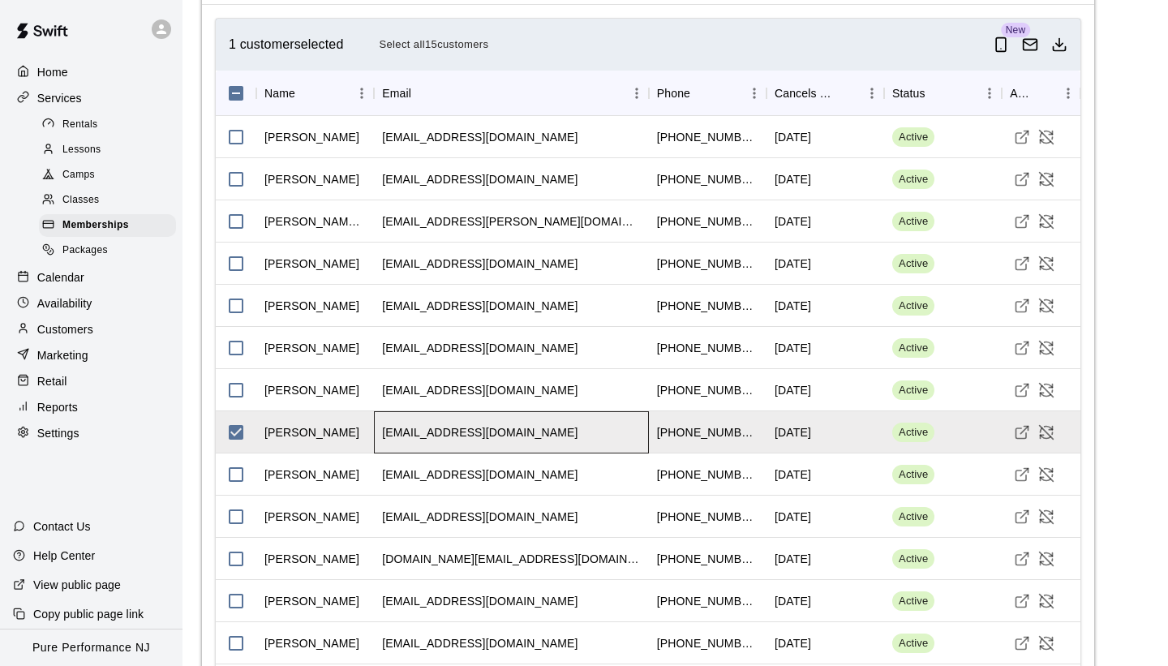
click at [439, 453] on div "[EMAIL_ADDRESS][DOMAIN_NAME]" at bounding box center [511, 432] width 275 height 42
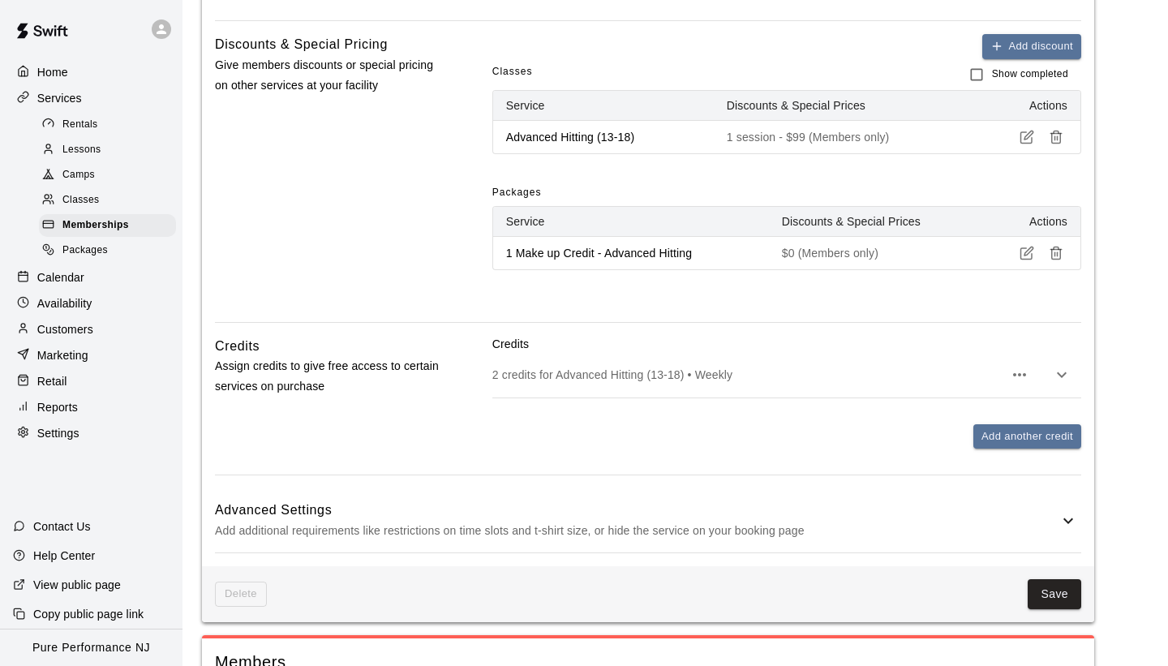
scroll to position [1186, 0]
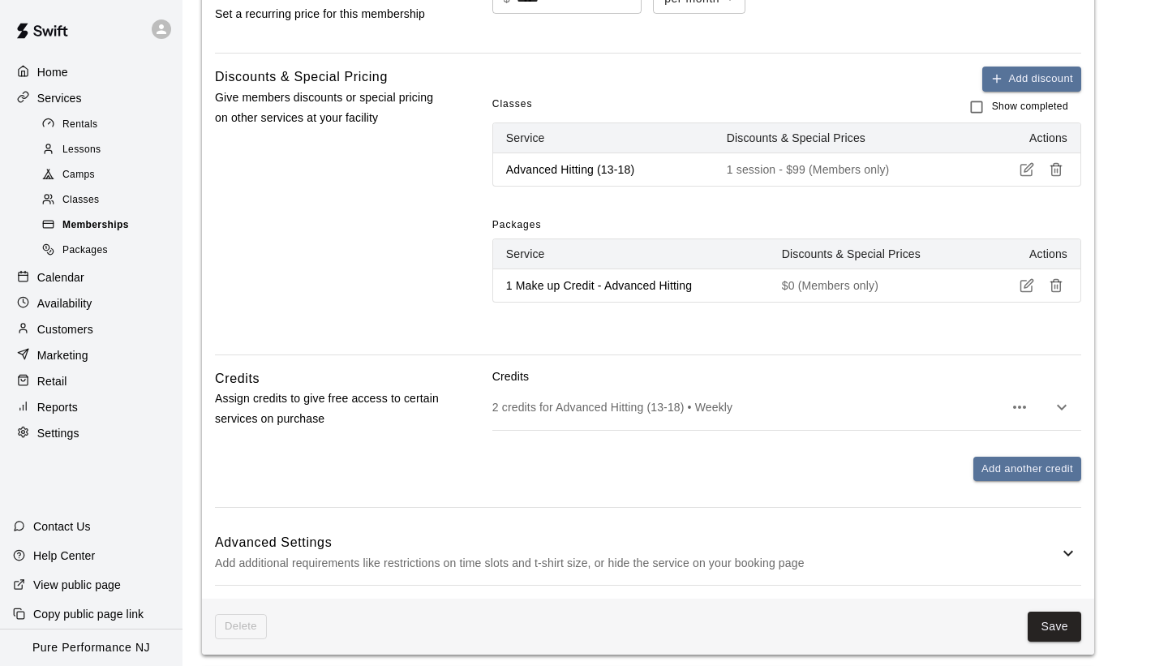
click at [103, 222] on span "Memberships" at bounding box center [95, 225] width 66 height 16
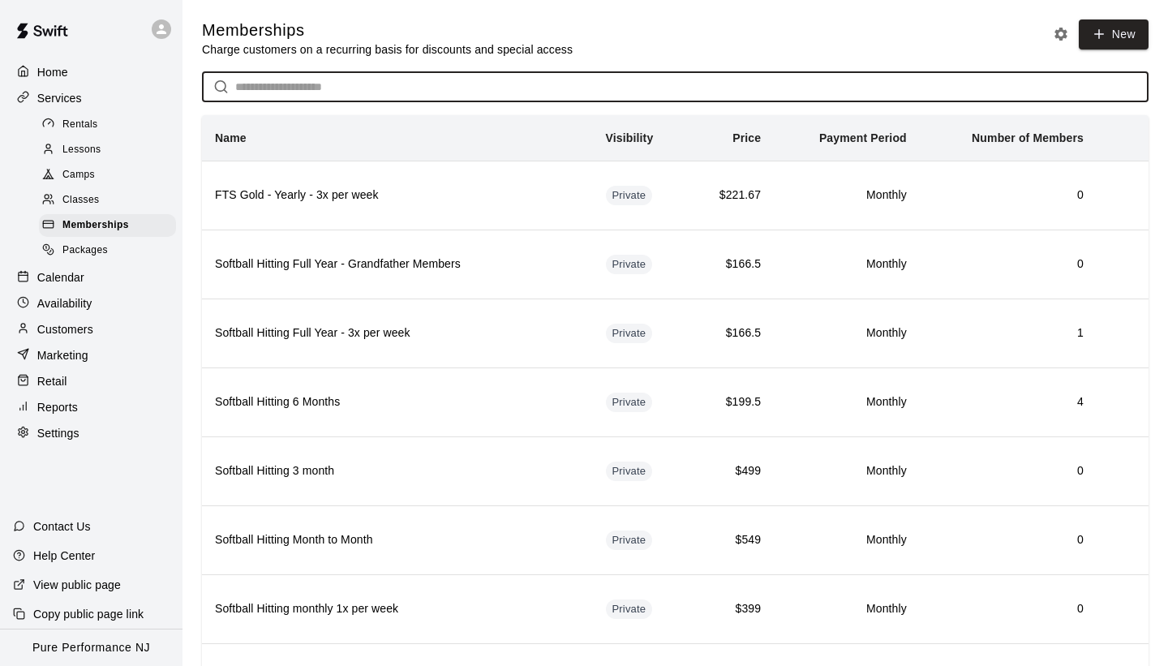
click at [323, 85] on input "text" at bounding box center [691, 87] width 913 height 30
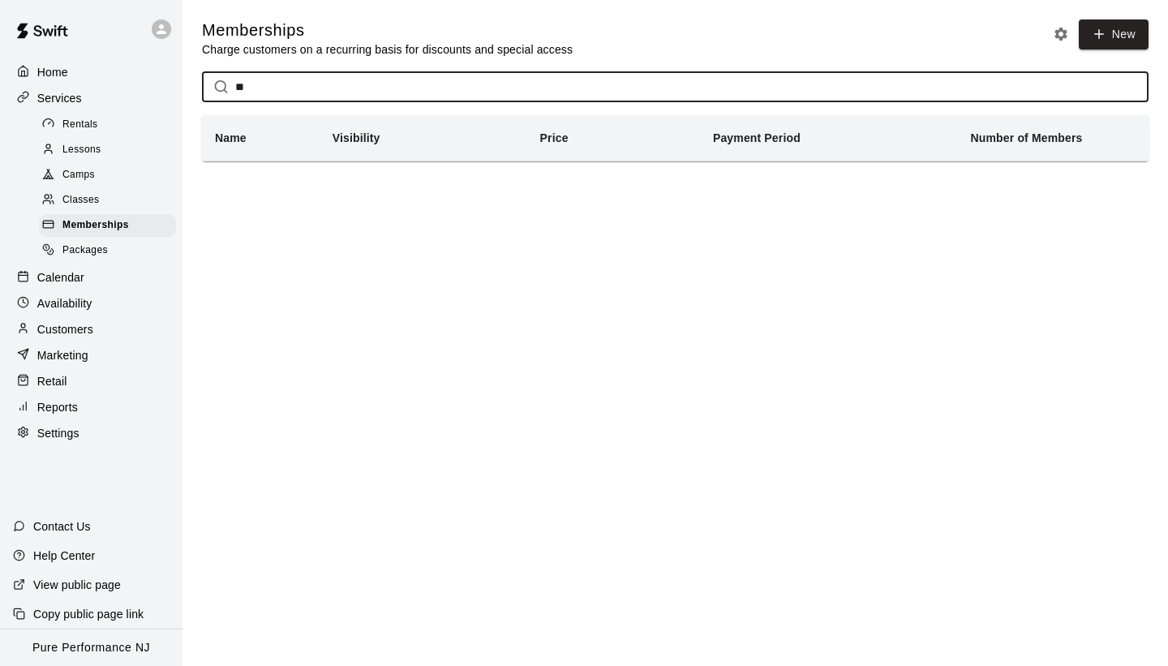
type input "*"
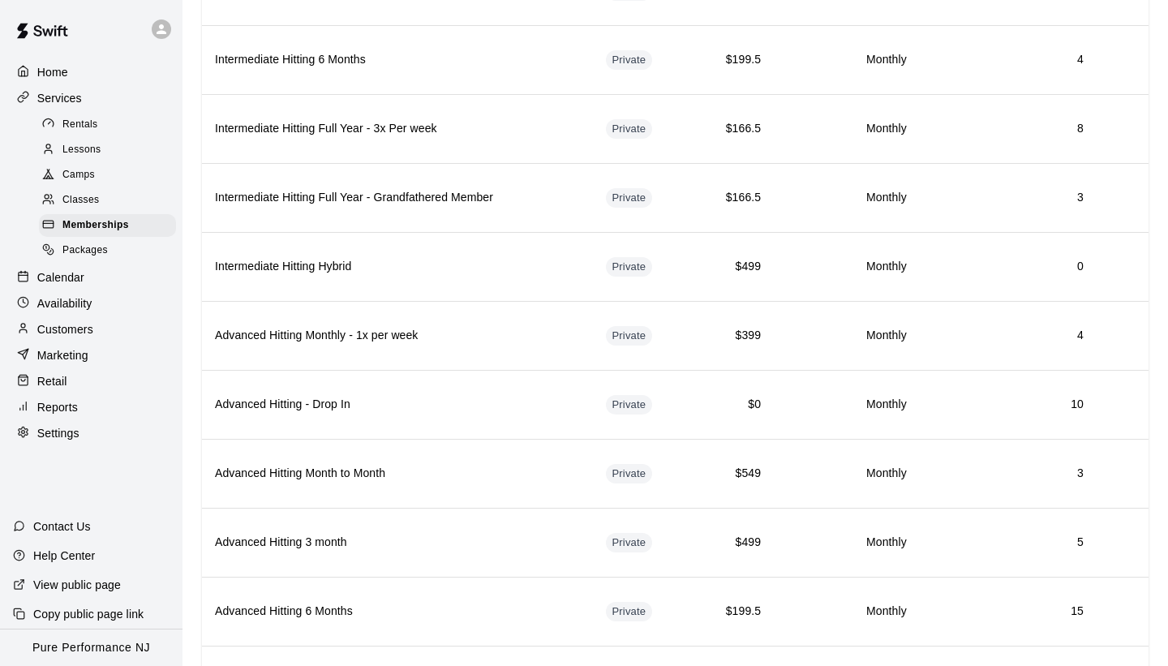
scroll to position [1137, 0]
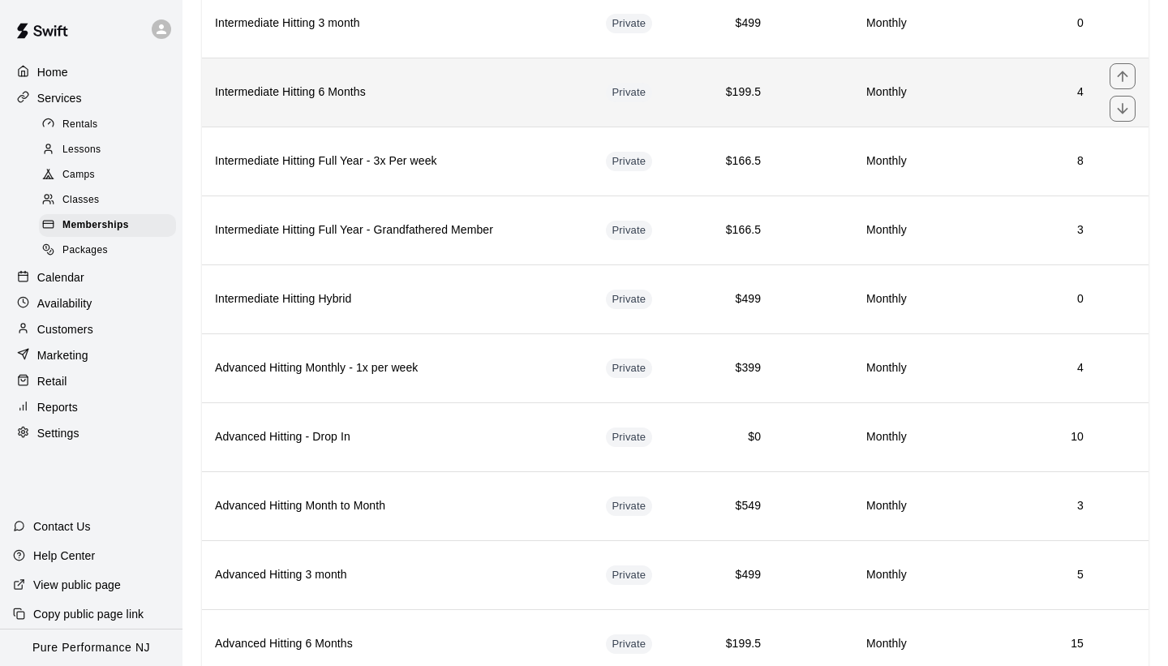
click at [448, 74] on th "Intermediate Hitting 6 Months" at bounding box center [397, 92] width 391 height 69
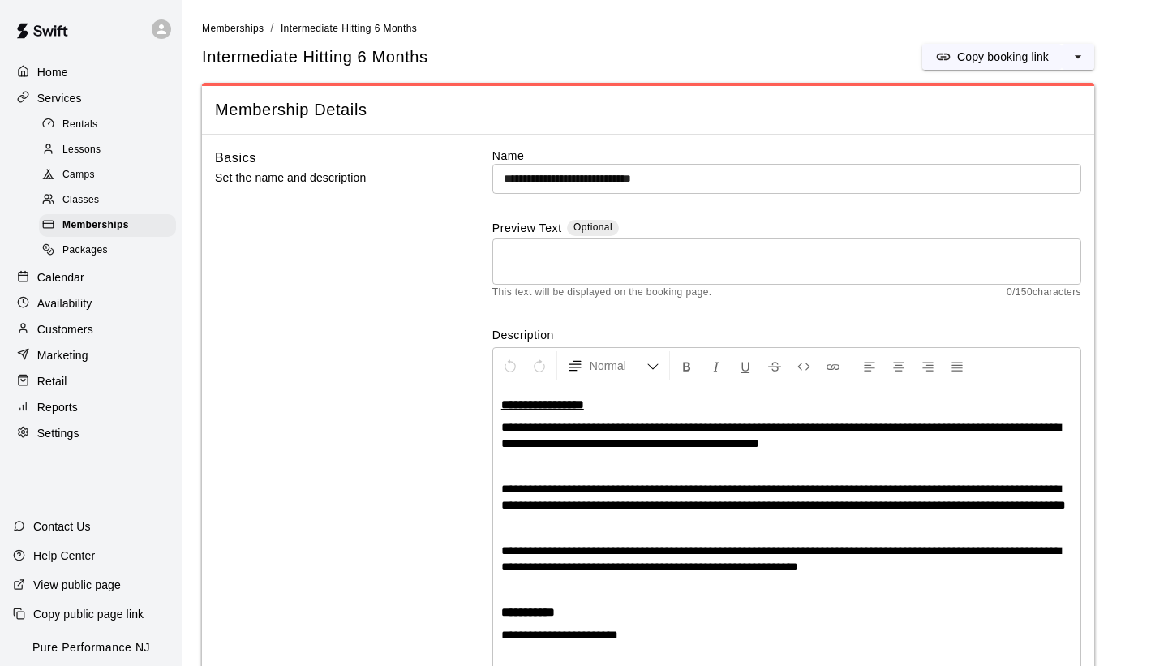
scroll to position [242, 0]
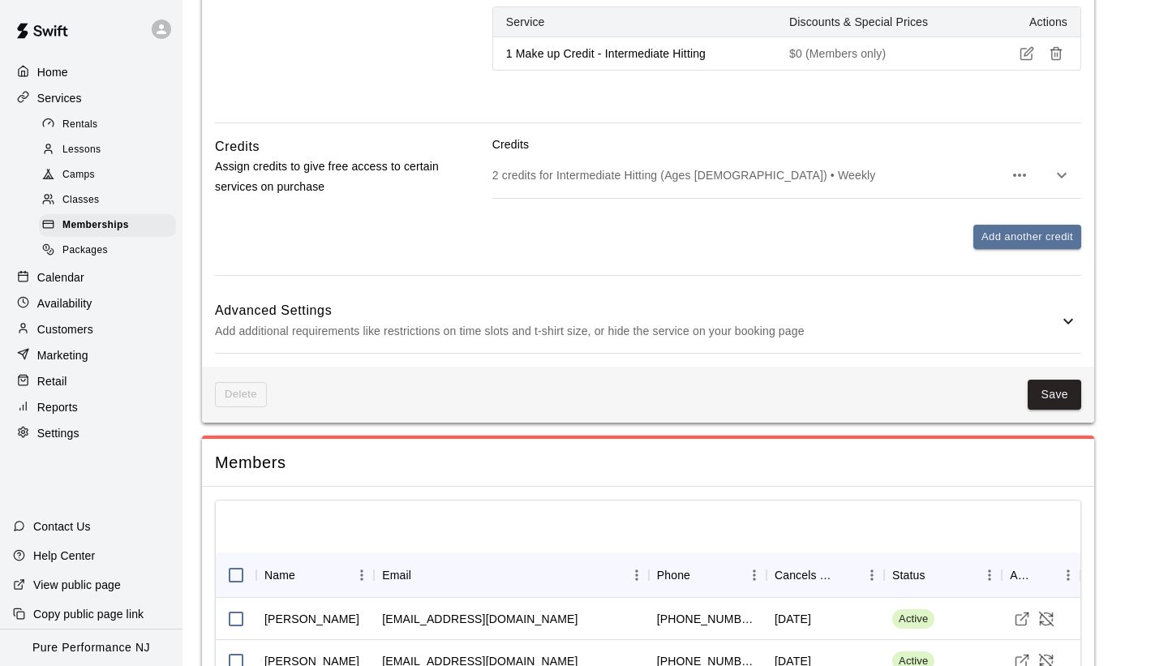
scroll to position [1412, 0]
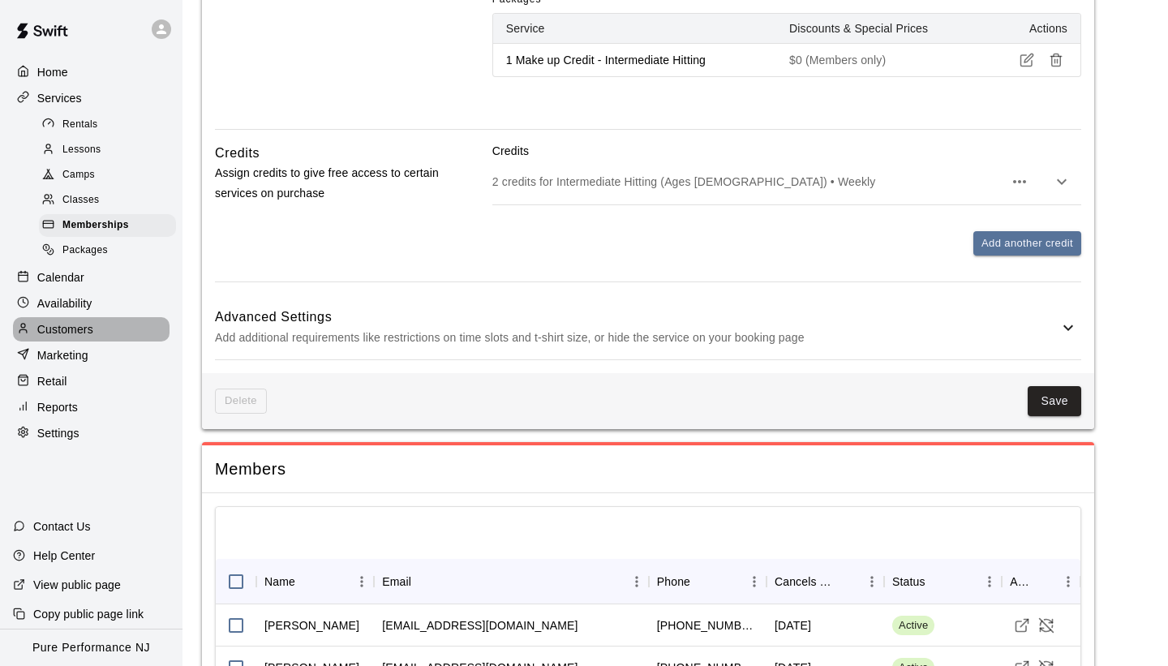
click at [100, 330] on div "Customers" at bounding box center [91, 329] width 156 height 24
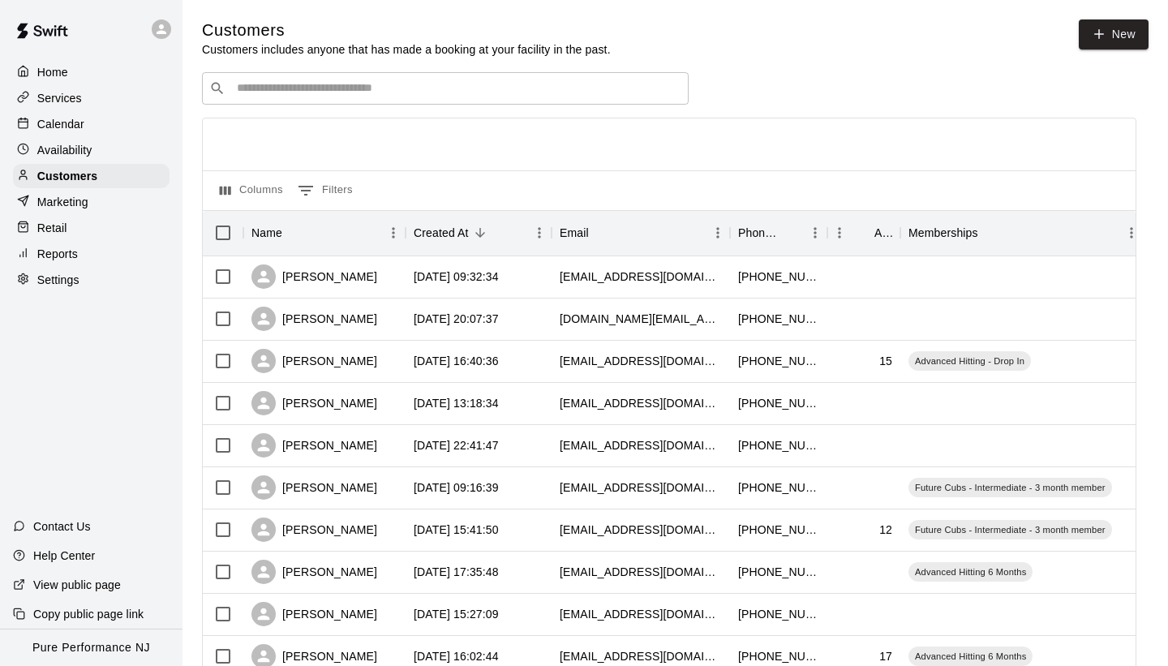
click at [418, 93] on input "Search customers by name or email" at bounding box center [456, 88] width 449 height 16
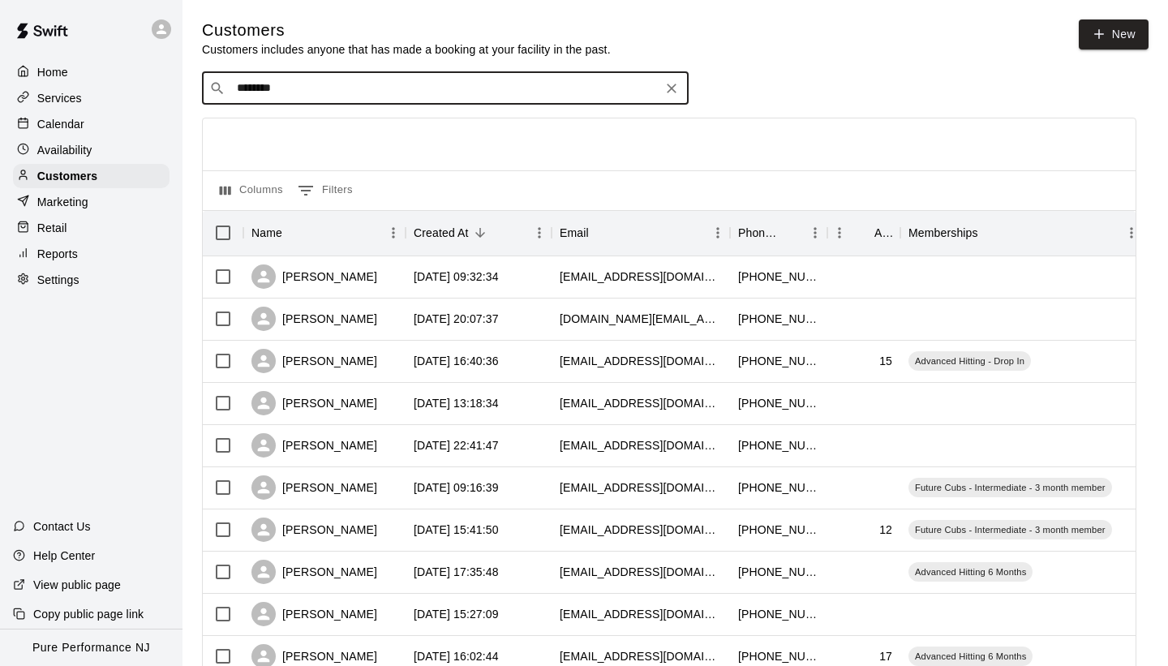
type input "*********"
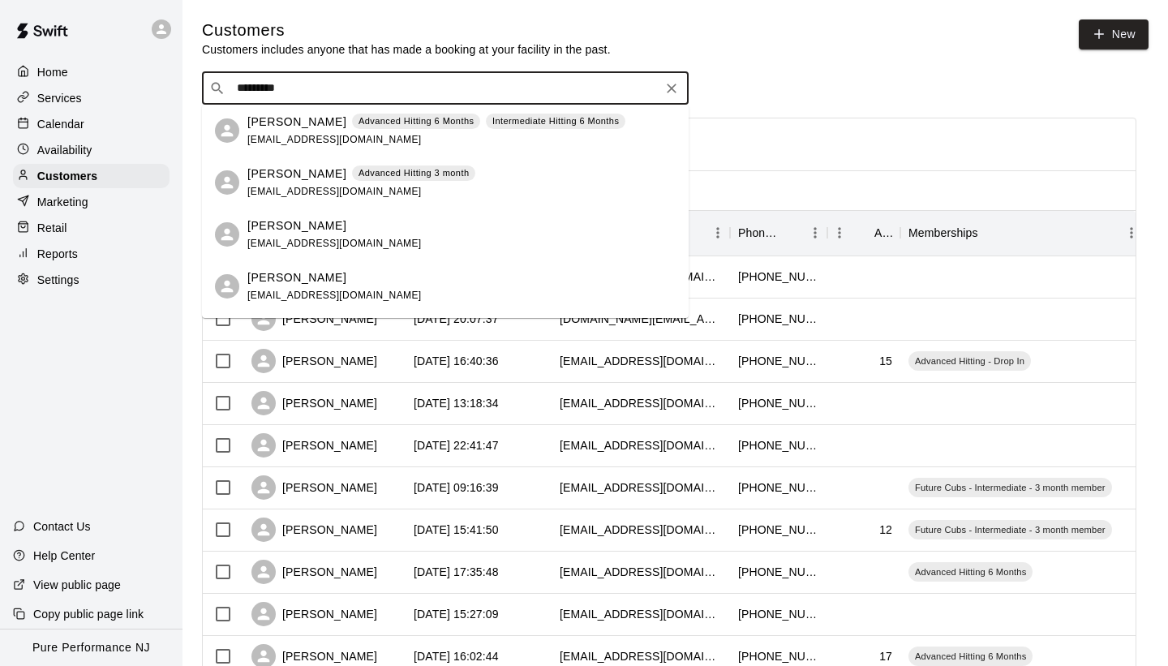
click at [397, 138] on div "[PERSON_NAME] Advanced Hitting 6 Months Intermediate Hitting 6 Months [EMAIL_AD…" at bounding box center [436, 131] width 378 height 35
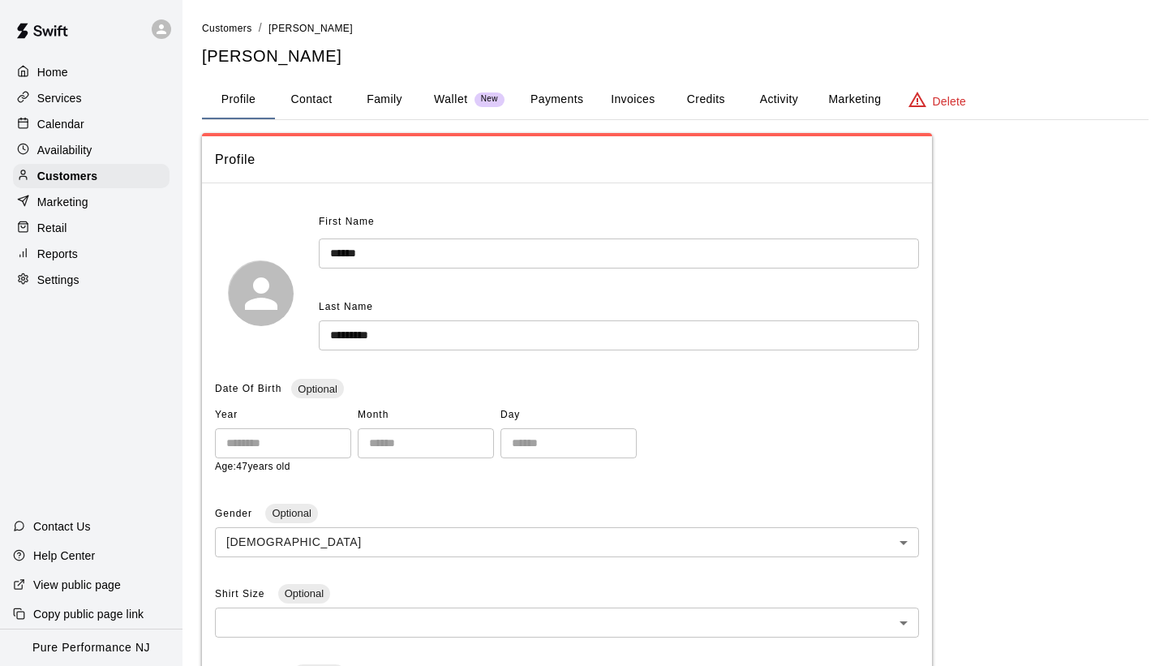
click at [318, 111] on button "Contact" at bounding box center [311, 99] width 73 height 39
select select "**"
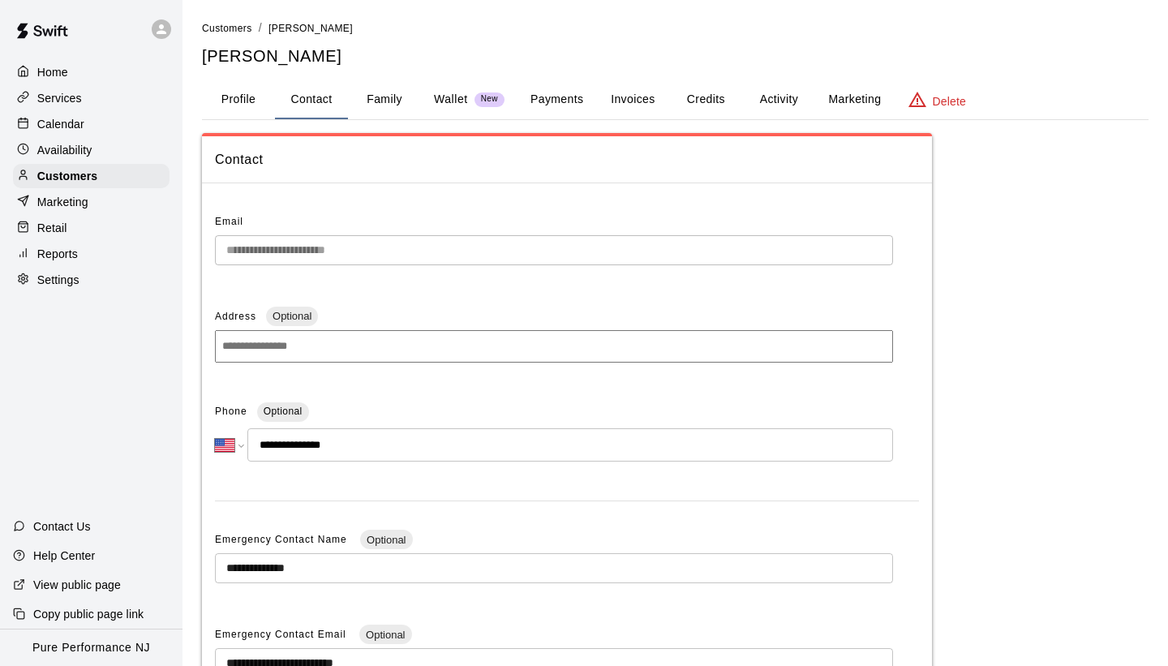
click at [424, 139] on div "Contact" at bounding box center [567, 159] width 730 height 47
click at [390, 98] on button "Family" at bounding box center [384, 99] width 73 height 39
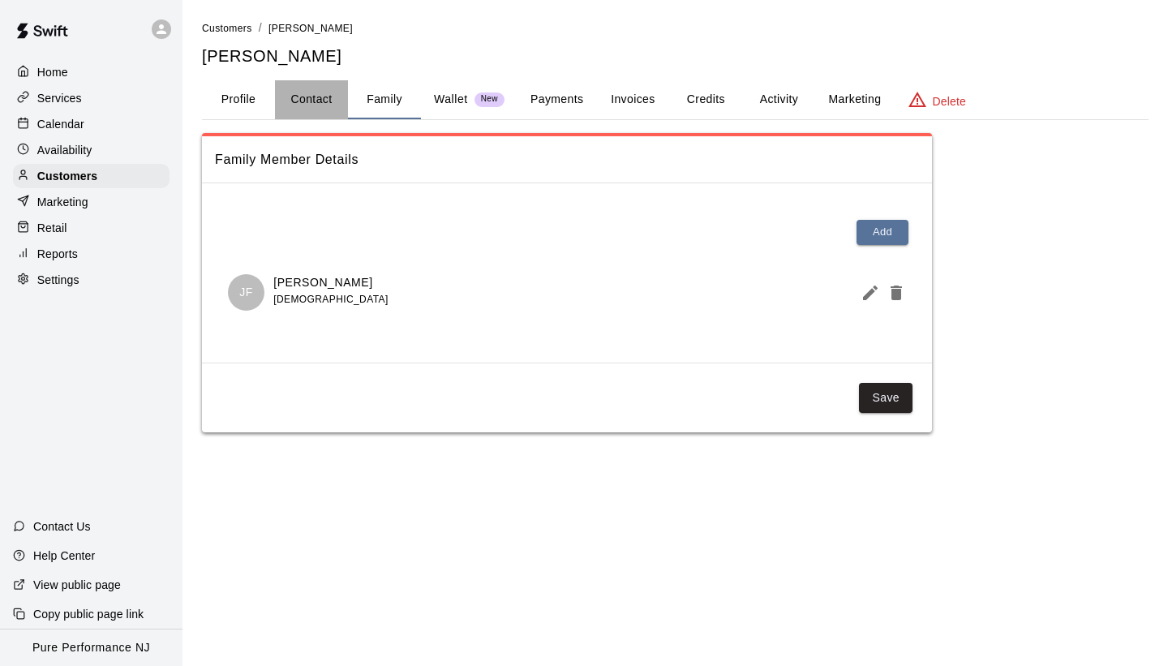
click at [330, 115] on button "Contact" at bounding box center [311, 99] width 73 height 39
select select "**"
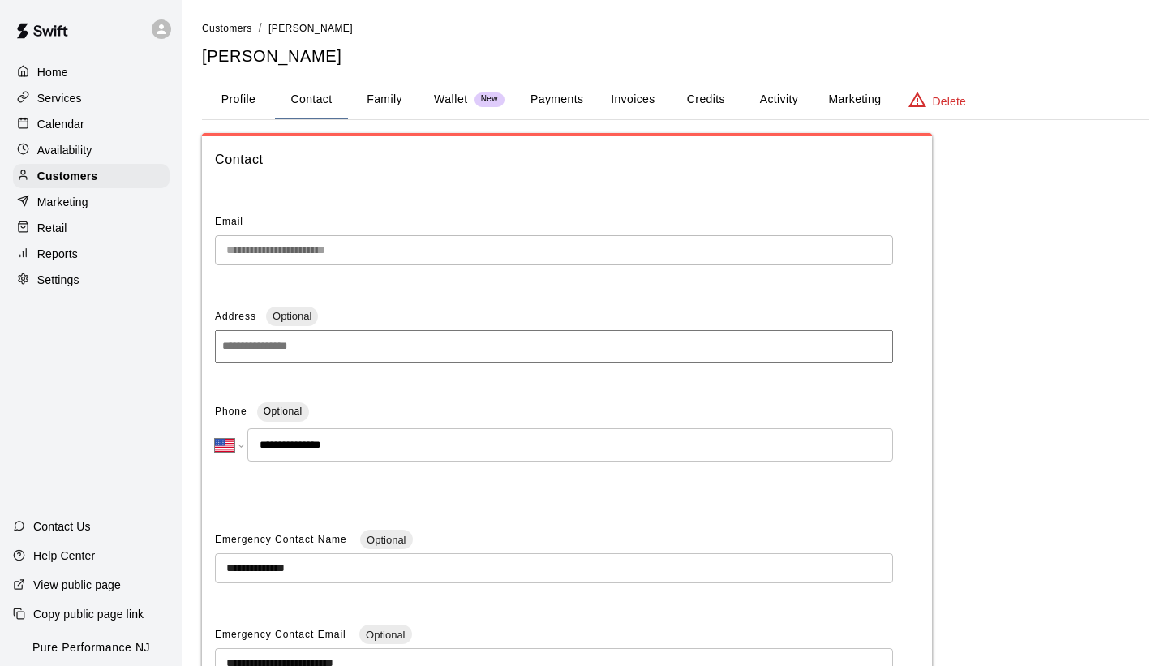
click at [251, 100] on button "Profile" at bounding box center [238, 99] width 73 height 39
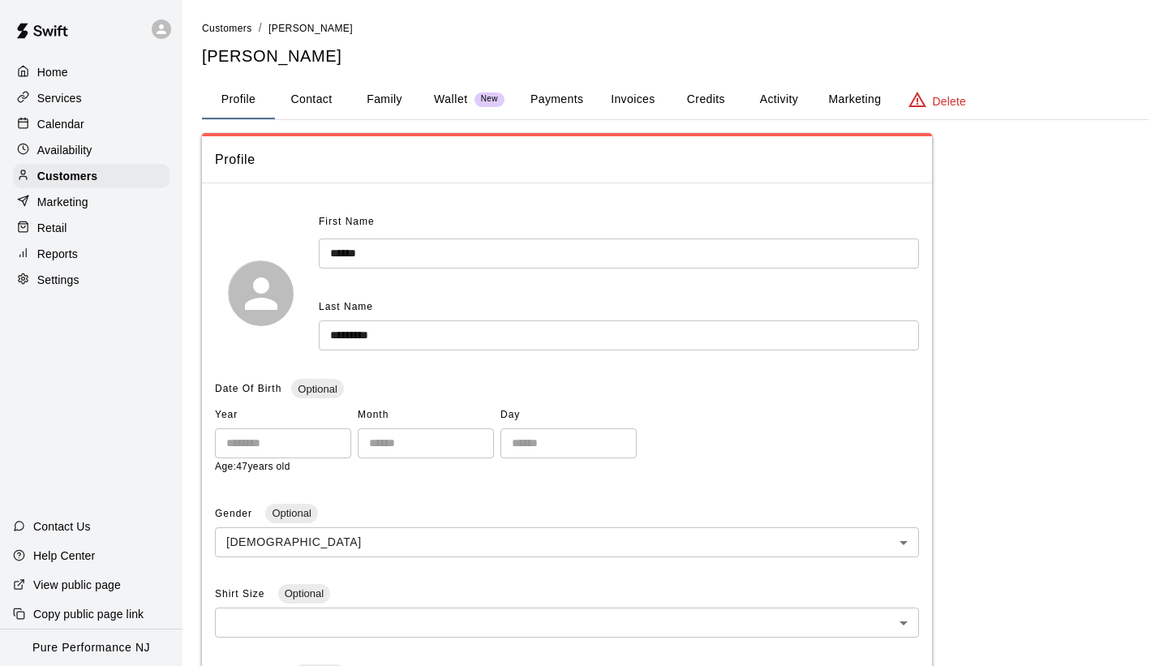
click at [976, 213] on div "Profile First Name ****** ​ Last Name ********* ​ Date Of Birth Optional Year *…" at bounding box center [675, 599] width 946 height 932
click at [95, 171] on p "Customers" at bounding box center [67, 176] width 60 height 16
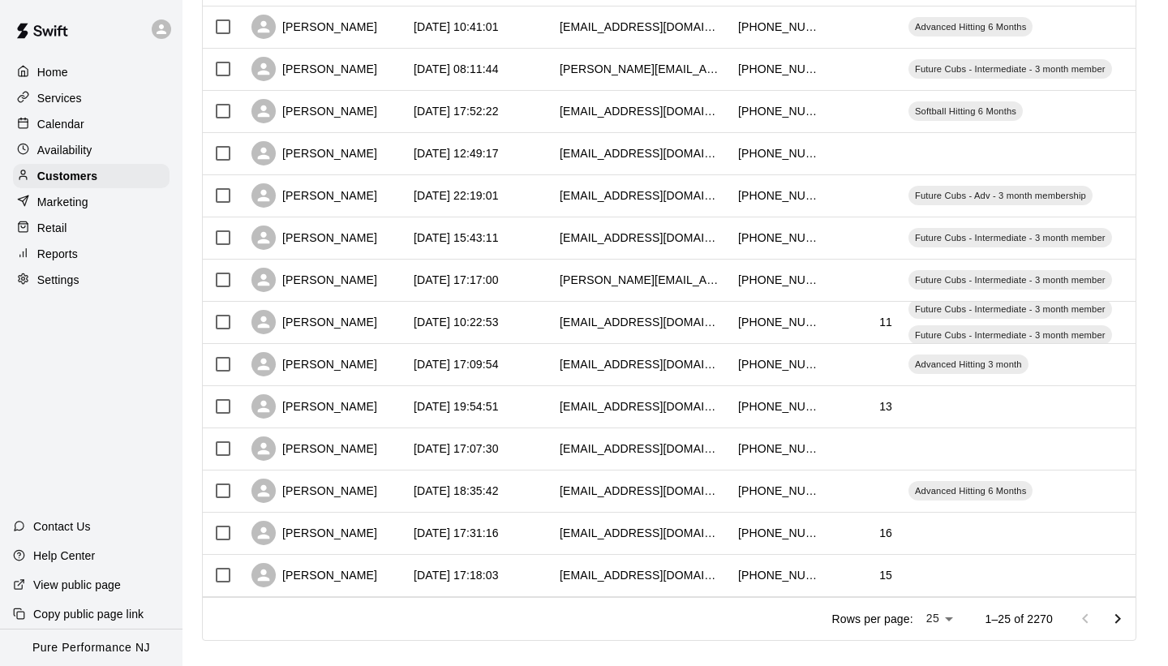
scroll to position [734, 0]
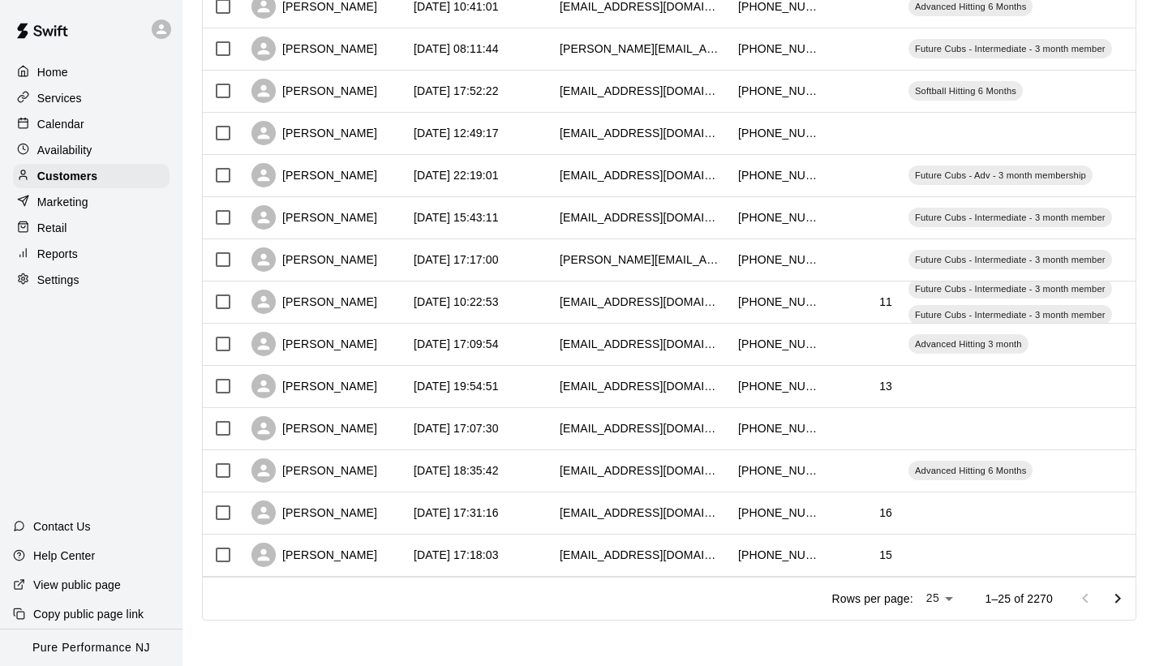
click at [71, 225] on div "Retail" at bounding box center [91, 228] width 156 height 24
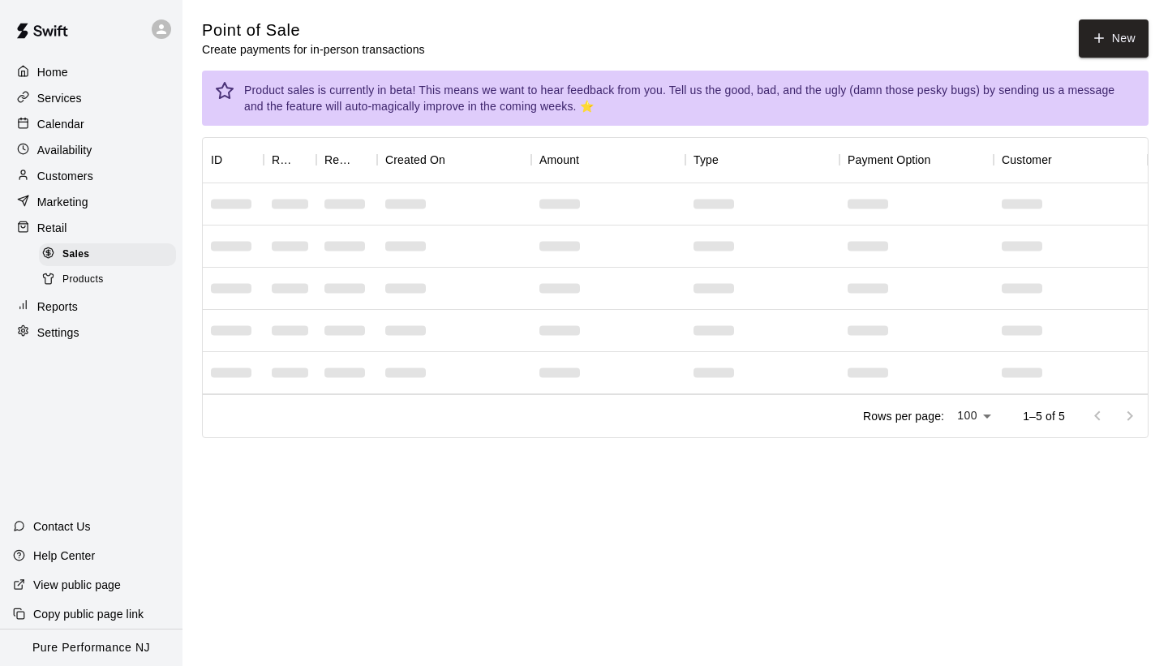
click at [83, 277] on span "Products" at bounding box center [82, 280] width 41 height 16
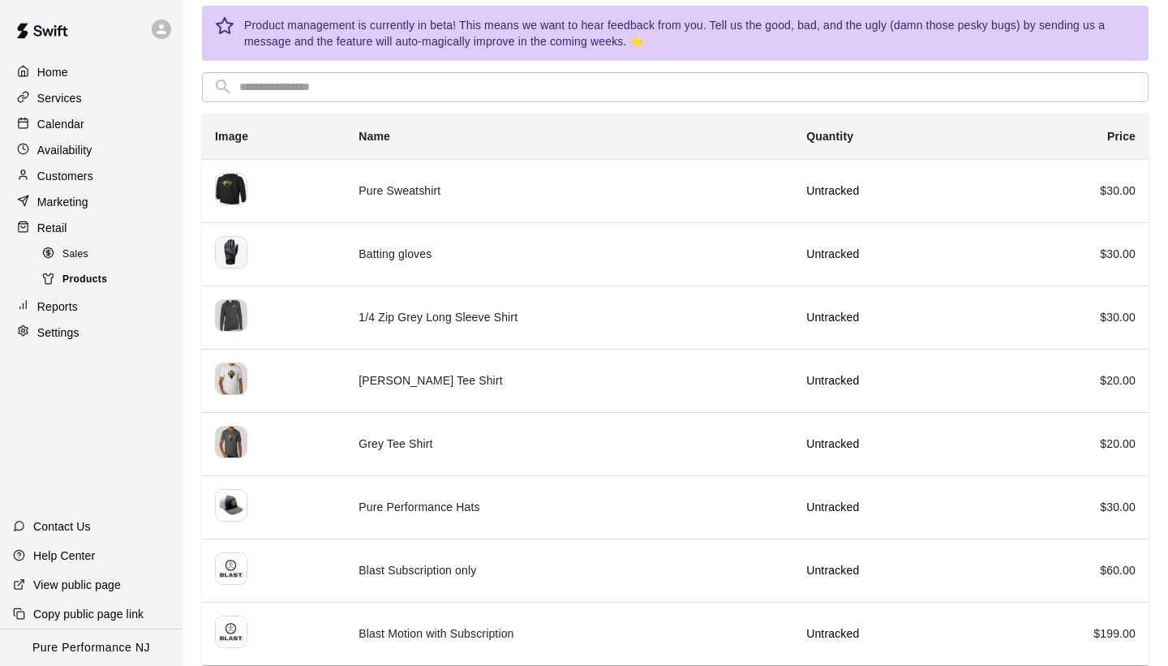
scroll to position [71, 0]
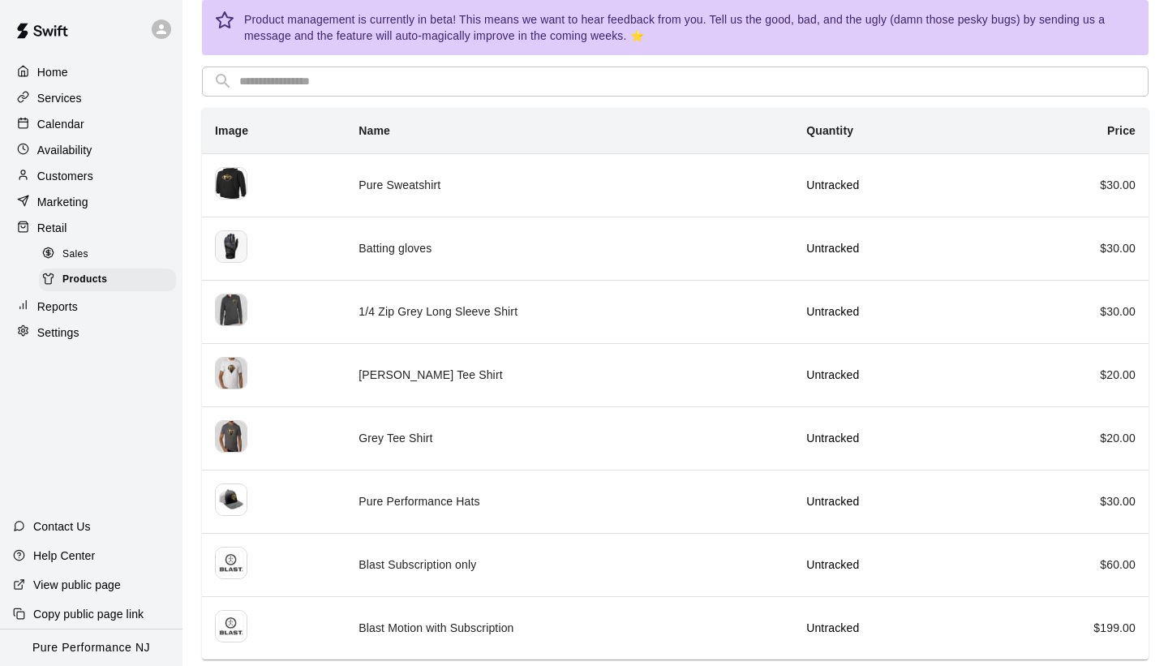
click at [59, 174] on p "Customers" at bounding box center [65, 176] width 56 height 16
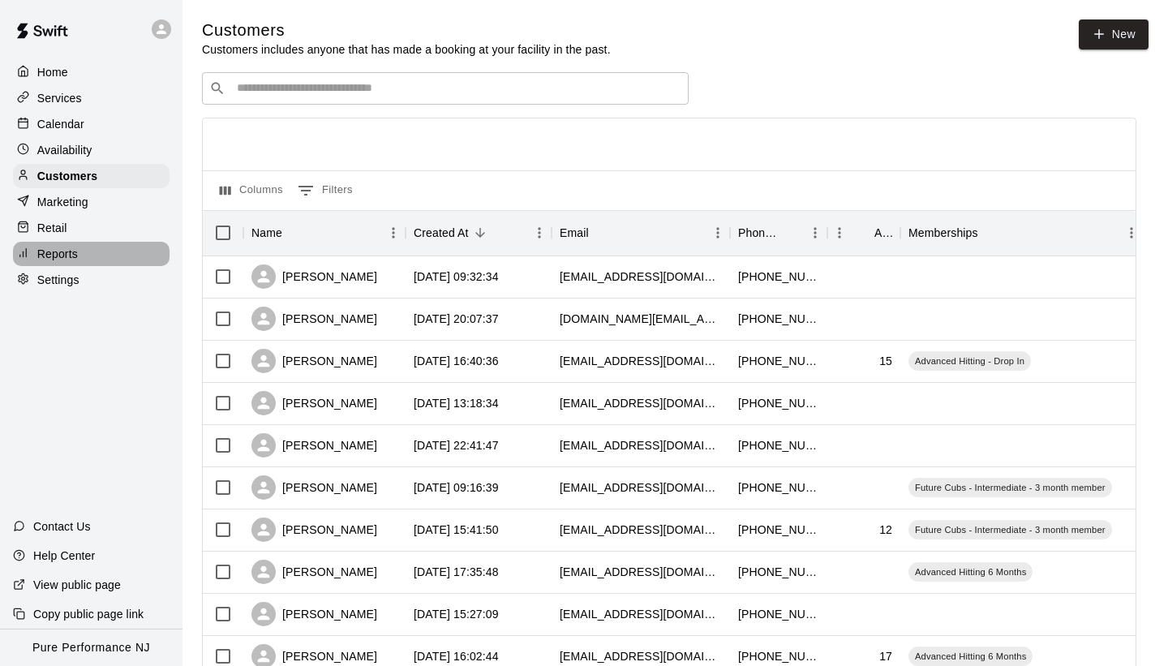
click at [79, 258] on div "Reports" at bounding box center [91, 254] width 156 height 24
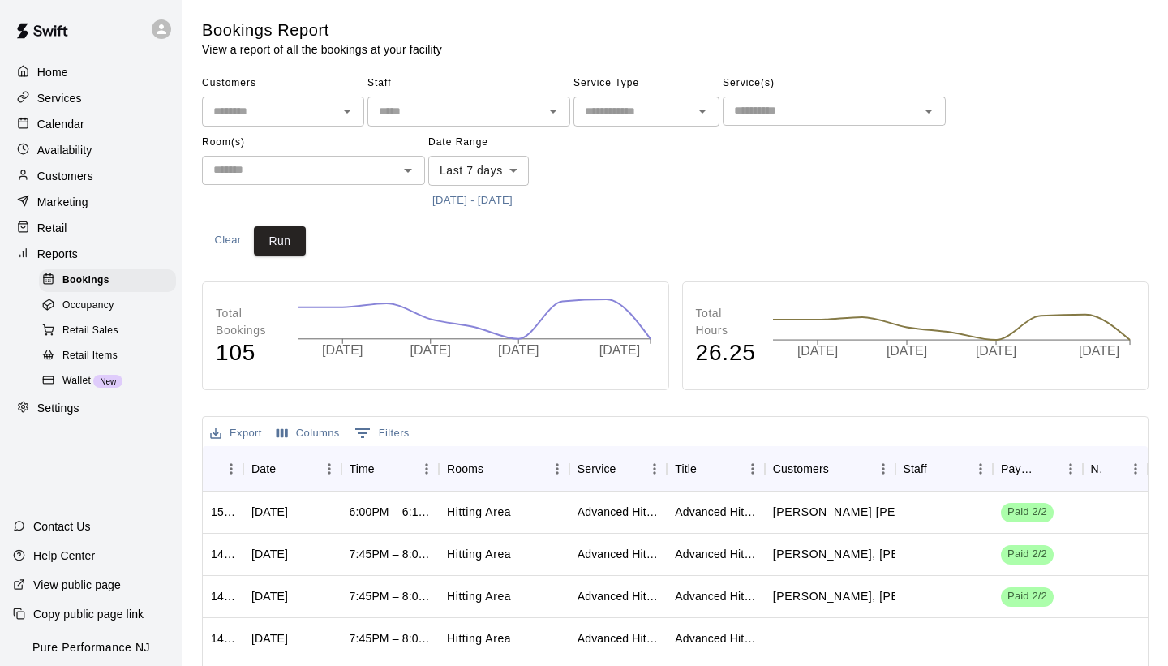
click at [744, 105] on input "text" at bounding box center [820, 111] width 186 height 20
click at [455, 197] on button "[DATE] - [DATE]" at bounding box center [472, 200] width 88 height 25
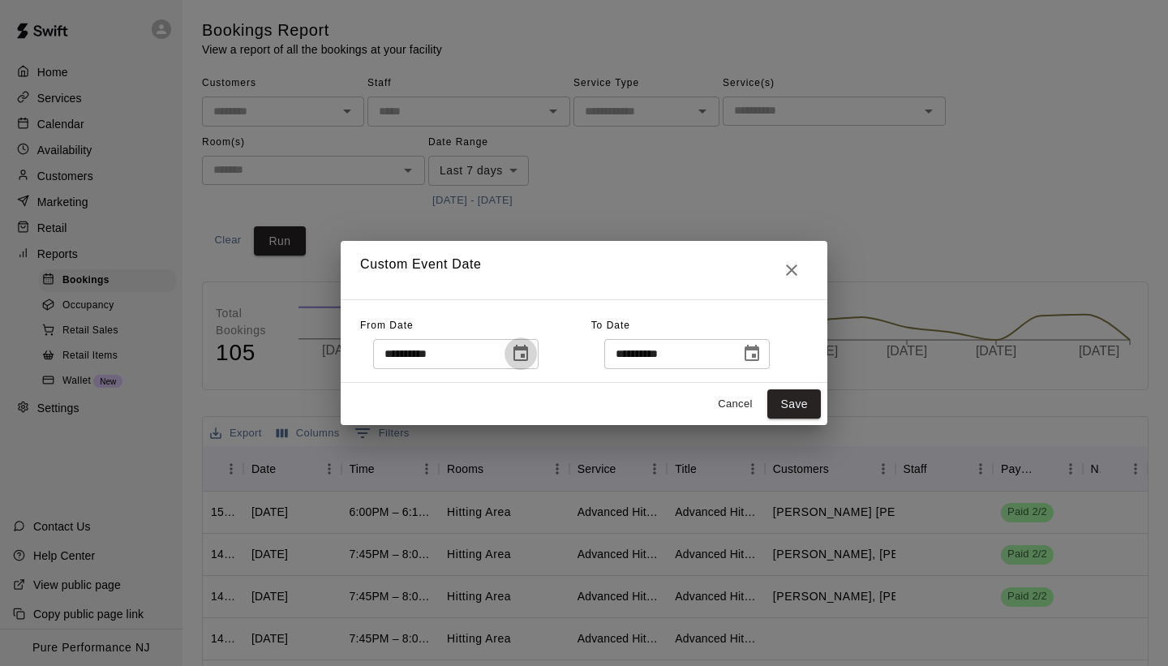
click at [524, 358] on icon "Choose date, selected date is Oct 7, 2025" at bounding box center [520, 353] width 19 height 19
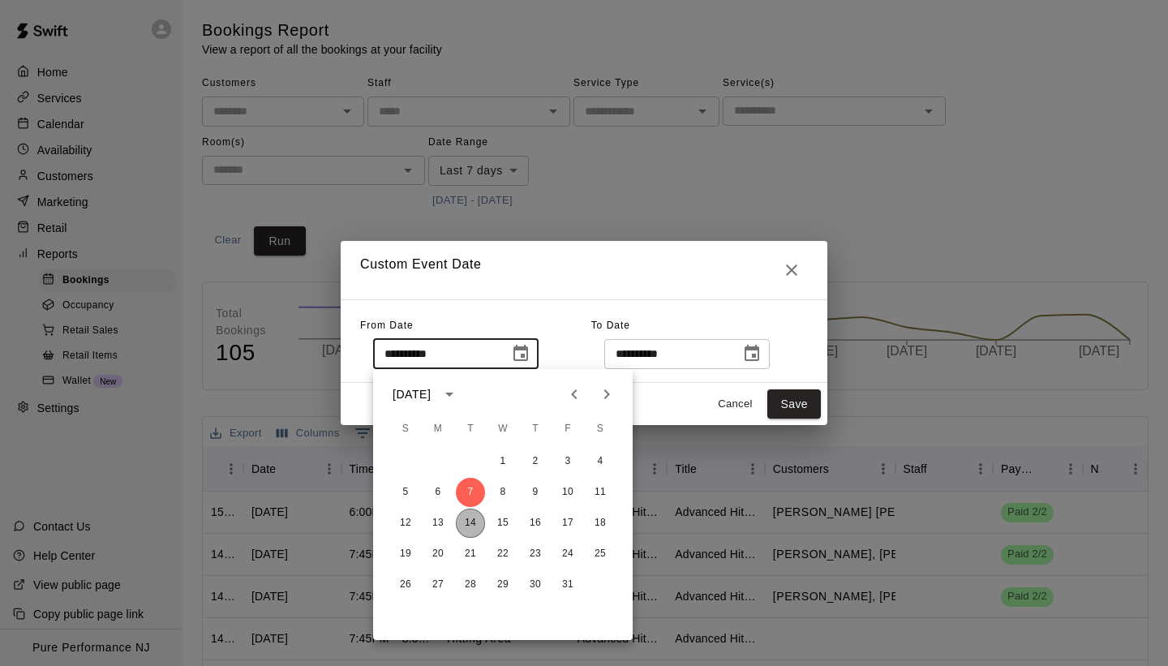
click at [475, 521] on button "14" at bounding box center [470, 522] width 29 height 29
type input "**********"
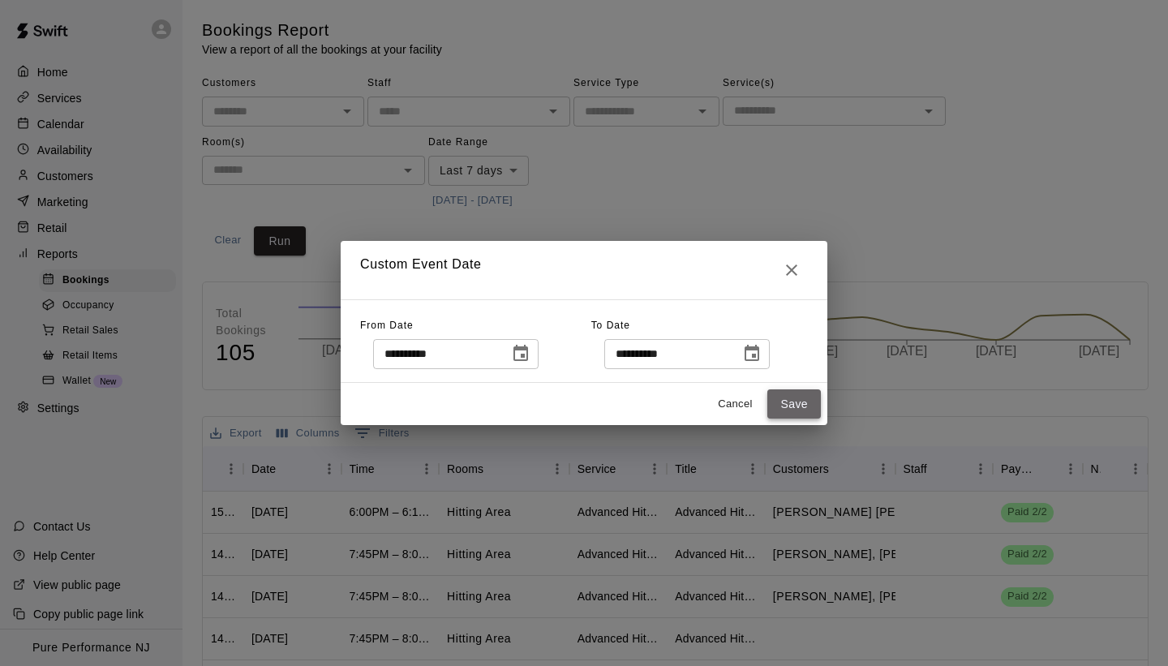
click at [805, 401] on button "Save" at bounding box center [794, 404] width 54 height 30
type input "******"
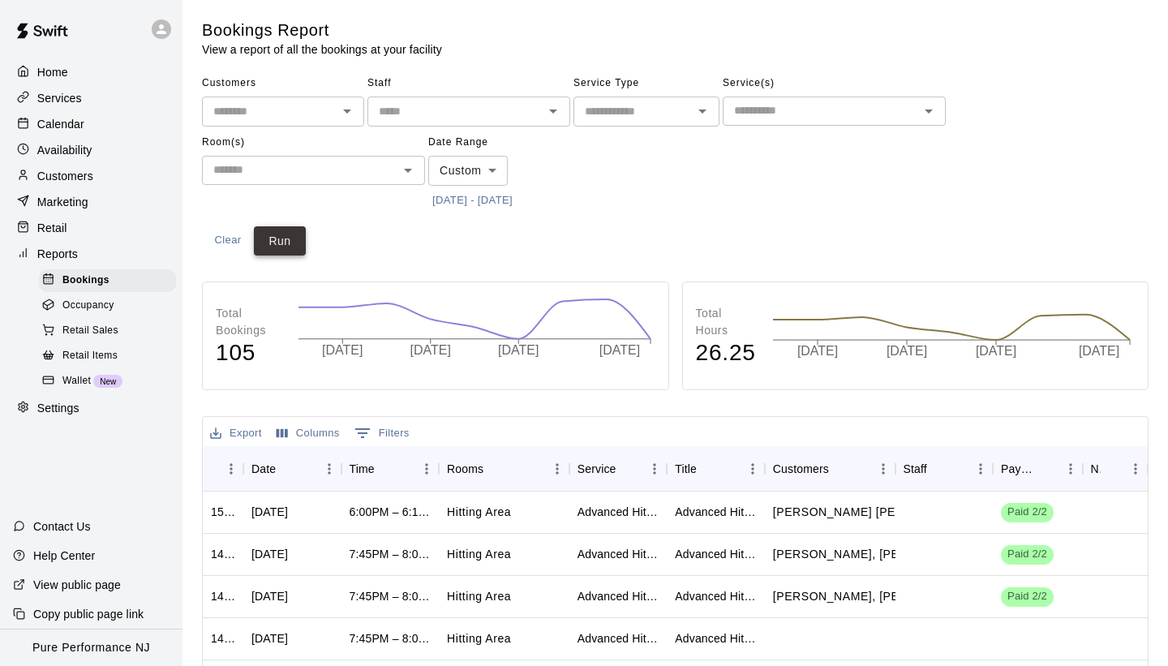
click at [265, 242] on button "Run" at bounding box center [280, 241] width 52 height 30
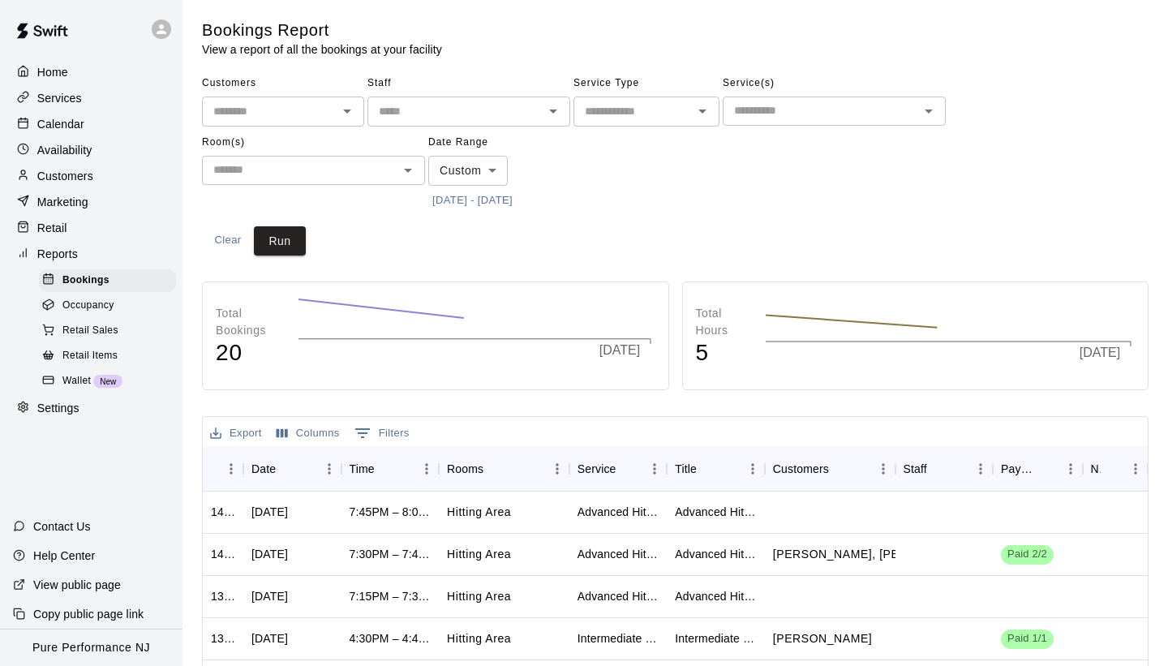
click at [501, 291] on div "Total Bookings 20 [DATE]" at bounding box center [435, 335] width 467 height 109
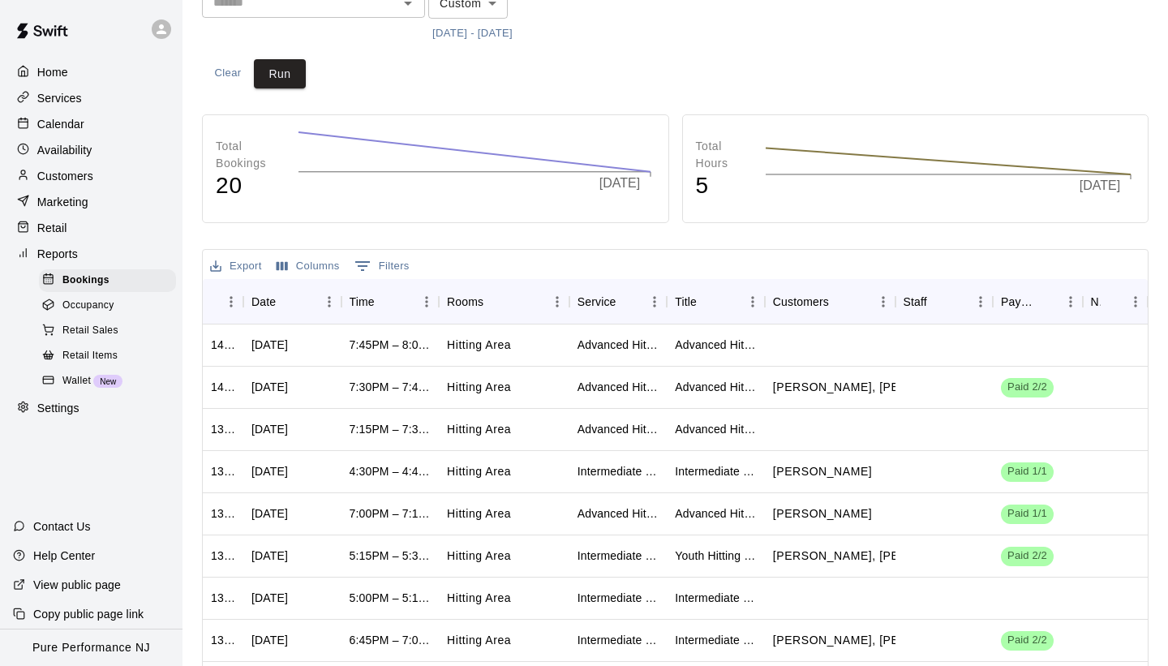
scroll to position [195, 0]
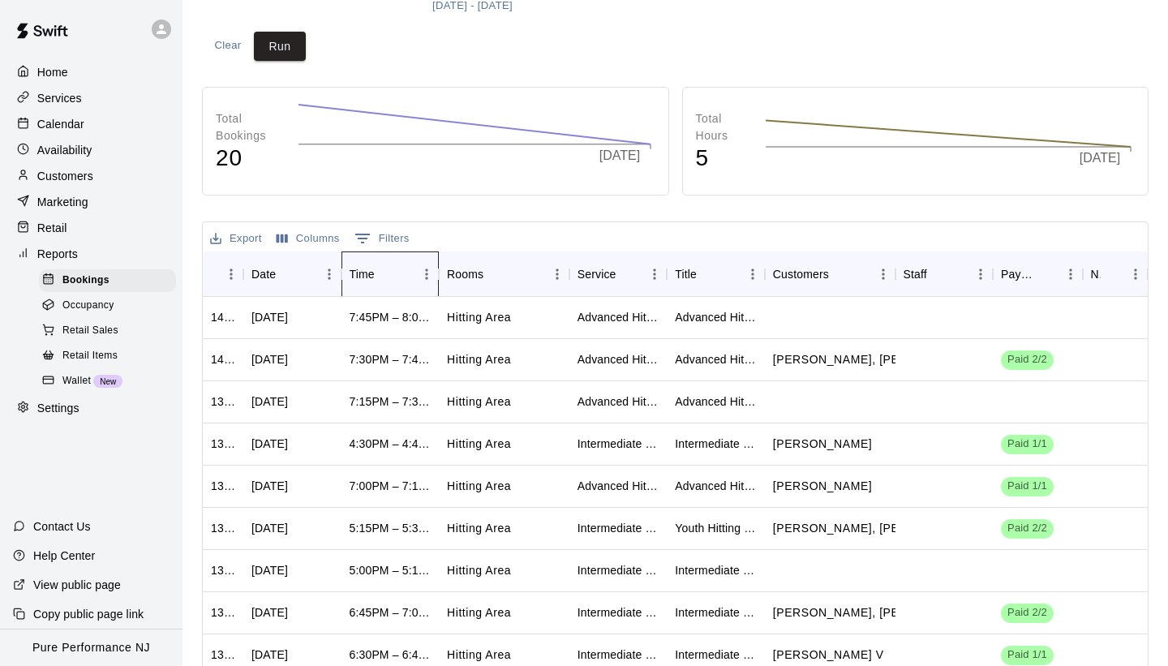
click at [375, 264] on div "Time" at bounding box center [386, 274] width 23 height 23
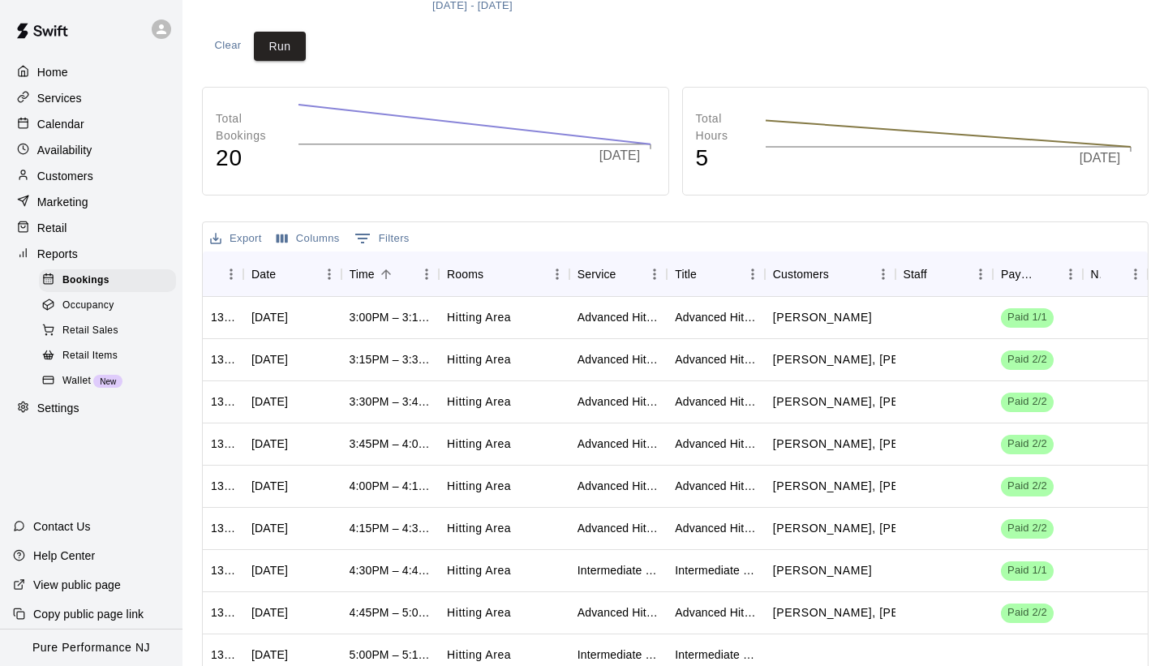
click at [541, 212] on div "Total Bookings 20 [DATE] [DATE] Total Hours 5 [DATE] [DATE] Export Columns 0 Fi…" at bounding box center [675, 438] width 946 height 702
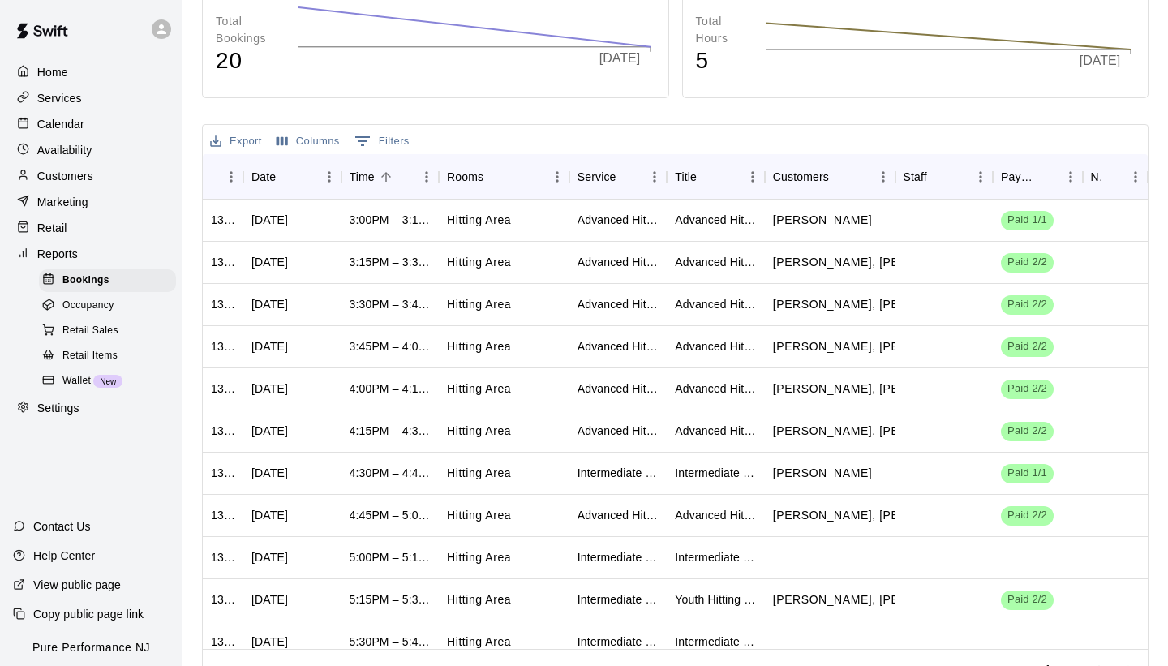
scroll to position [324, 0]
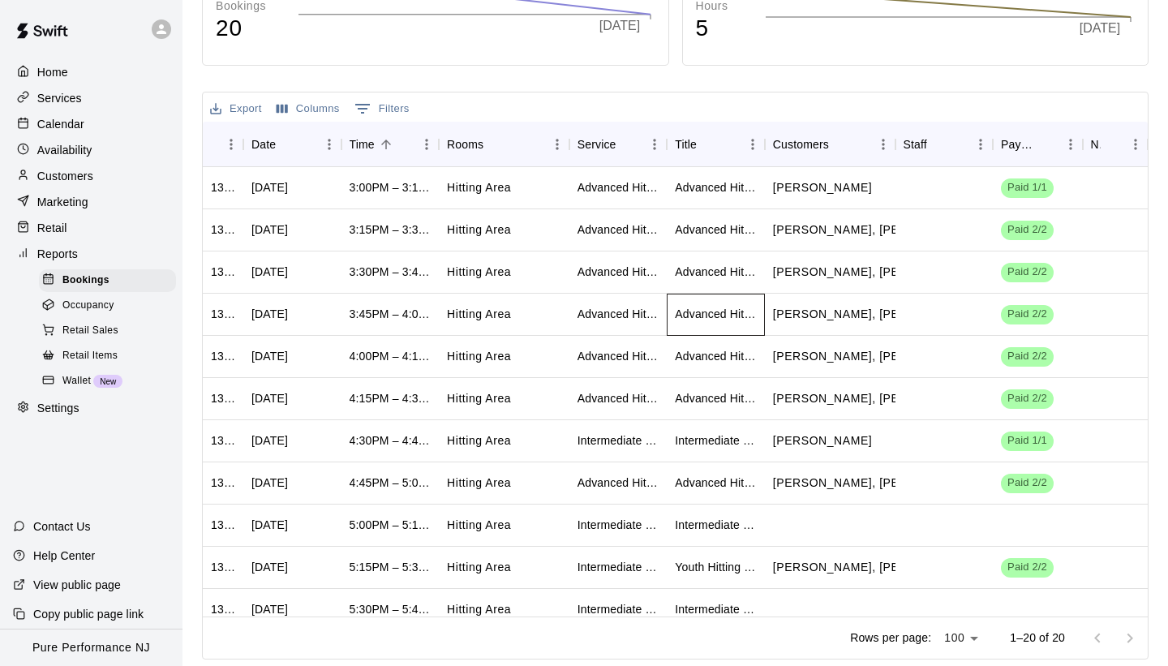
click at [714, 307] on div "Advanced Hitting (13-18)" at bounding box center [716, 314] width 82 height 16
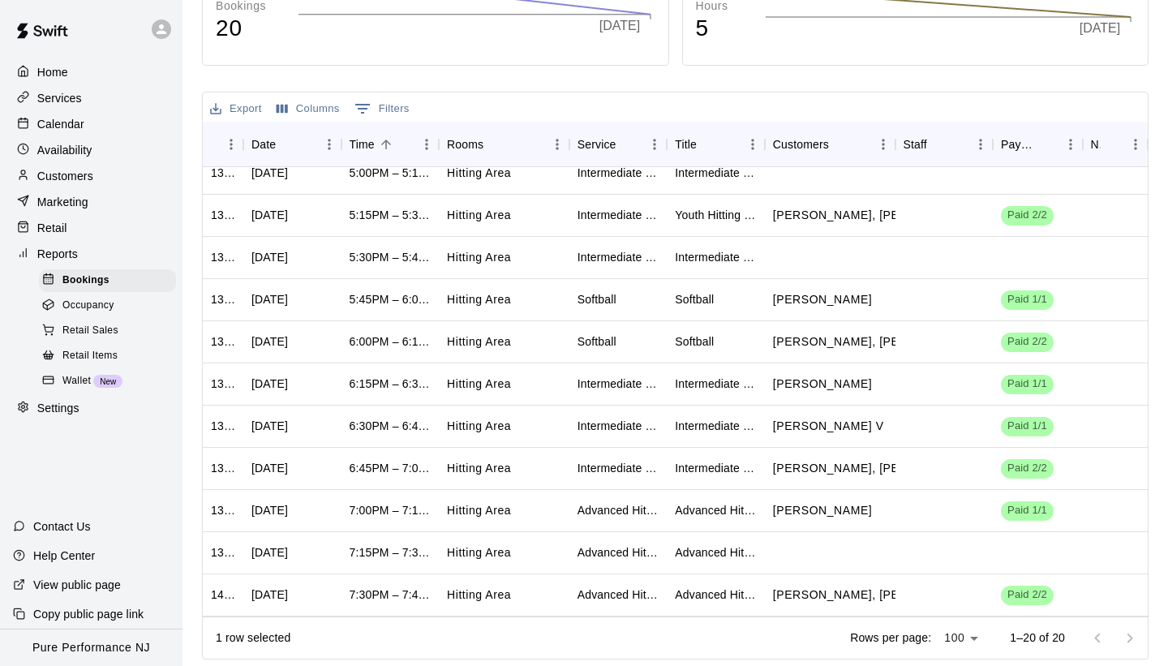
scroll to position [394, 0]
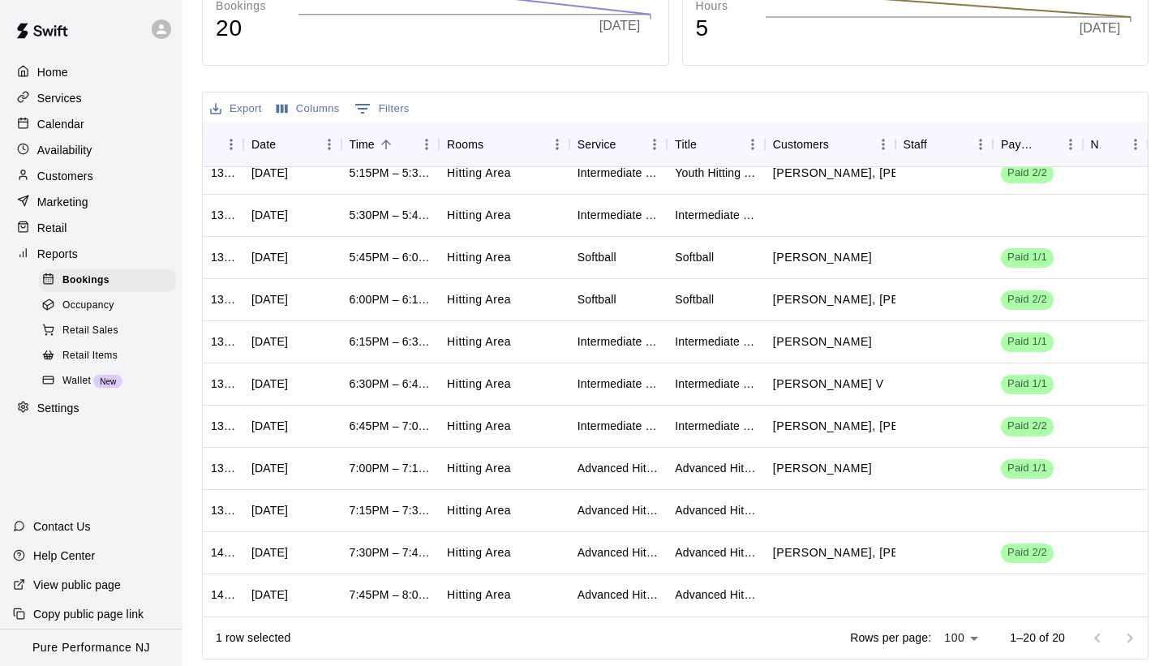
click at [128, 125] on div "Calendar" at bounding box center [91, 124] width 156 height 24
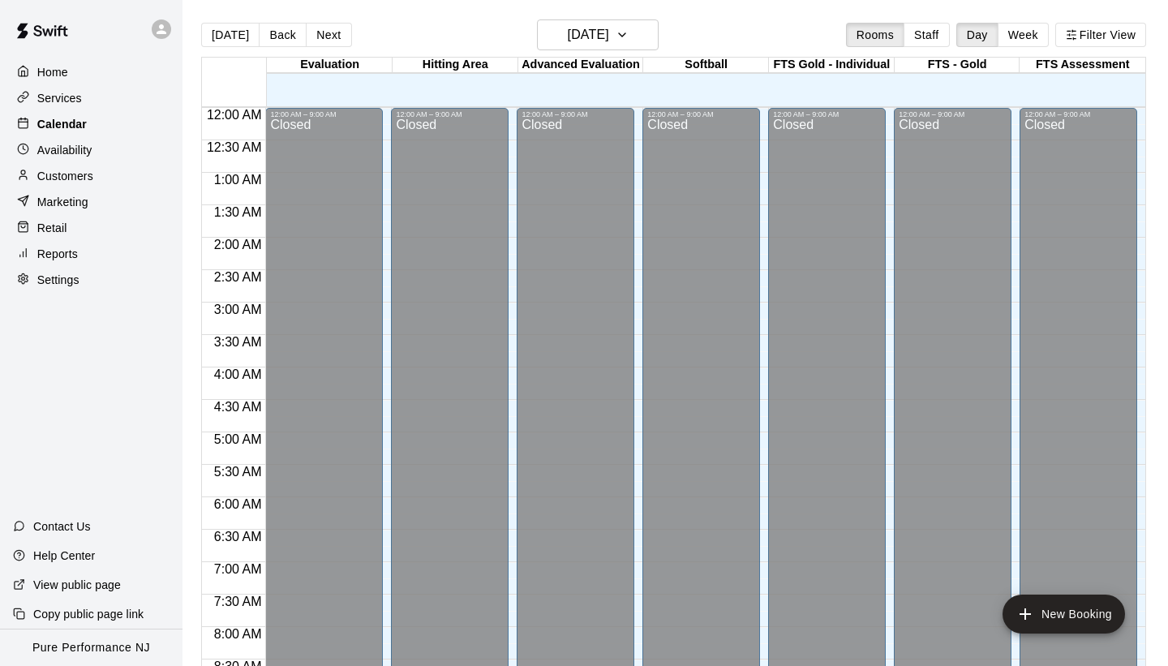
scroll to position [561, 0]
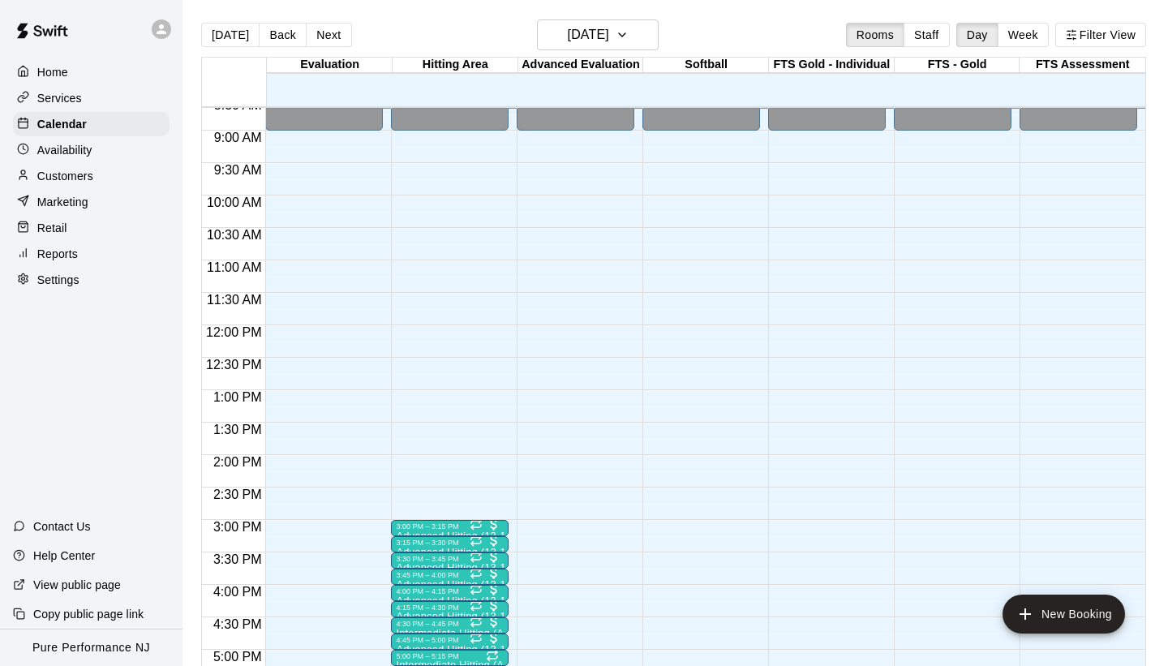
click at [1158, 332] on div "[DATE] Back [DATE][DATE] Rooms Staff Day Week Filter View Evaluation 14 Tue Hit…" at bounding box center [673, 352] width 969 height 666
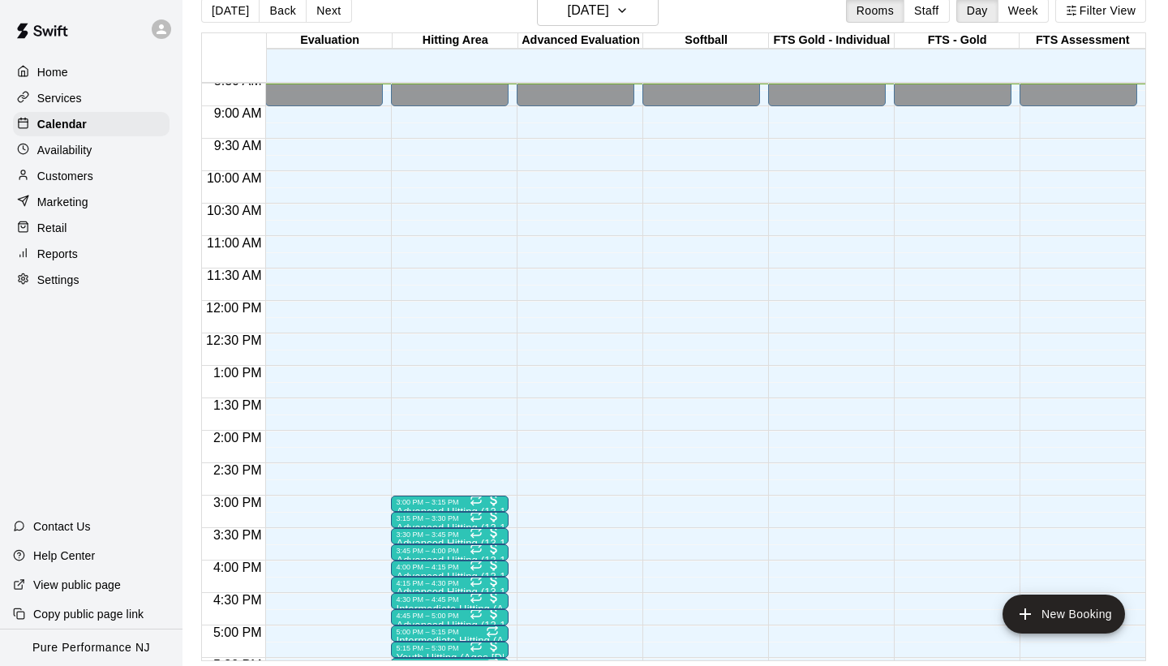
scroll to position [26, 0]
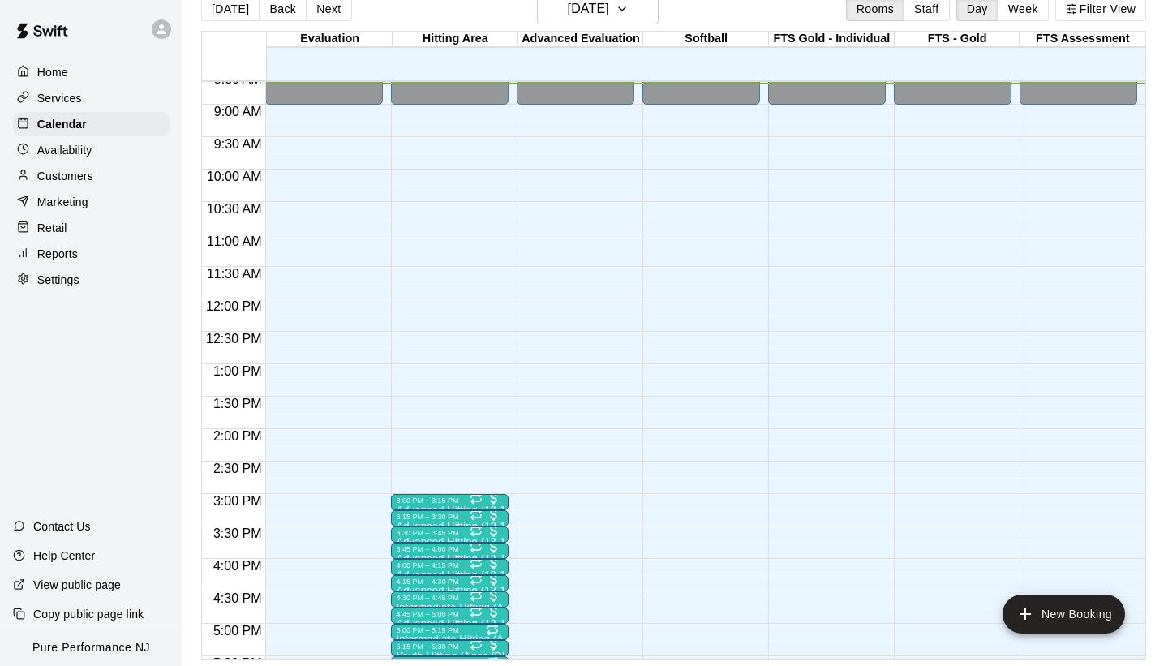
click at [96, 173] on div "Customers" at bounding box center [91, 176] width 156 height 24
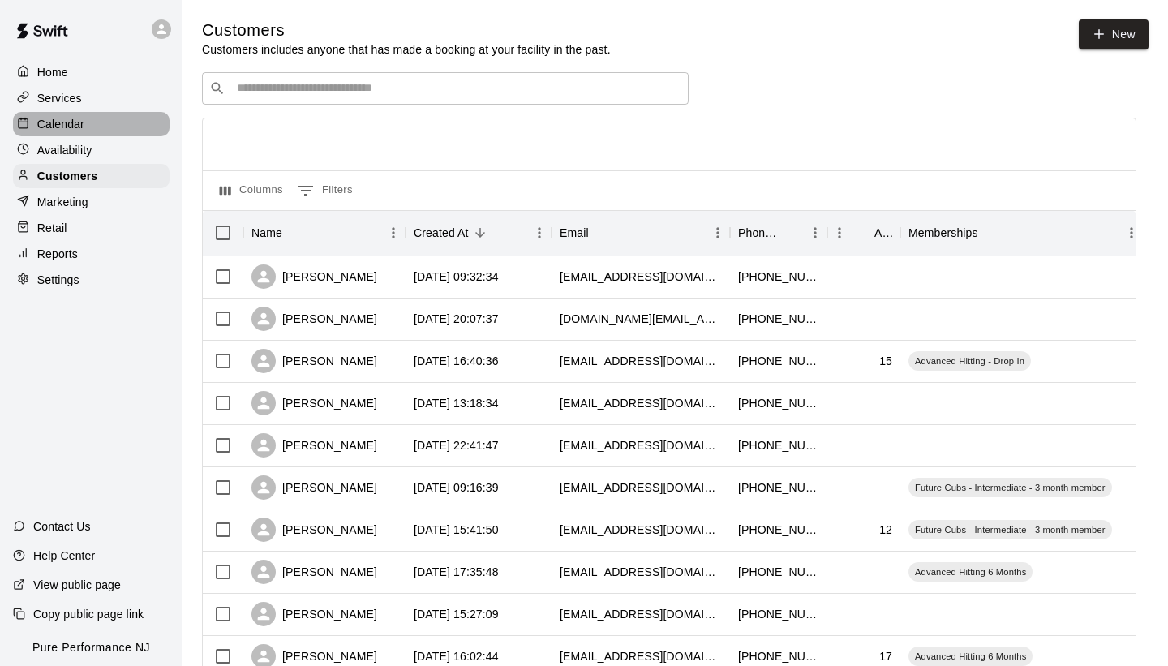
click at [79, 122] on p "Calendar" at bounding box center [60, 124] width 47 height 16
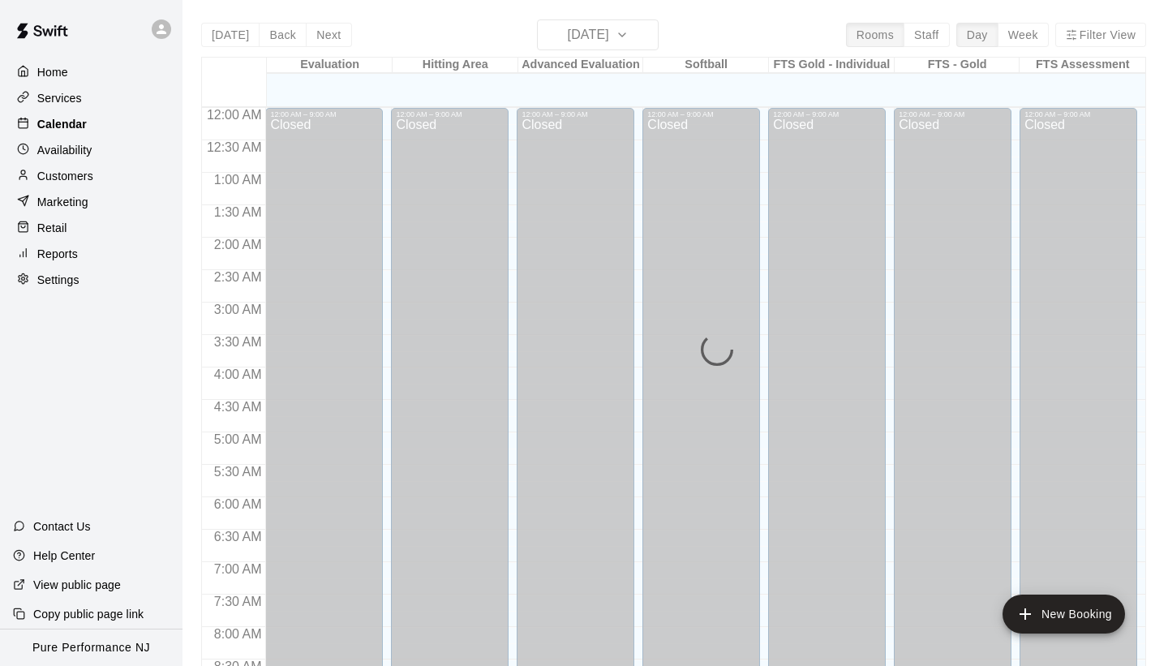
scroll to position [563, 0]
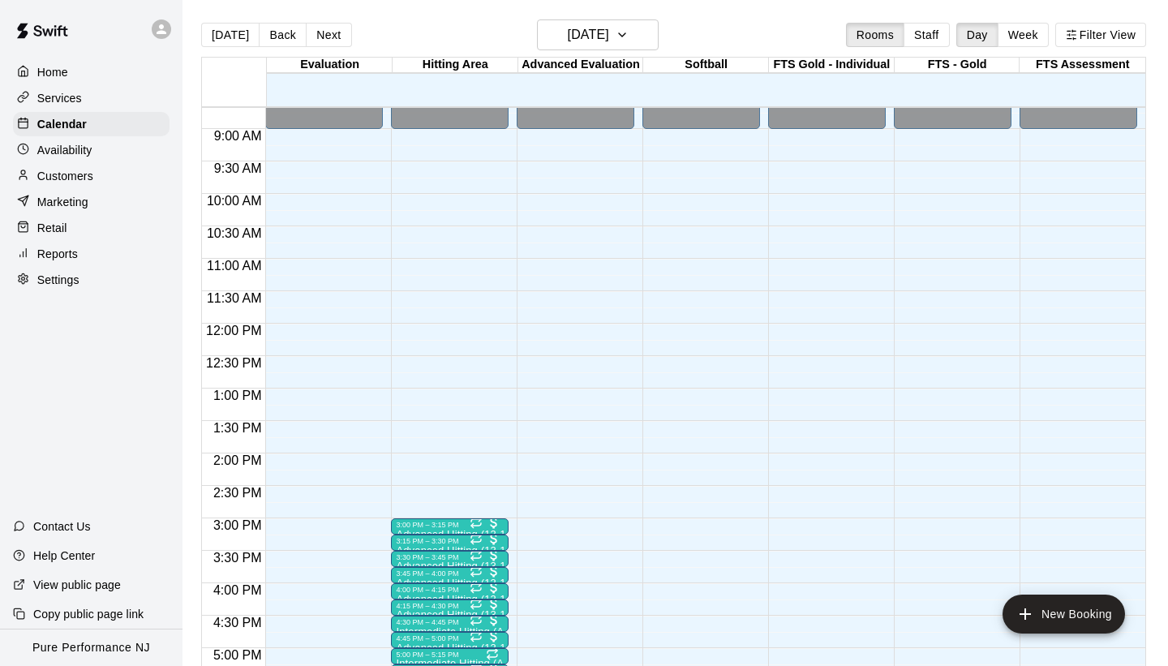
click at [56, 177] on p "Customers" at bounding box center [65, 176] width 56 height 16
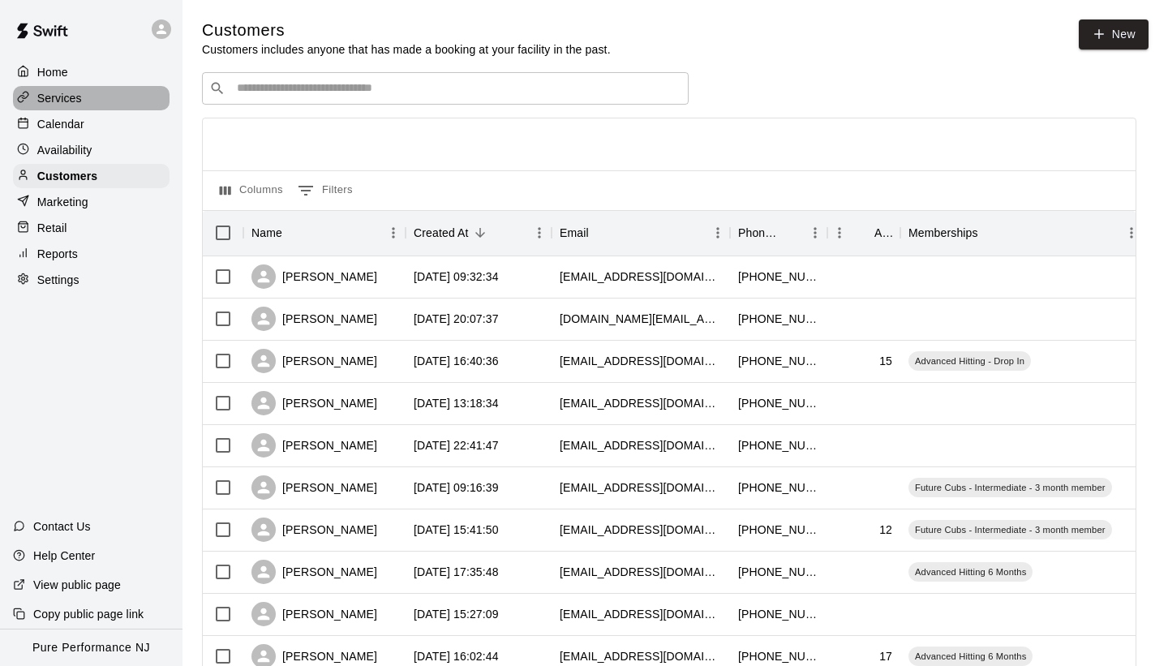
click at [48, 99] on p "Services" at bounding box center [59, 98] width 45 height 16
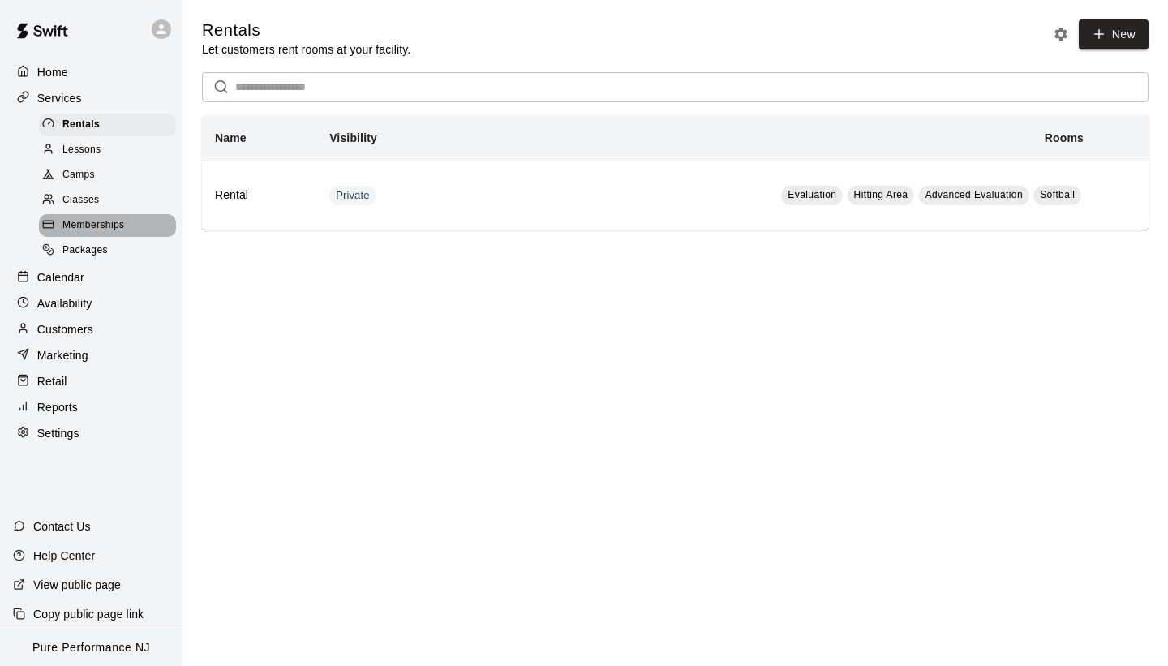
click at [70, 215] on div "Memberships" at bounding box center [107, 225] width 137 height 23
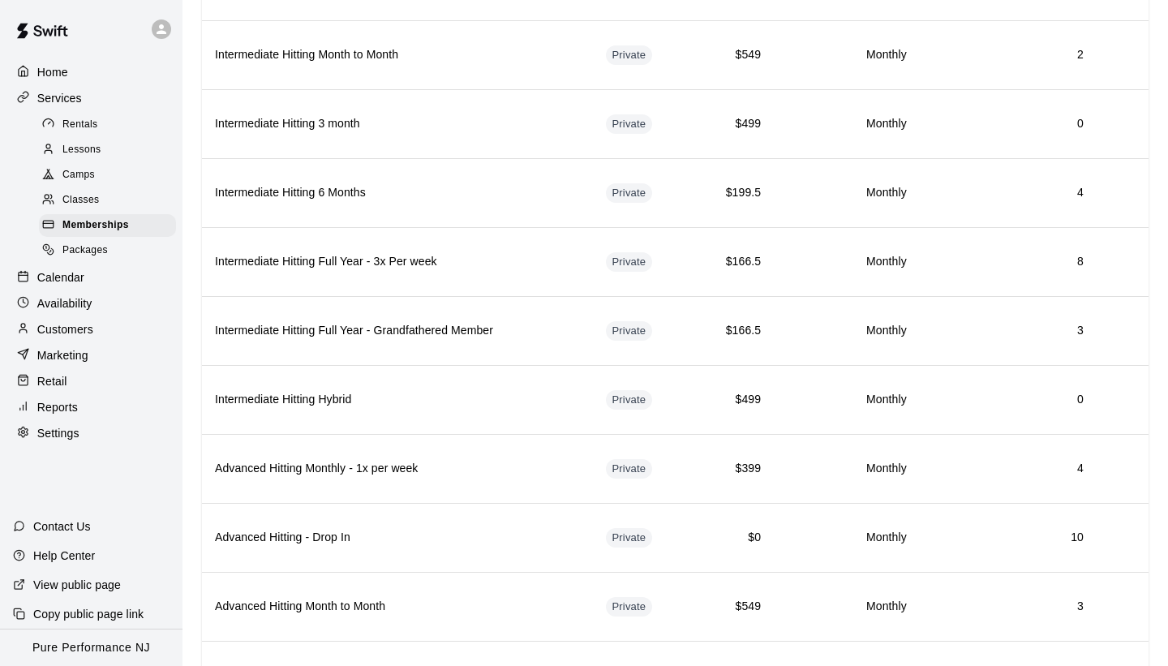
scroll to position [1004, 0]
